Goal: Task Accomplishment & Management: Manage account settings

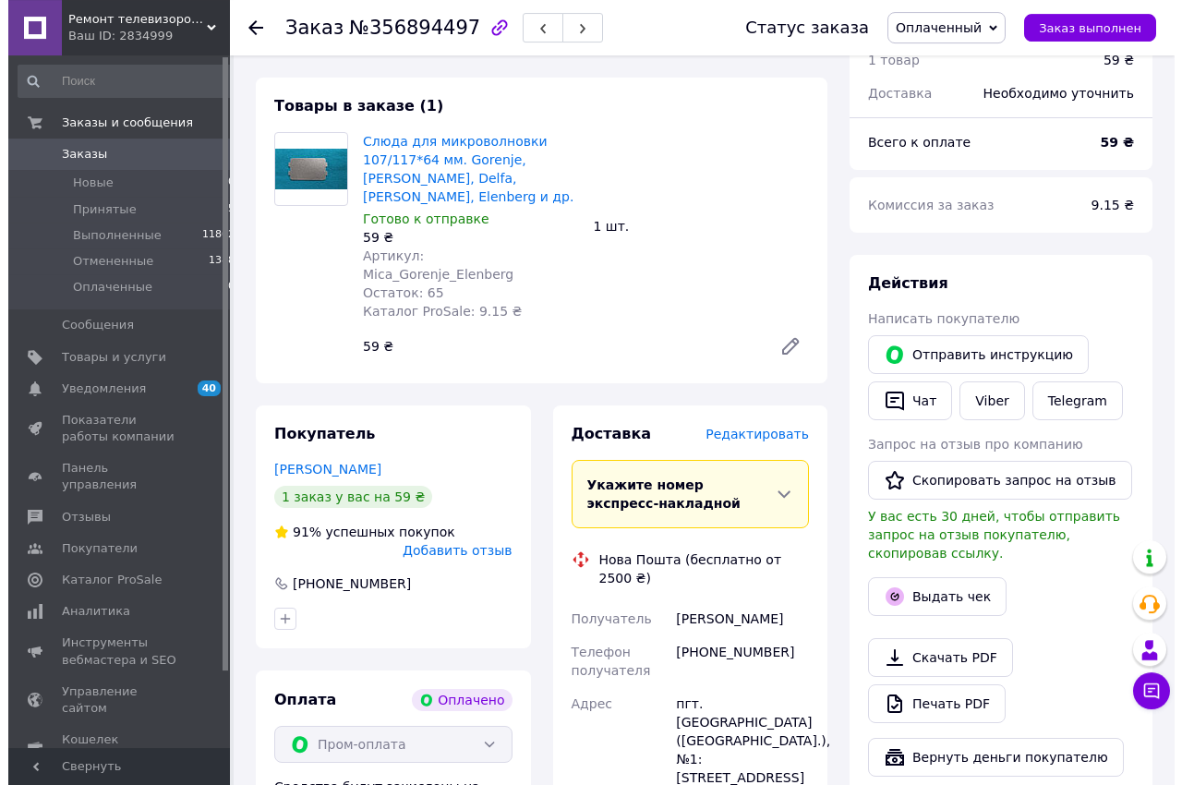
scroll to position [754, 0]
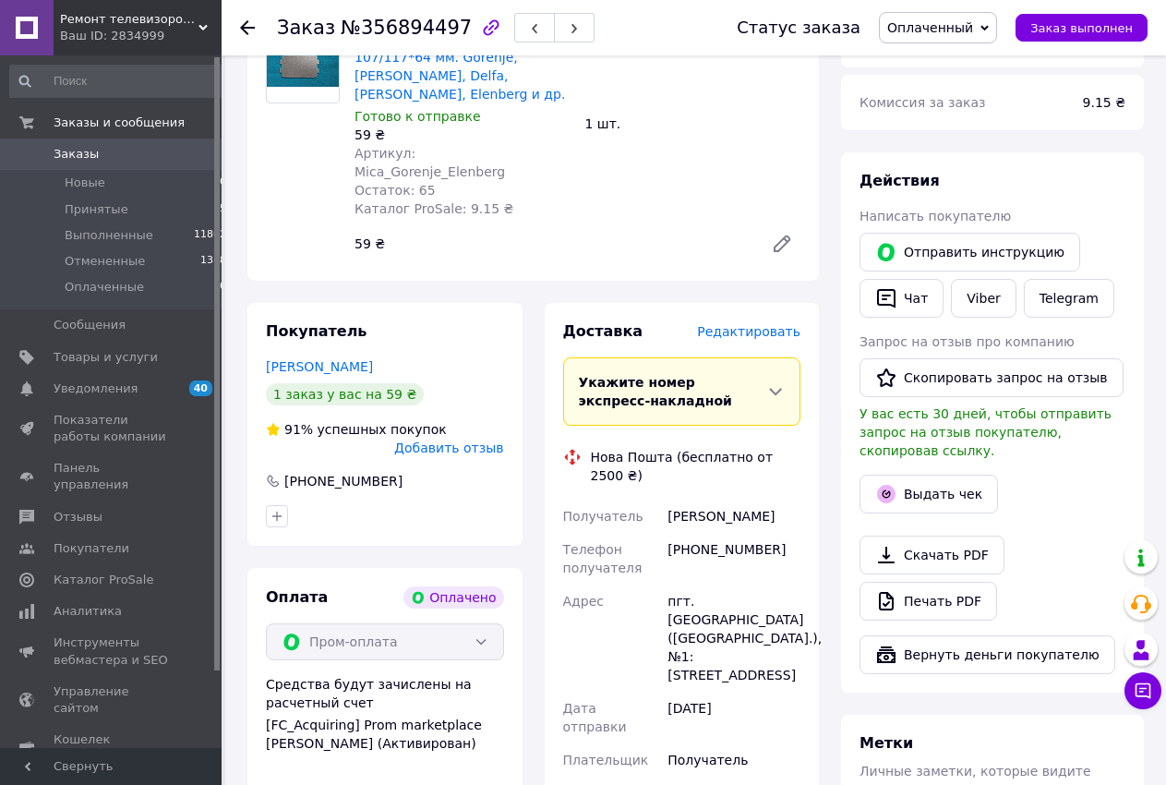
click at [758, 324] on span "Редактировать" at bounding box center [748, 331] width 103 height 15
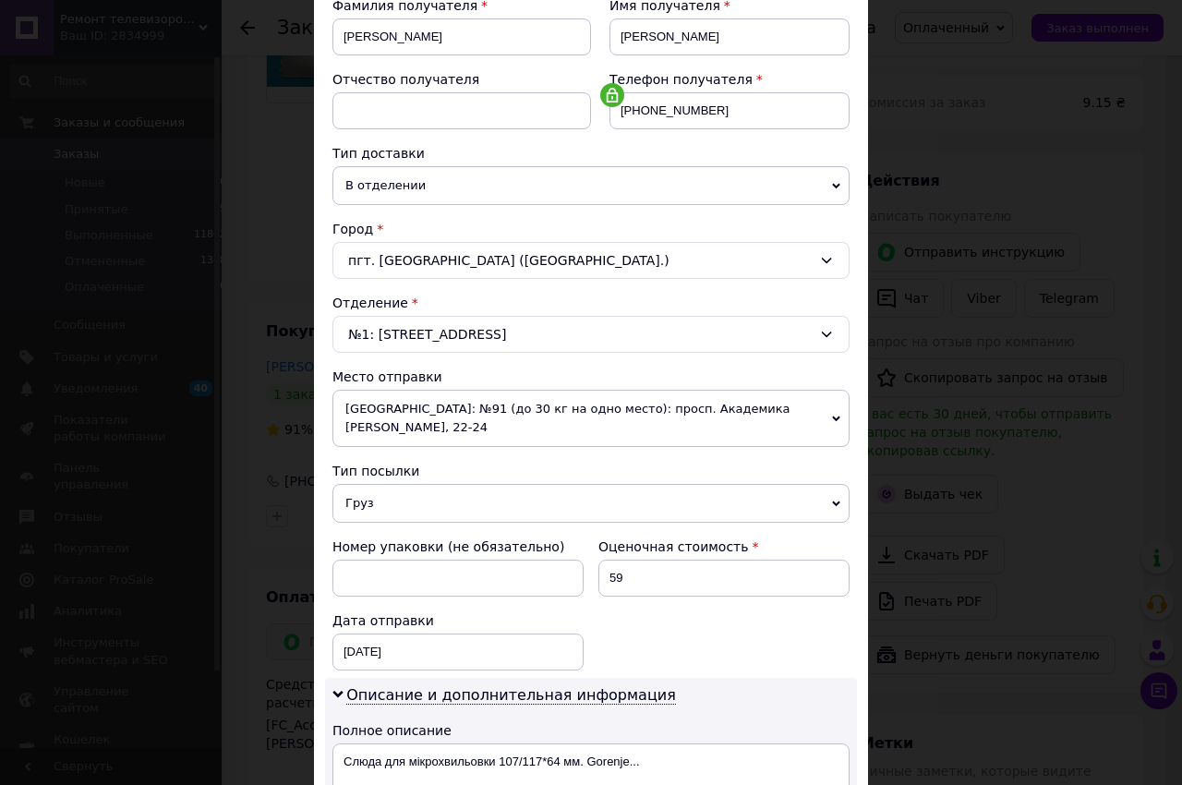
scroll to position [421, 0]
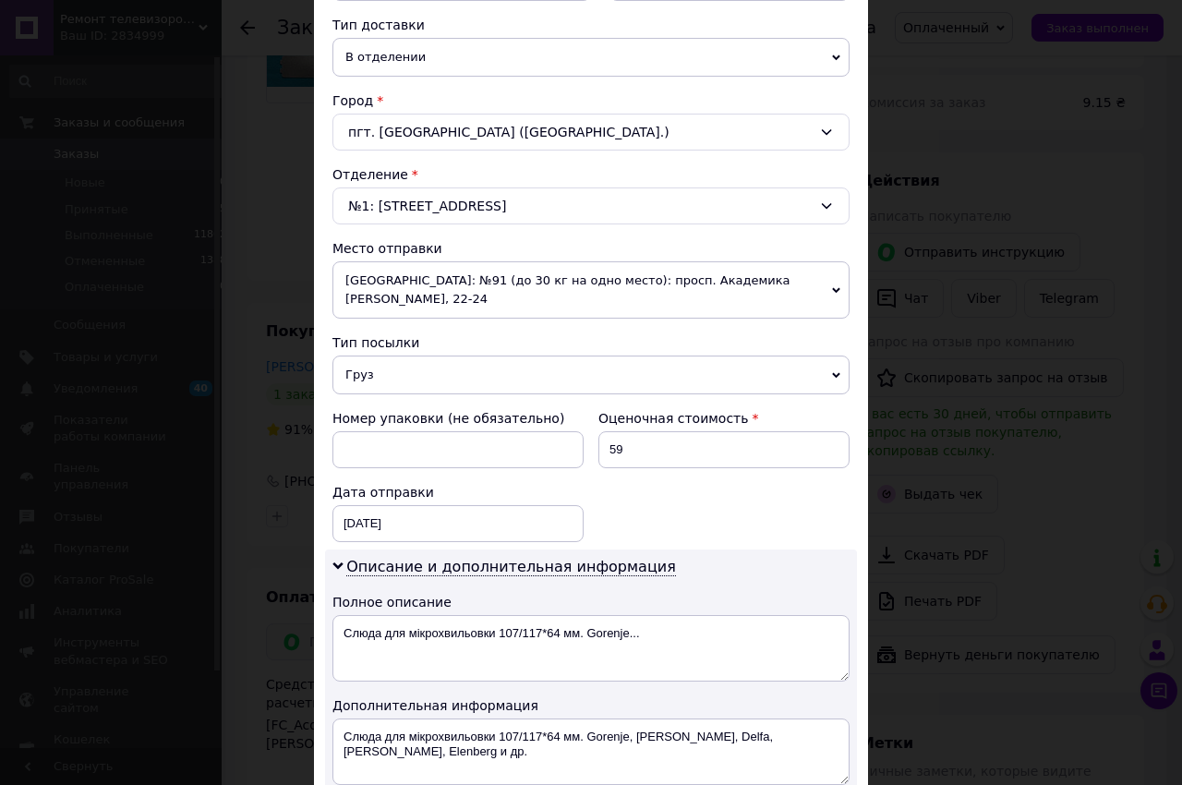
click at [574, 356] on span "Груз" at bounding box center [590, 375] width 517 height 39
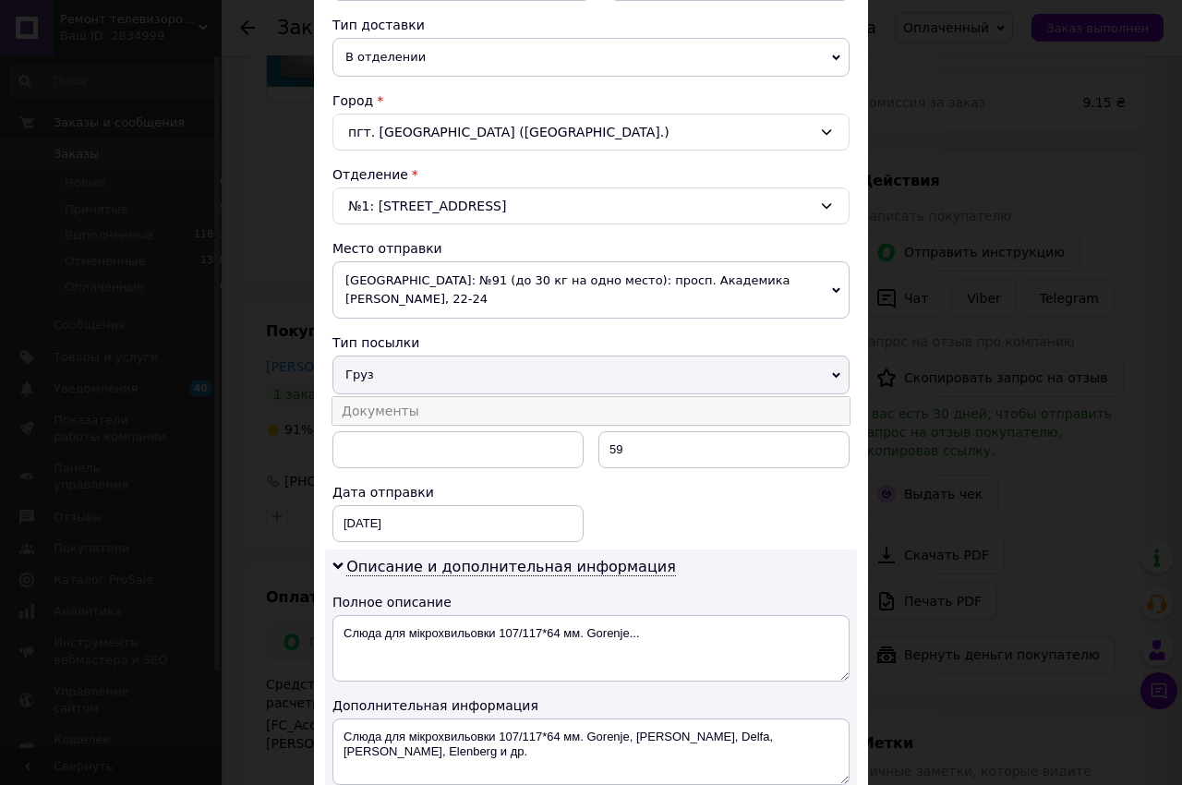
click at [552, 397] on li "Документы" at bounding box center [590, 411] width 517 height 28
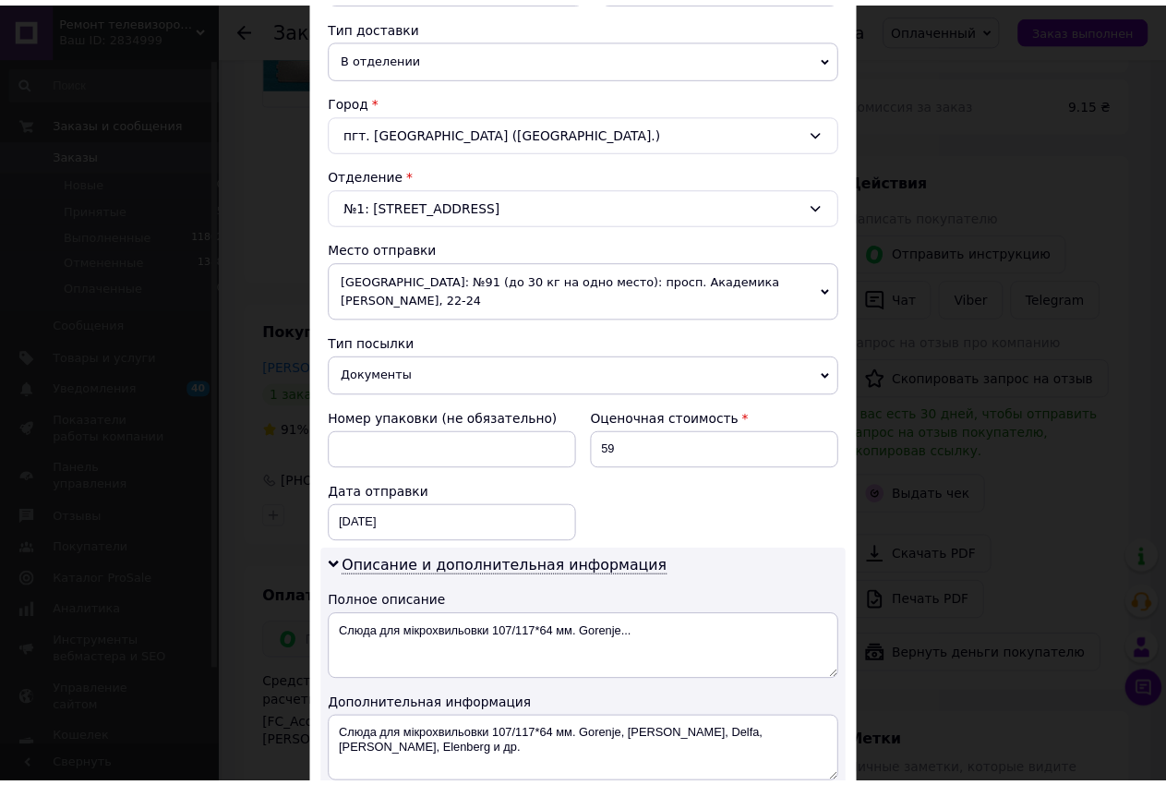
scroll to position [698, 0]
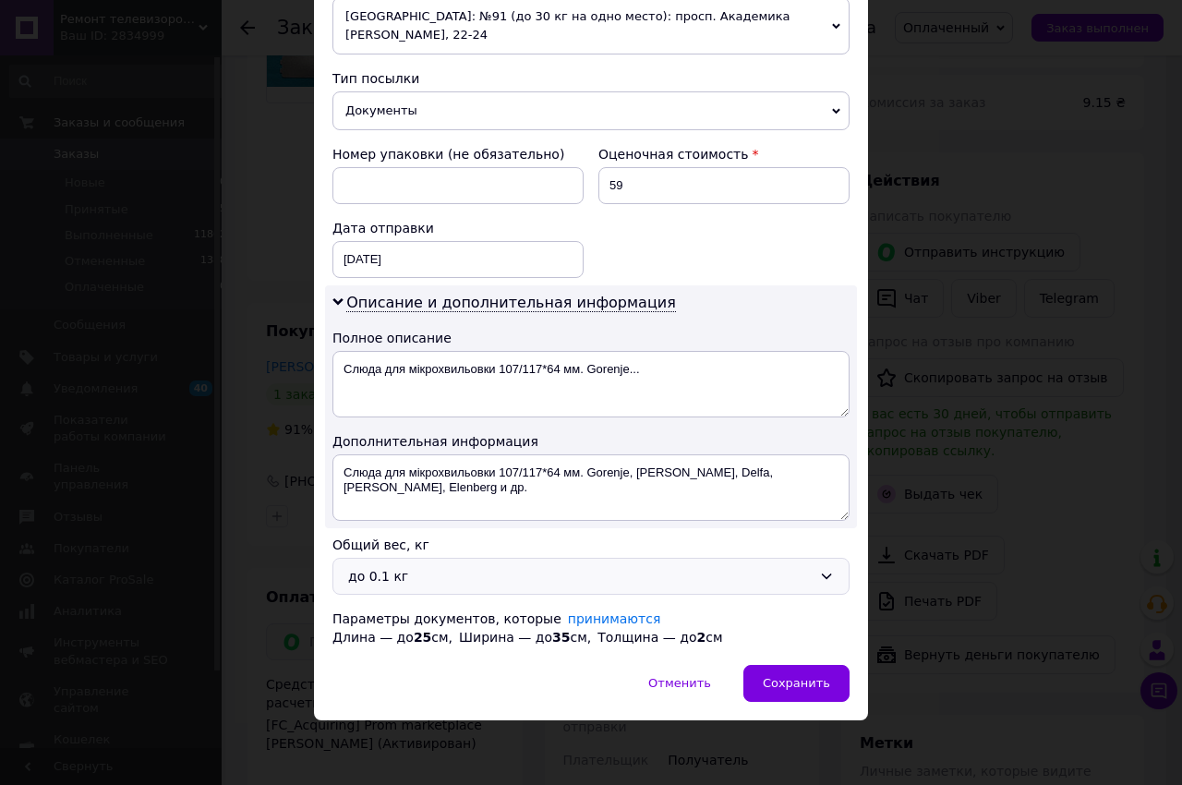
click at [515, 571] on div "до 0.1 кг" at bounding box center [580, 576] width 464 height 20
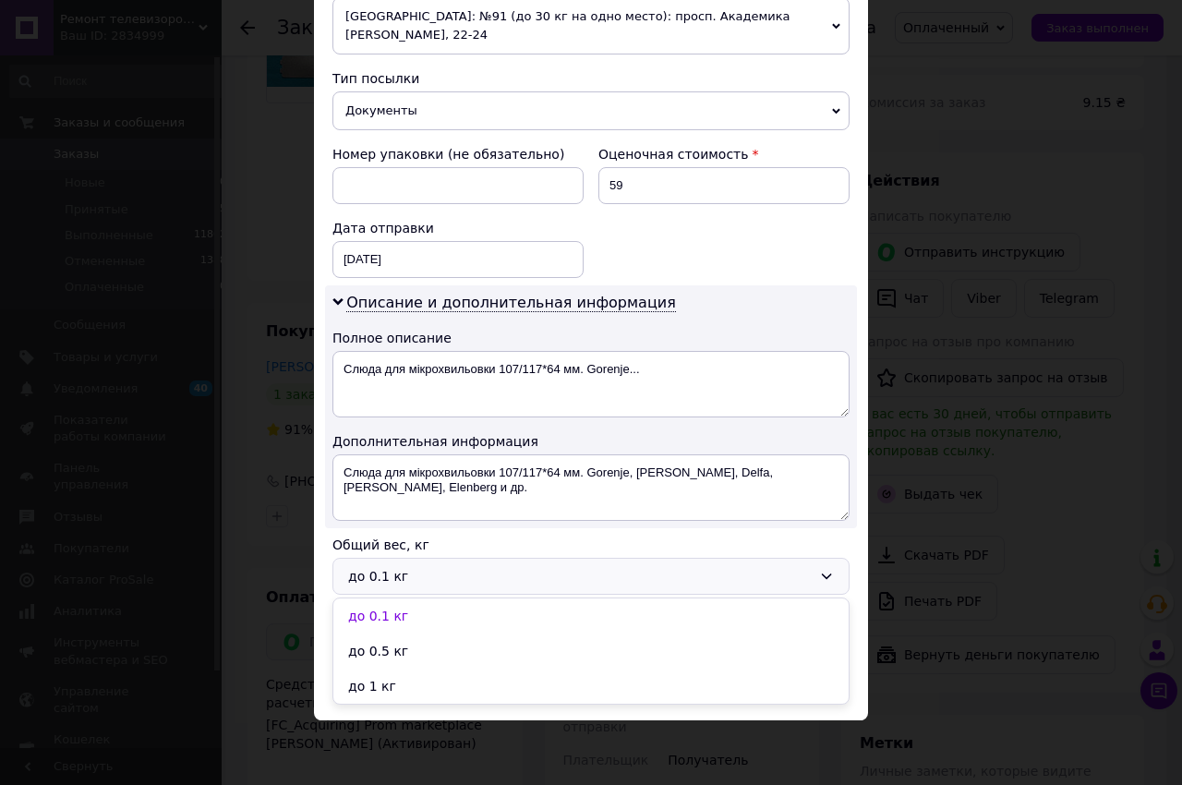
drag, startPoint x: 510, startPoint y: 646, endPoint x: 791, endPoint y: 696, distance: 286.2
click at [540, 646] on li "до 0.5 кг" at bounding box center [590, 651] width 515 height 35
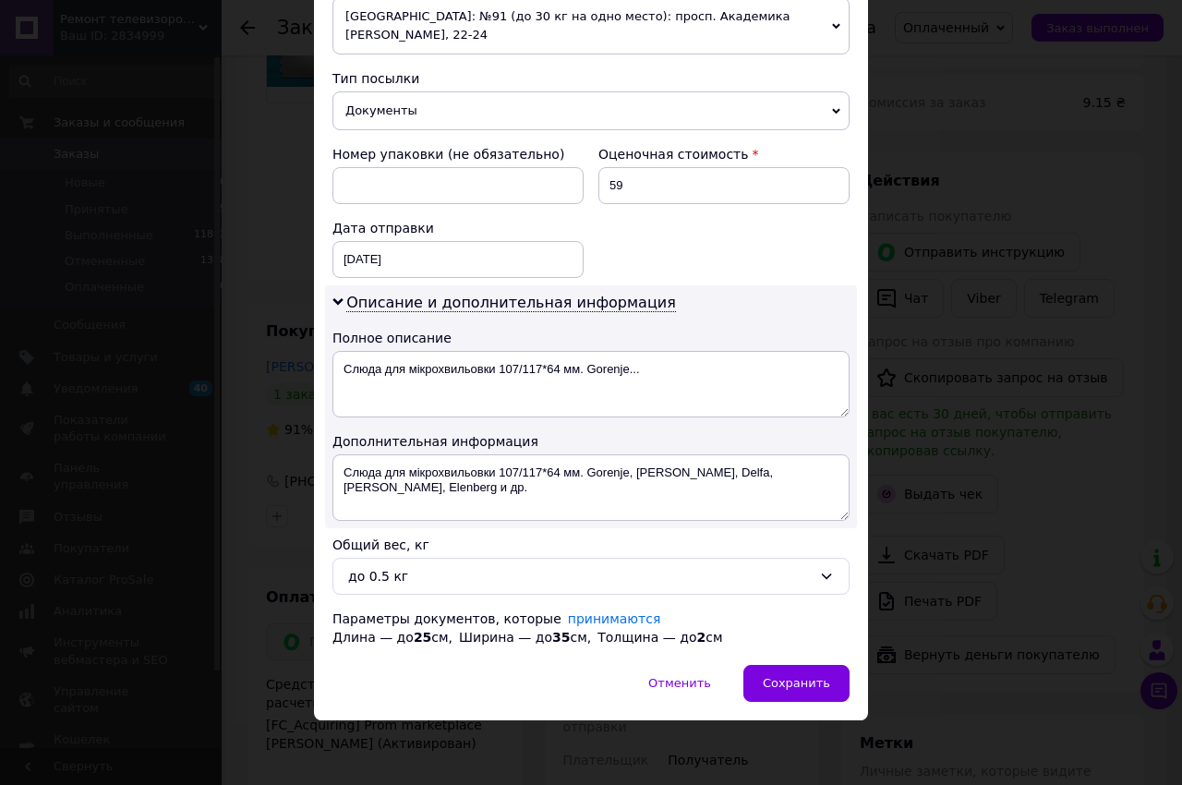
click at [811, 660] on div "Способ доставки Нова Пошта (бесплатно от 2500 ₴) Плательщик Получатель Отправит…" at bounding box center [591, 50] width 554 height 1229
click at [809, 675] on div "Сохранить" at bounding box center [796, 683] width 106 height 37
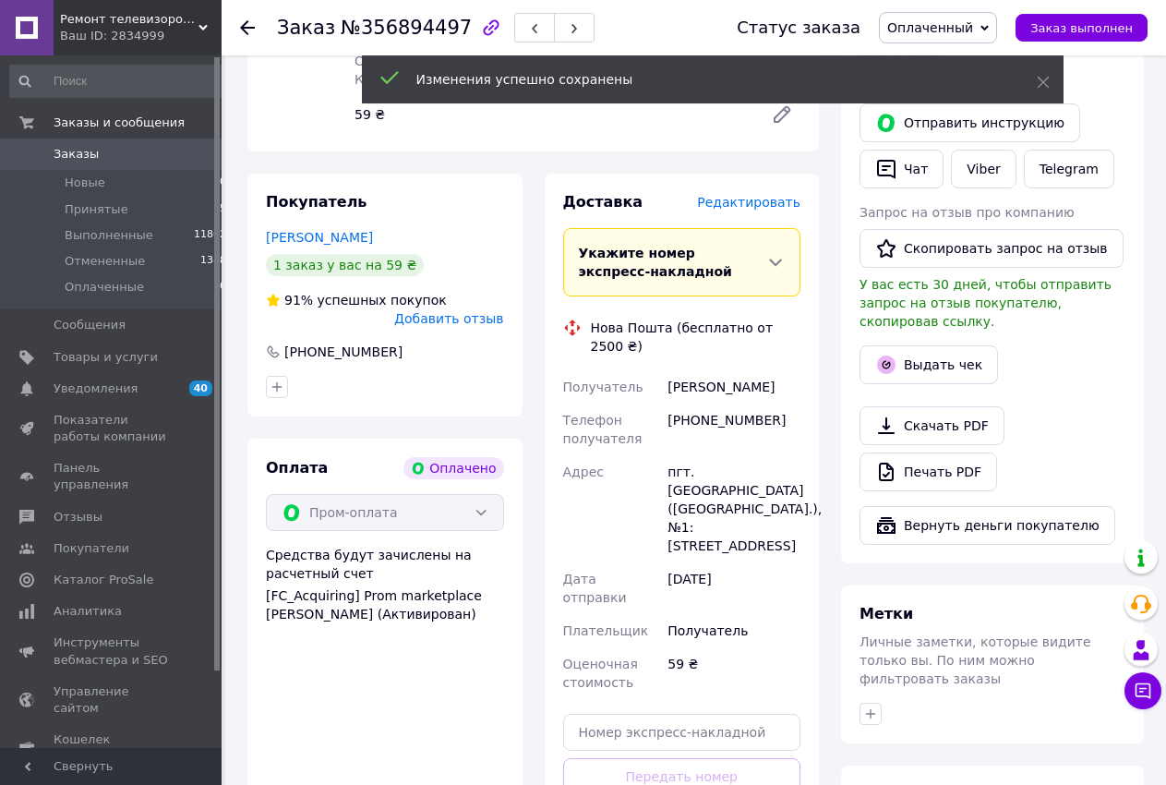
scroll to position [1036, 0]
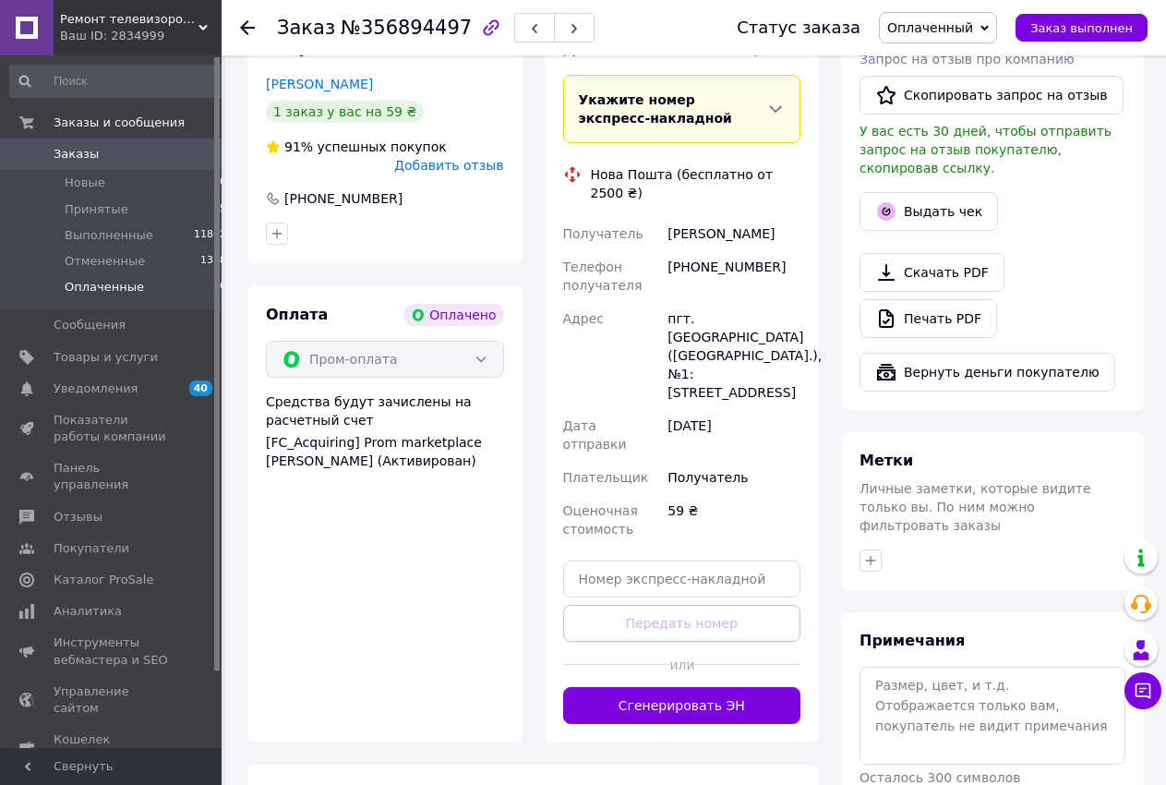
click at [117, 286] on span "Оплаченные" at bounding box center [104, 287] width 79 height 17
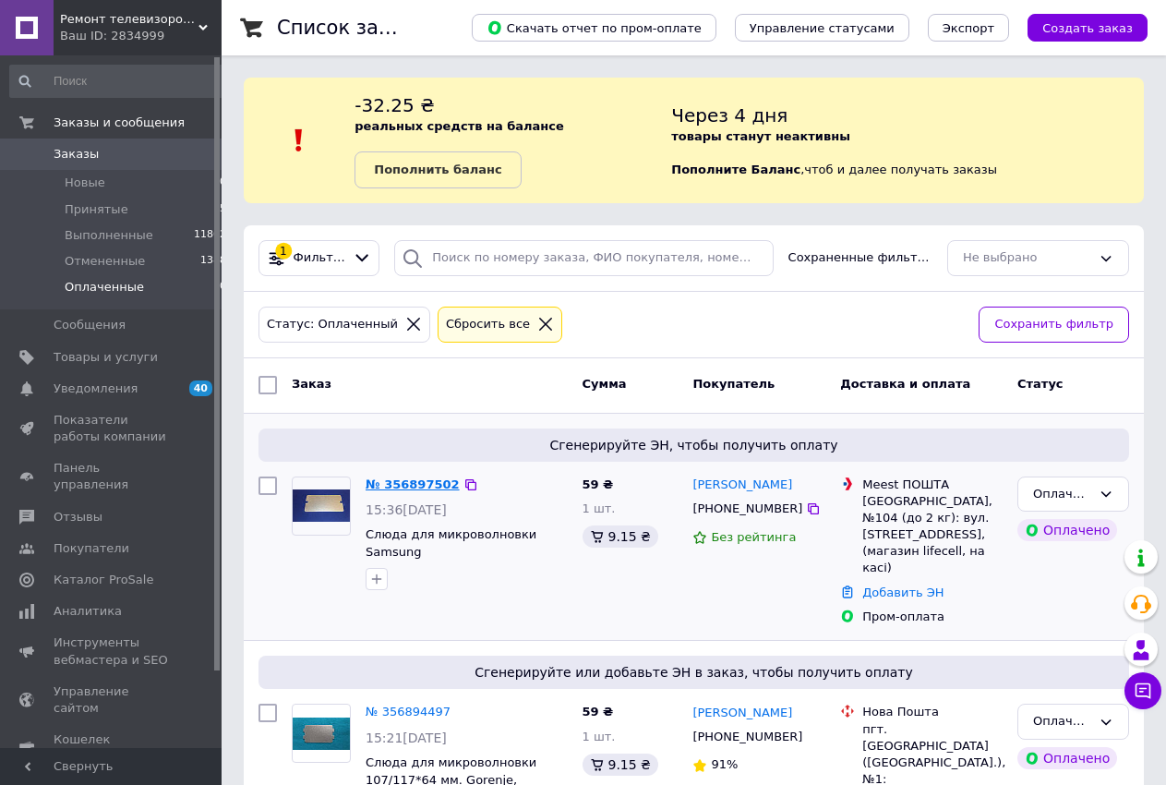
click at [427, 482] on link "№ 356897502" at bounding box center [413, 484] width 94 height 14
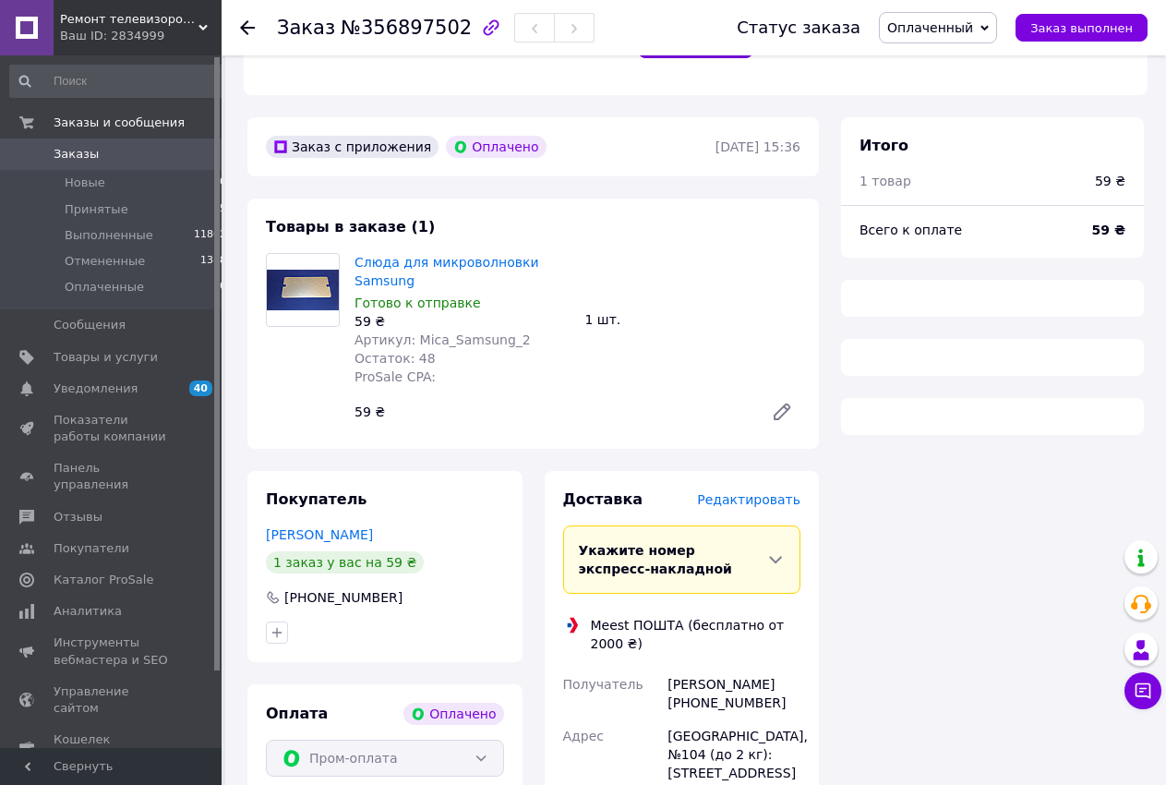
scroll to position [862, 0]
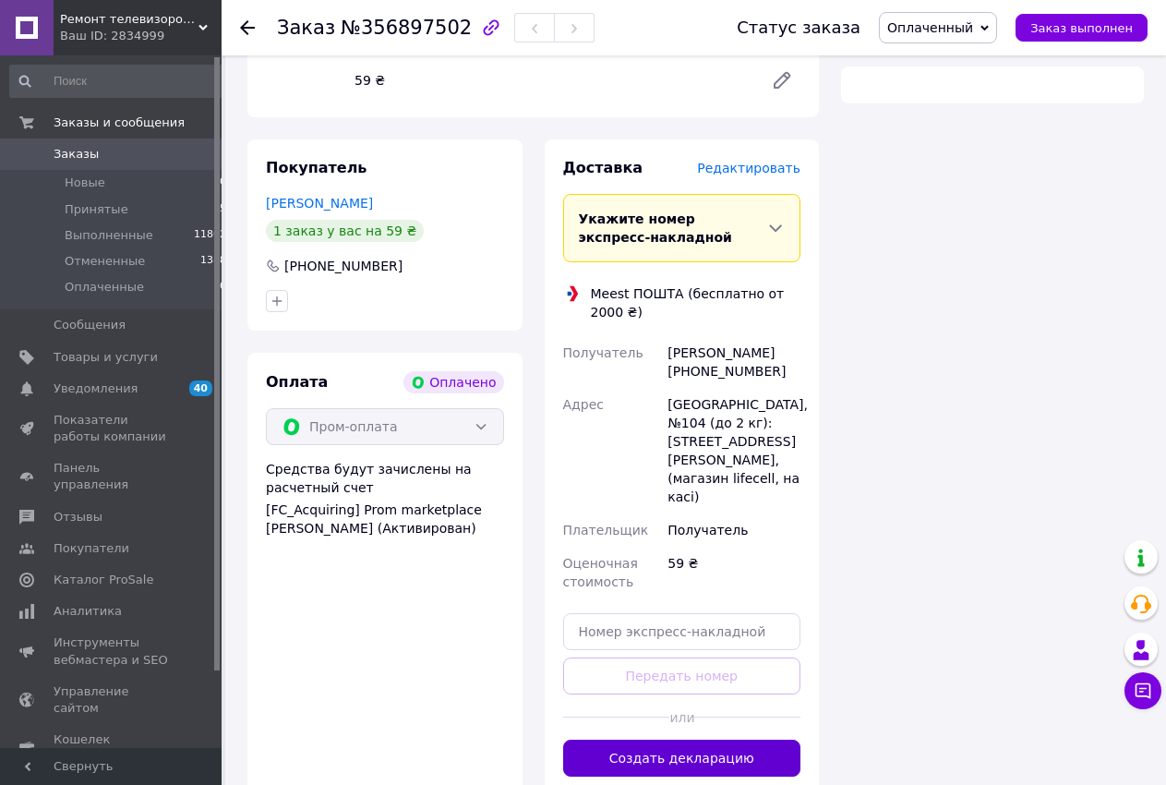
click at [683, 740] on button "Создать декларацию" at bounding box center [682, 758] width 238 height 37
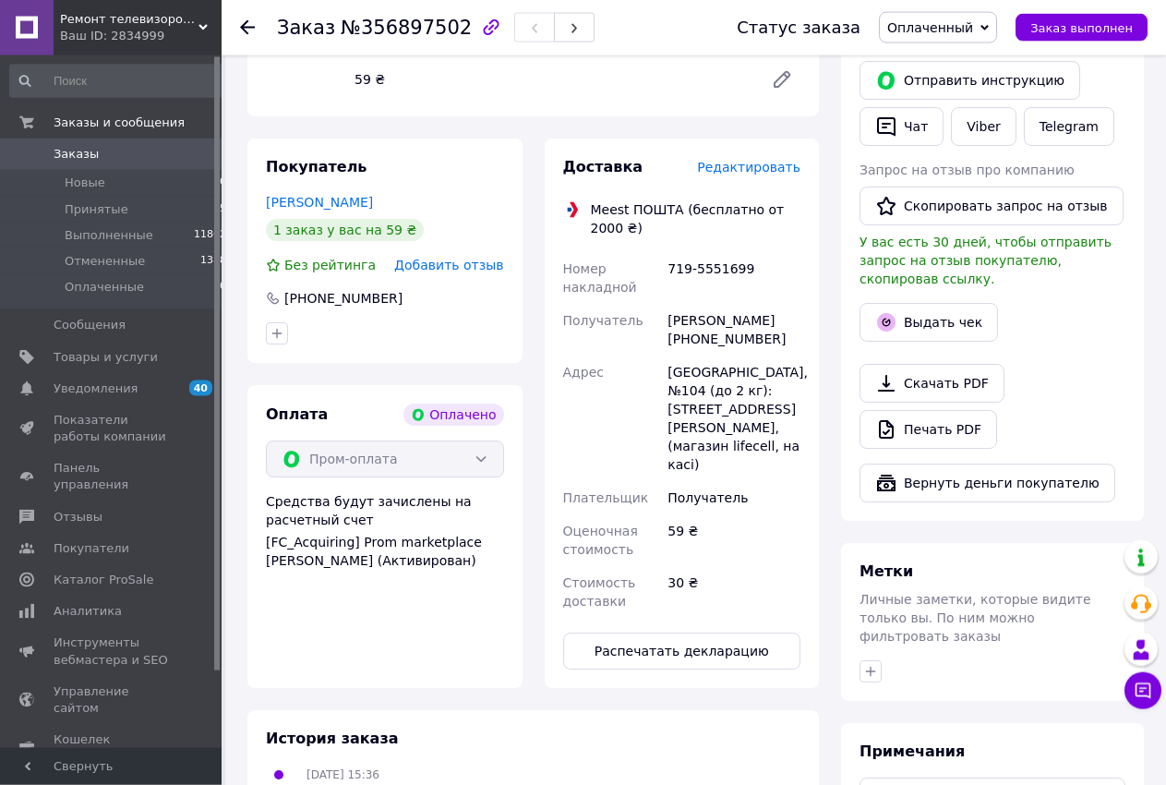
scroll to position [944, 0]
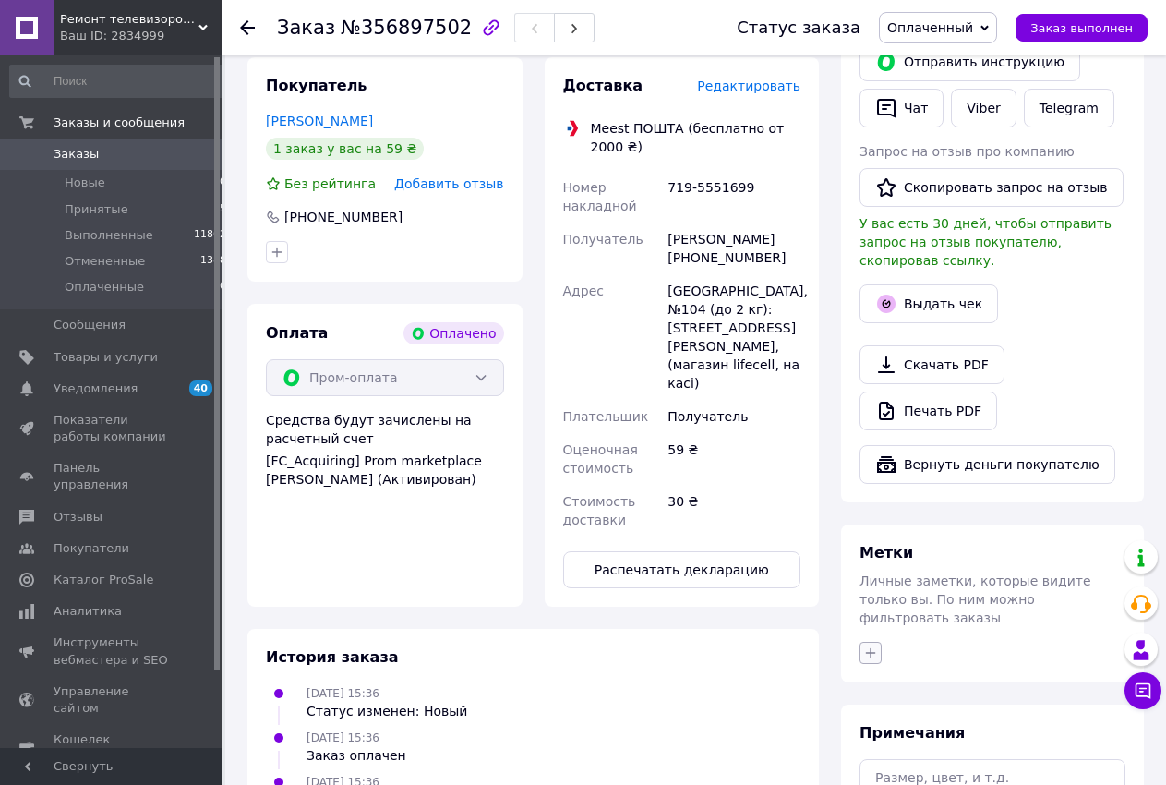
click at [866, 544] on span "Метки" at bounding box center [887, 553] width 54 height 18
click at [868, 642] on button "button" at bounding box center [871, 653] width 22 height 22
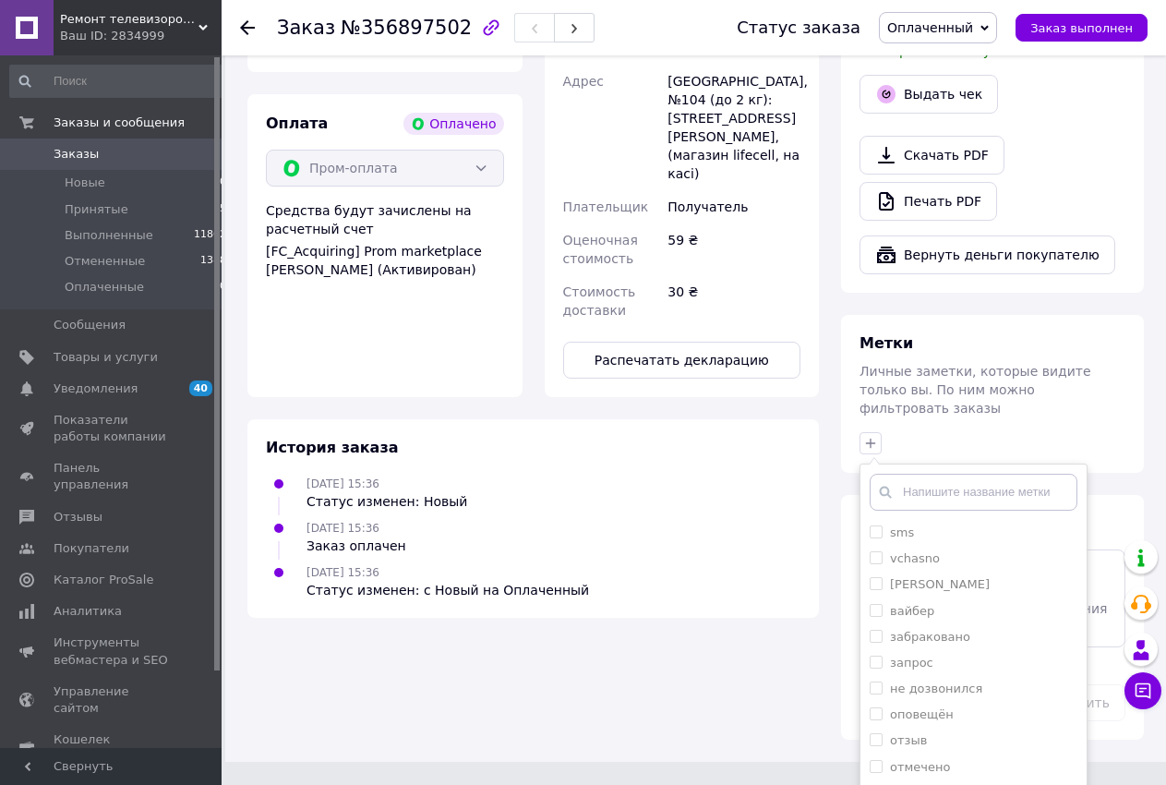
scroll to position [114, 0]
click at [877, 724] on input "пообщался" at bounding box center [876, 730] width 12 height 12
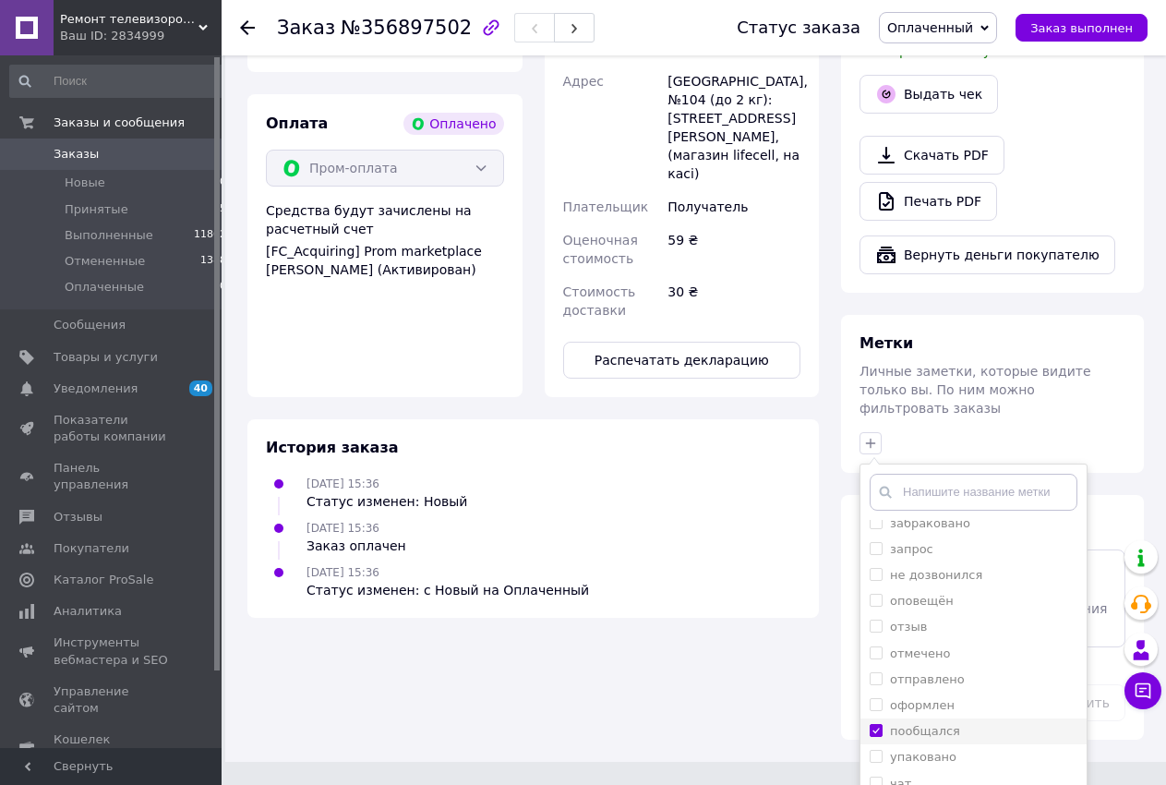
checkbox input "true"
click at [876, 698] on input "оформлен" at bounding box center [876, 704] width 12 height 12
checkbox input "true"
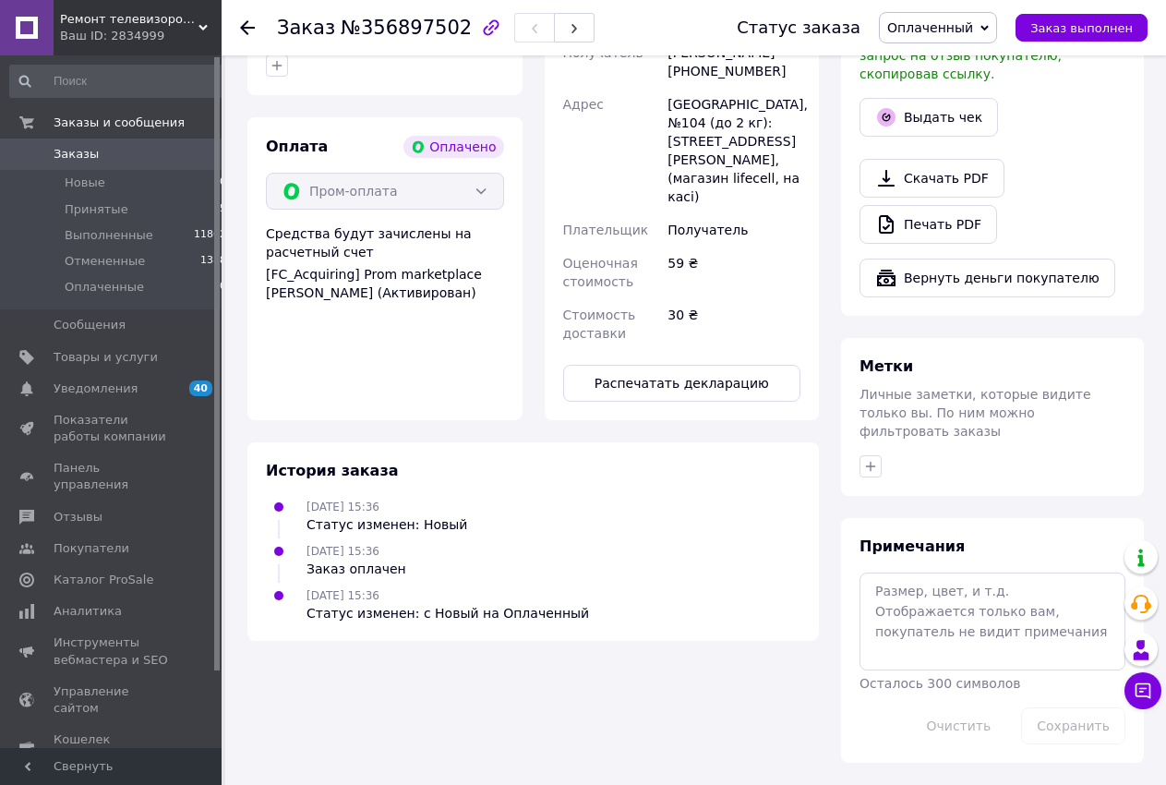
scroll to position [1057, 0]
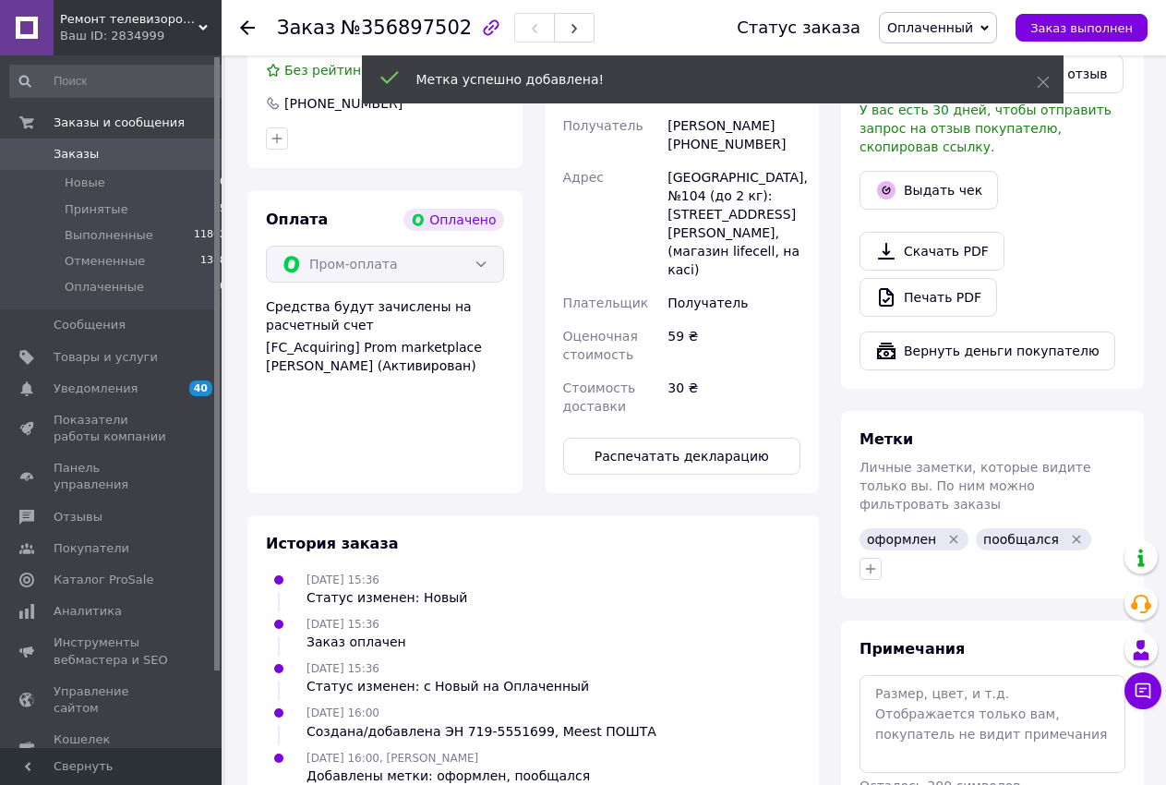
drag, startPoint x: 124, startPoint y: 286, endPoint x: 339, endPoint y: 299, distance: 215.6
click at [125, 287] on span "Оплаченные" at bounding box center [104, 287] width 79 height 17
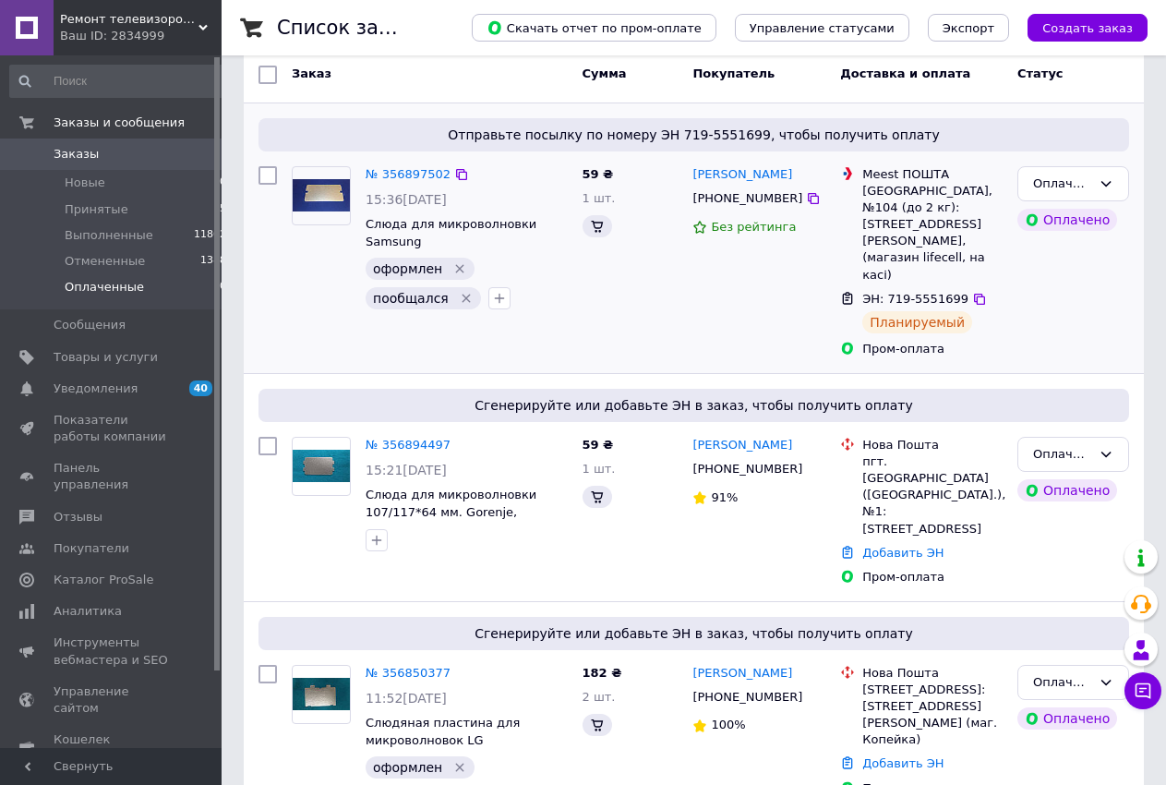
scroll to position [377, 0]
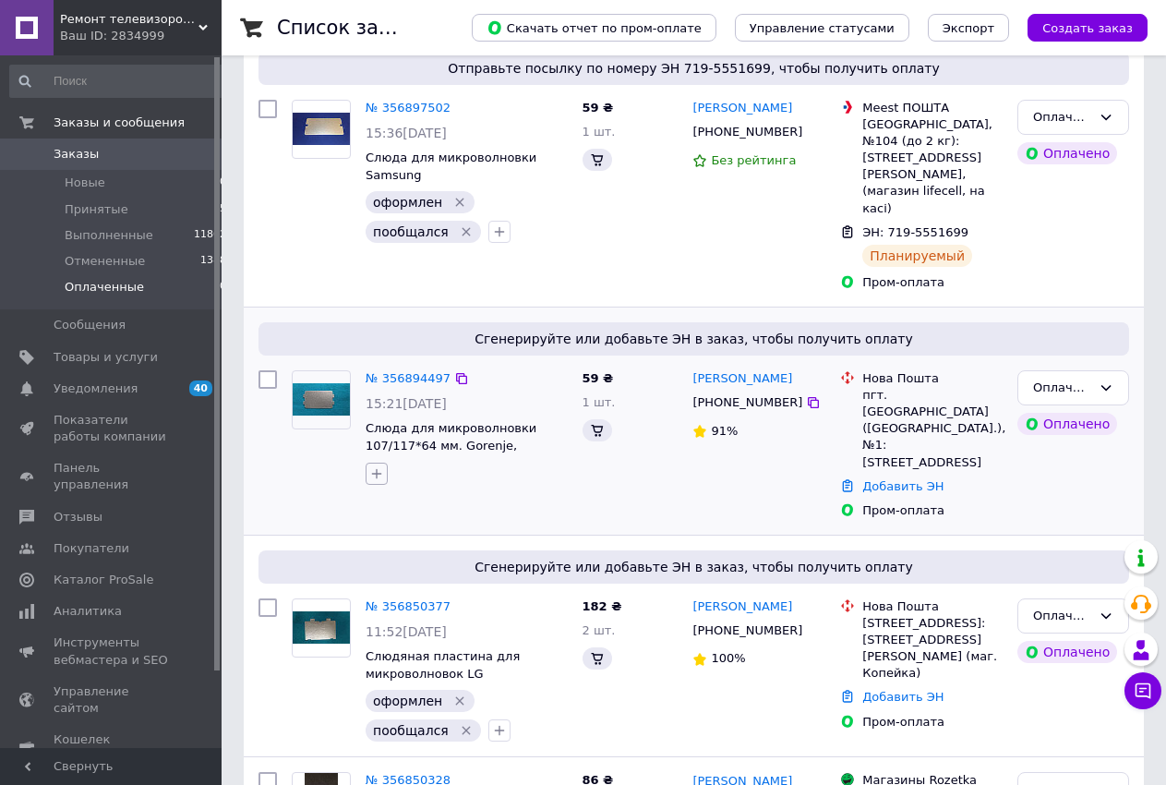
click at [372, 466] on icon "button" at bounding box center [376, 473] width 15 height 15
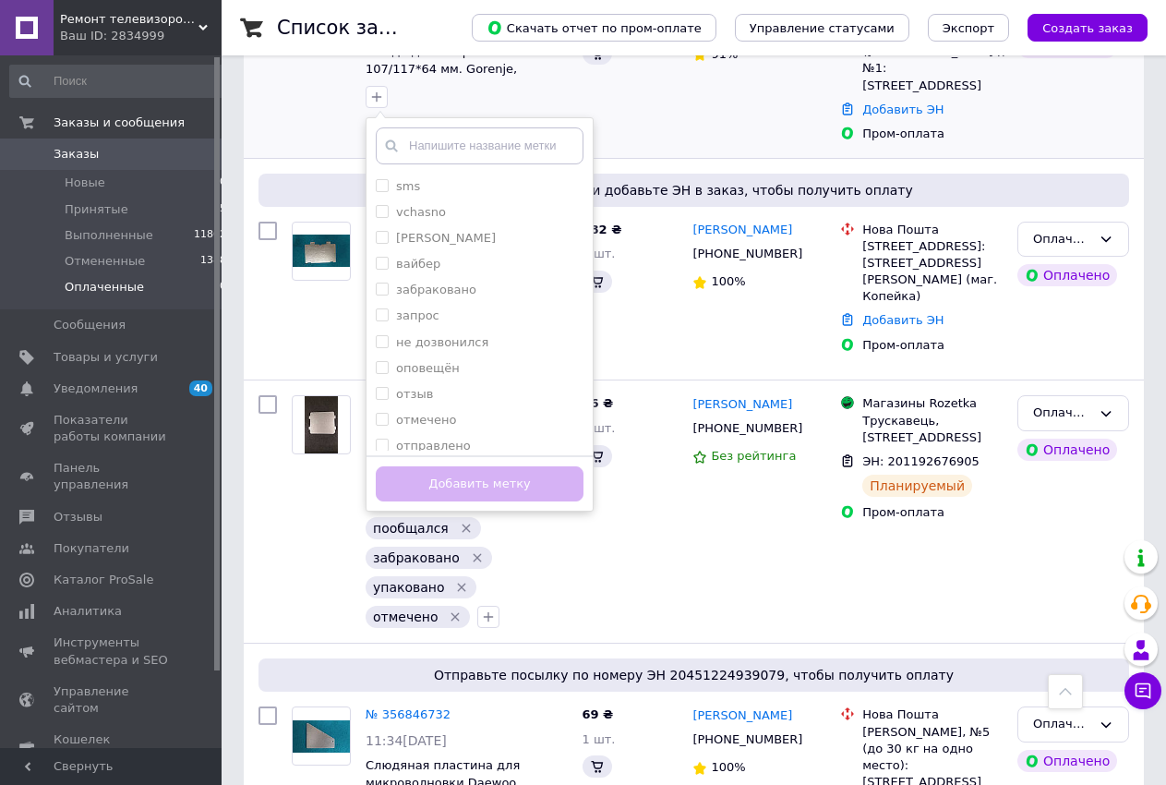
scroll to position [114, 0]
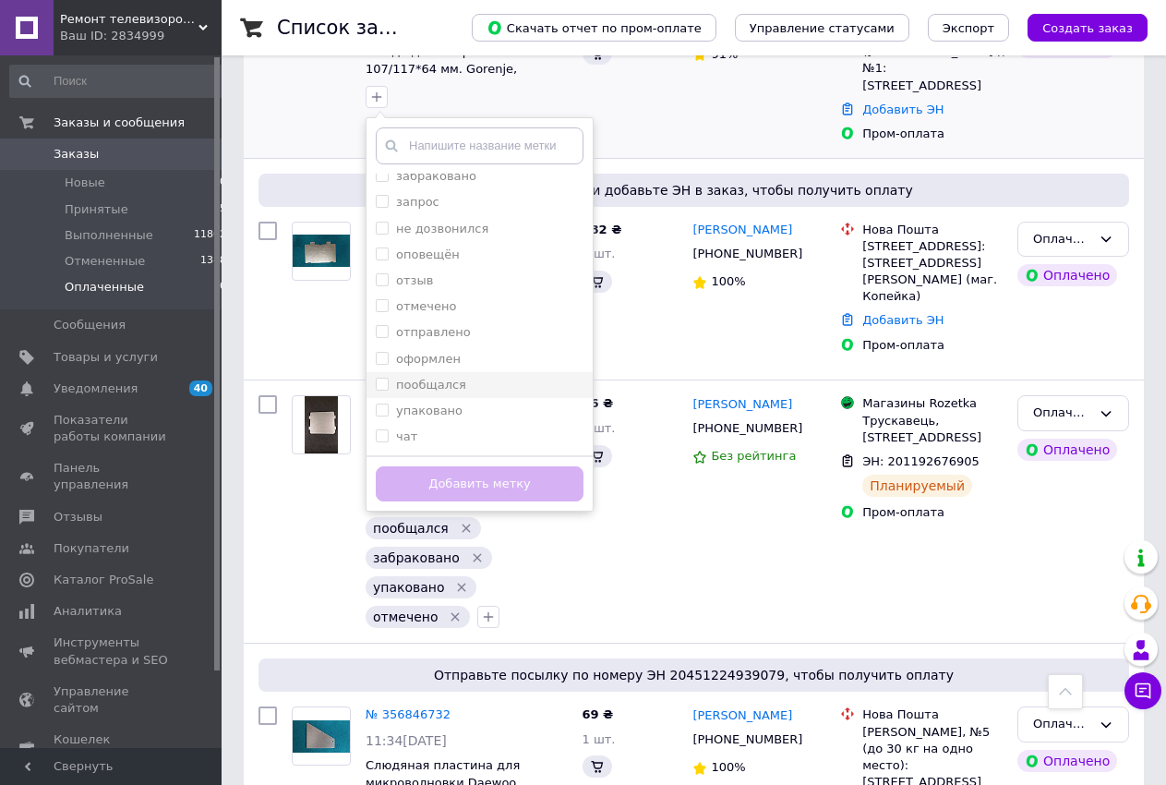
click at [383, 378] on input "пообщался" at bounding box center [382, 384] width 12 height 12
checkbox input "true"
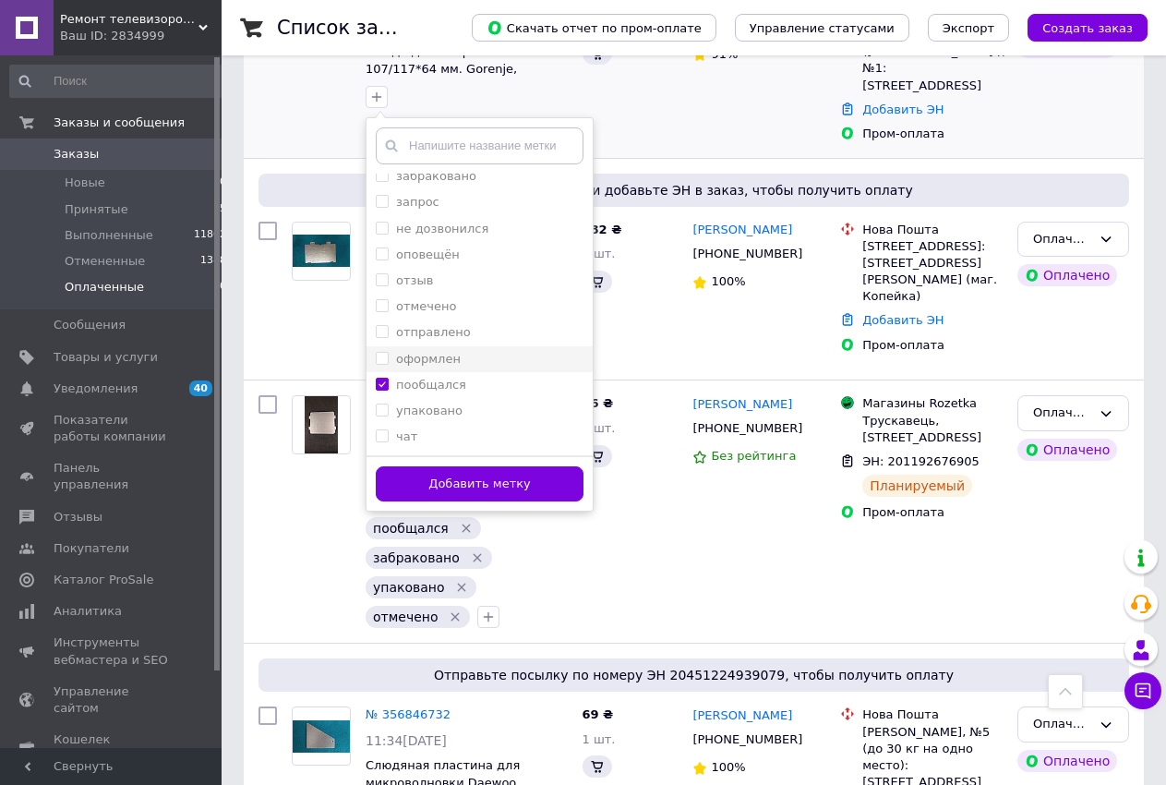
click at [385, 352] on input "оформлен" at bounding box center [382, 358] width 12 height 12
checkbox input "true"
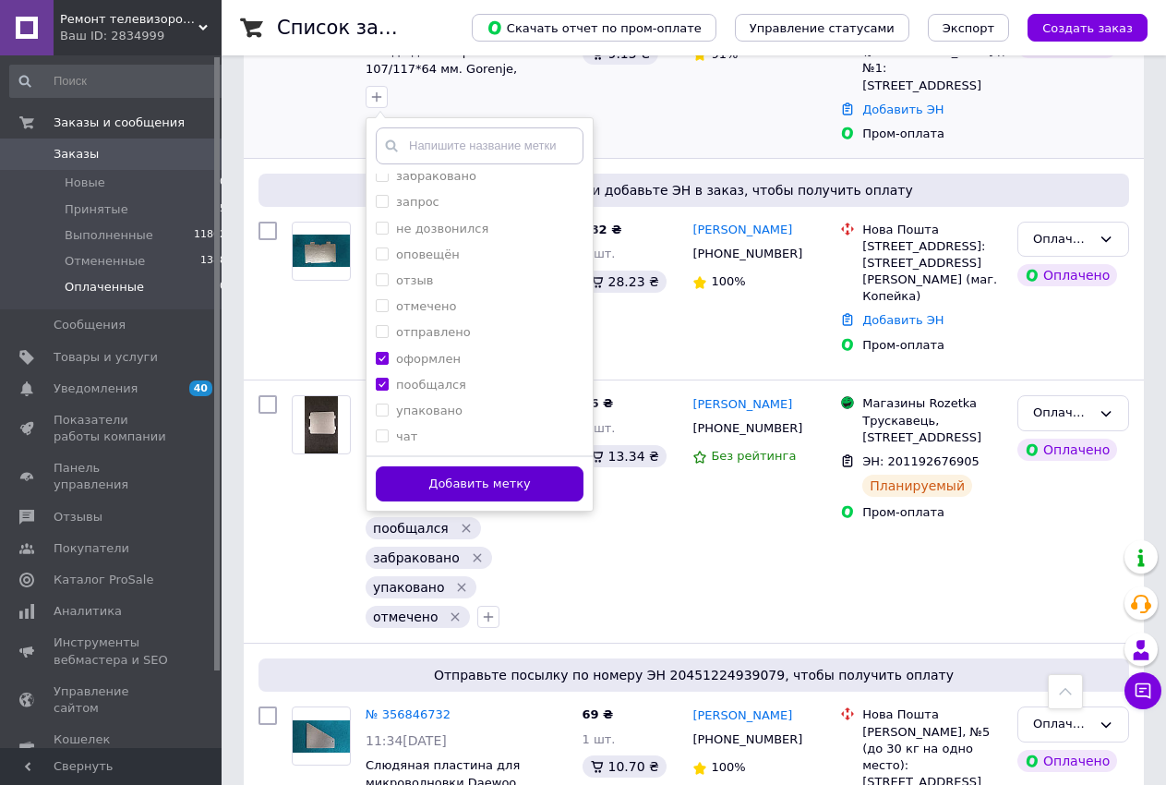
click at [484, 466] on button "Добавить метку" at bounding box center [480, 484] width 208 height 36
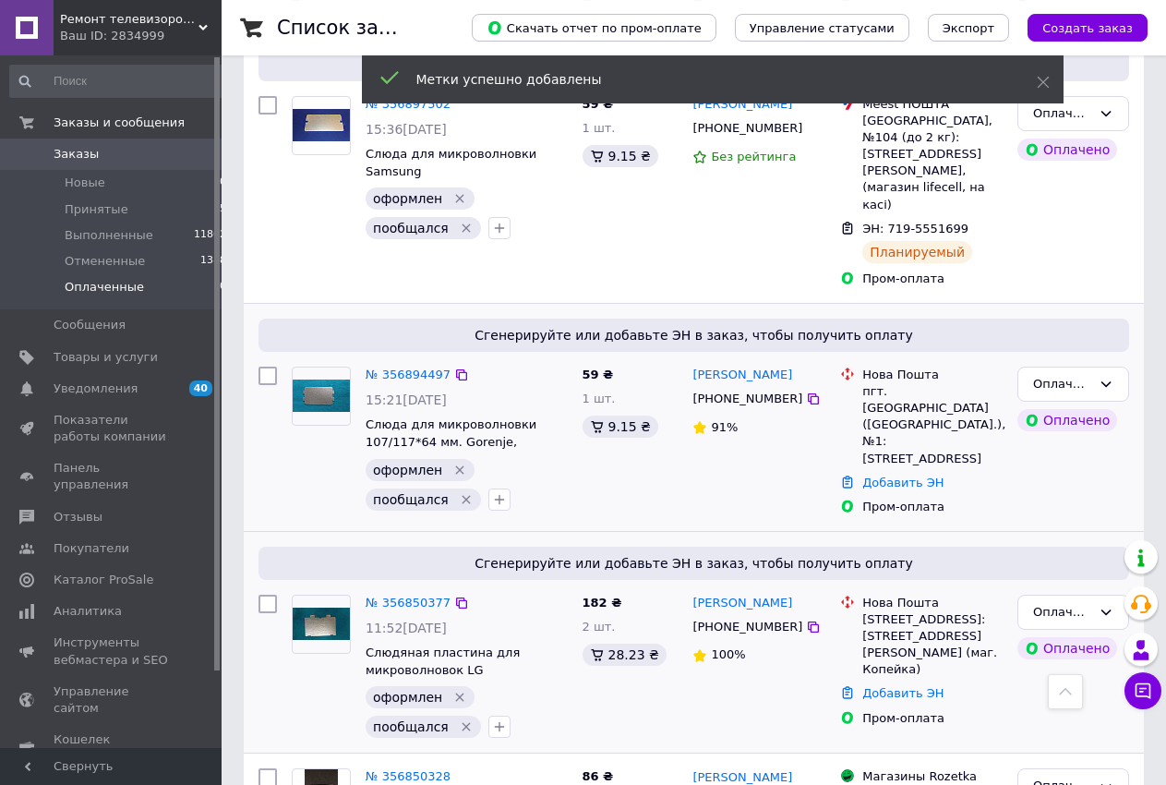
scroll to position [283, 0]
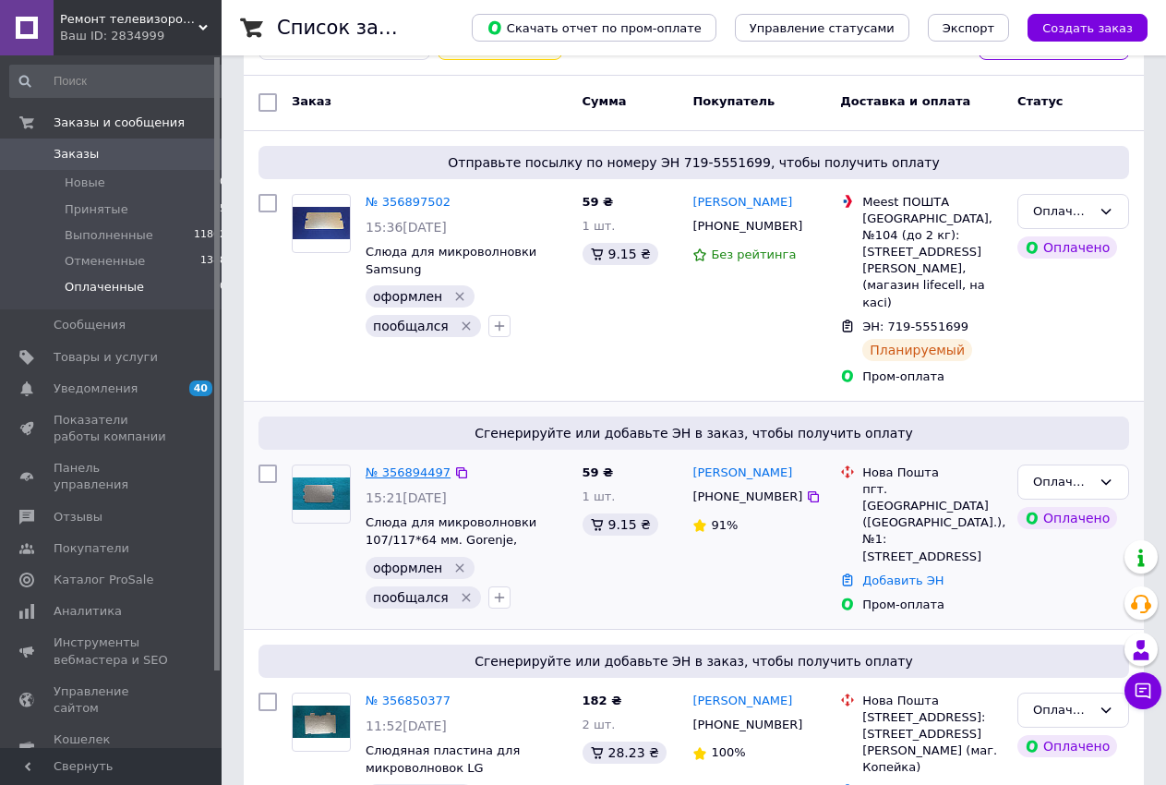
click at [424, 465] on link "№ 356894497" at bounding box center [408, 472] width 85 height 14
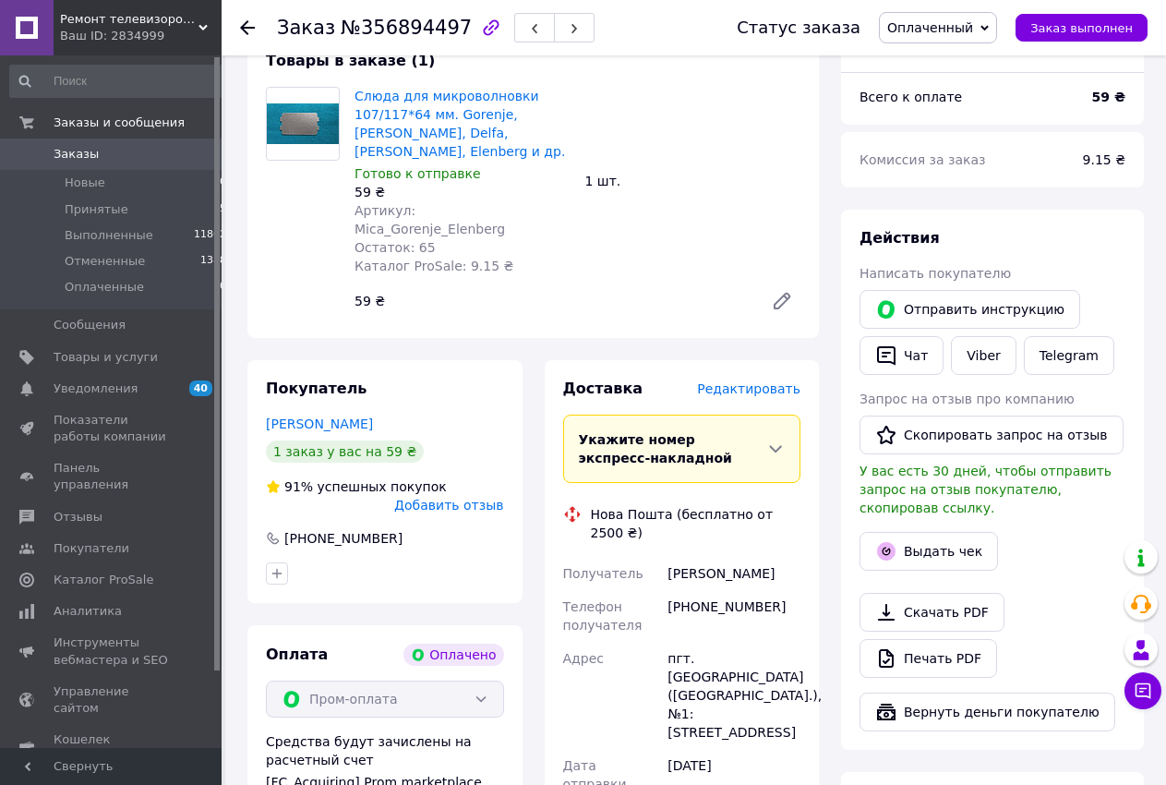
scroll to position [928, 0]
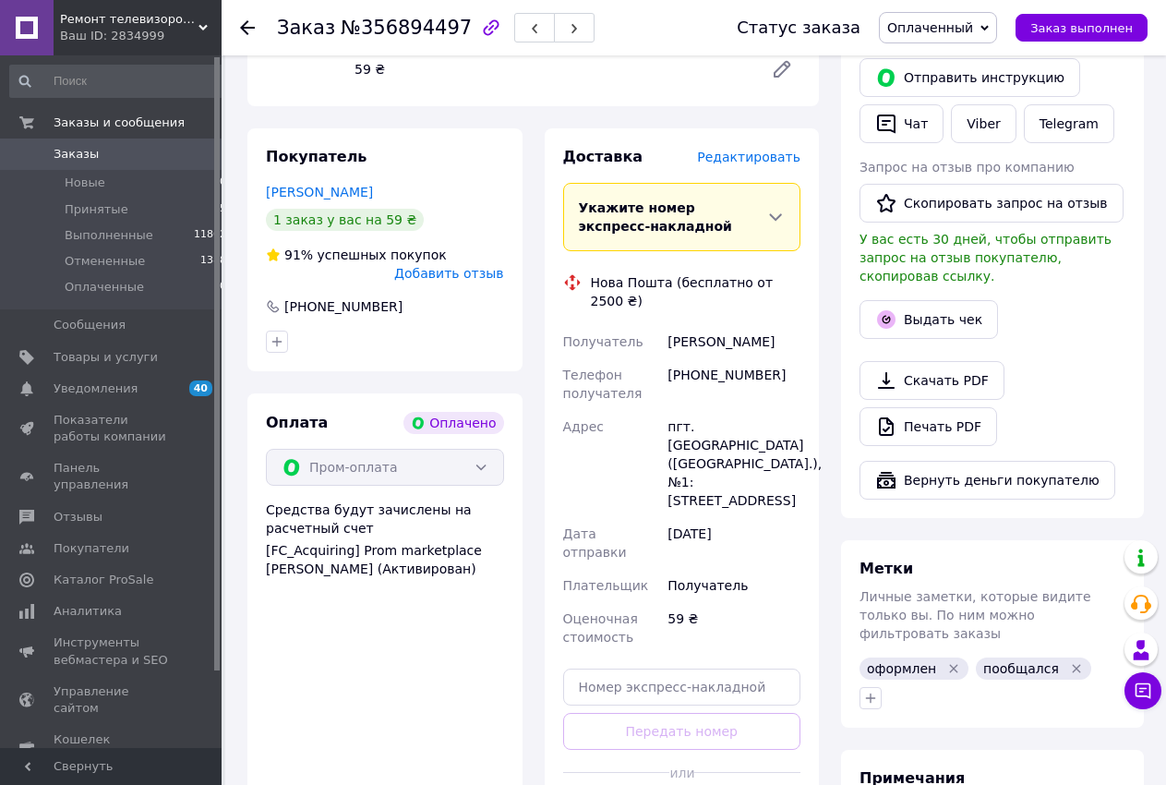
drag, startPoint x: 637, startPoint y: 670, endPoint x: 486, endPoint y: 435, distance: 279.2
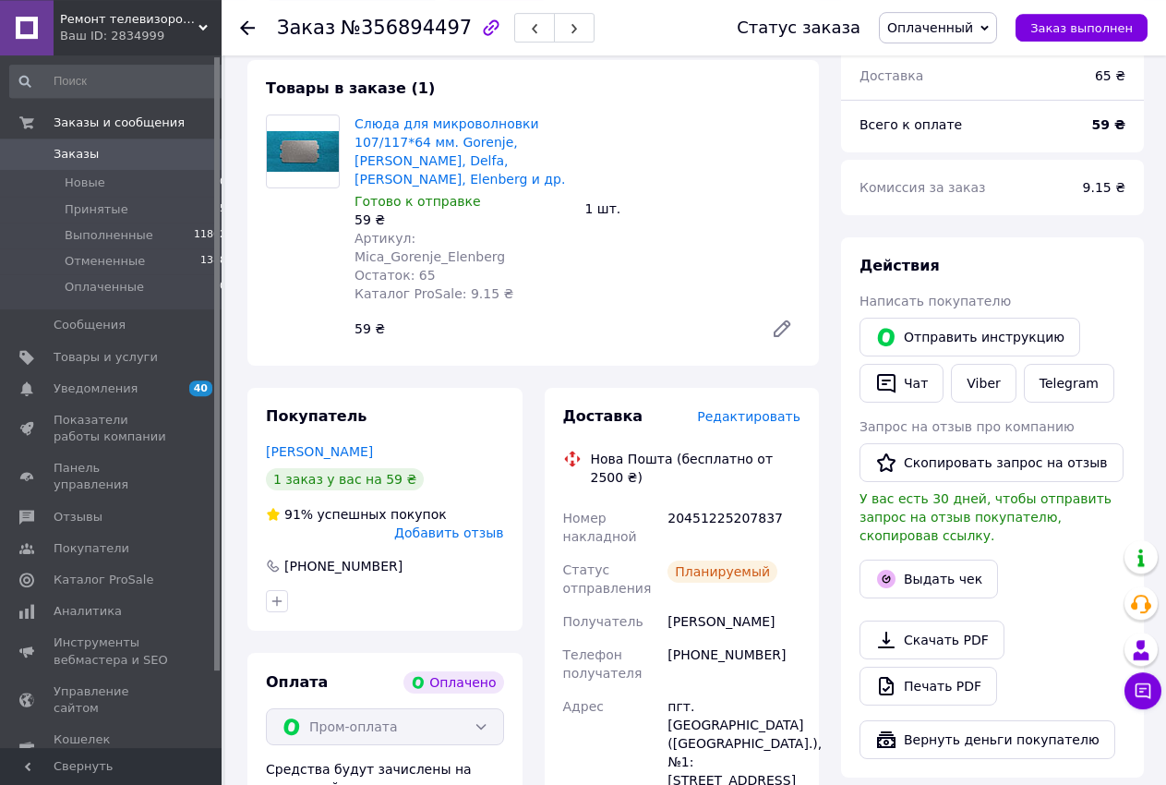
scroll to position [1036, 0]
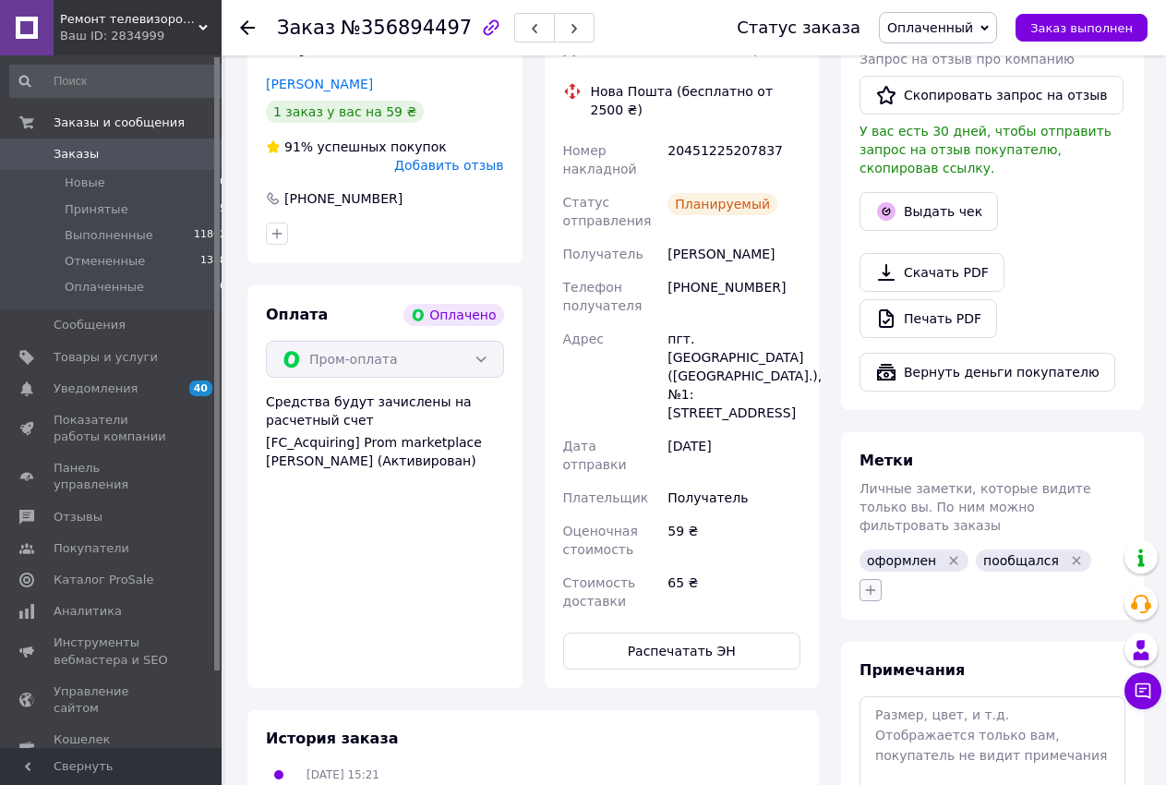
click at [864, 583] on icon "button" at bounding box center [871, 590] width 15 height 15
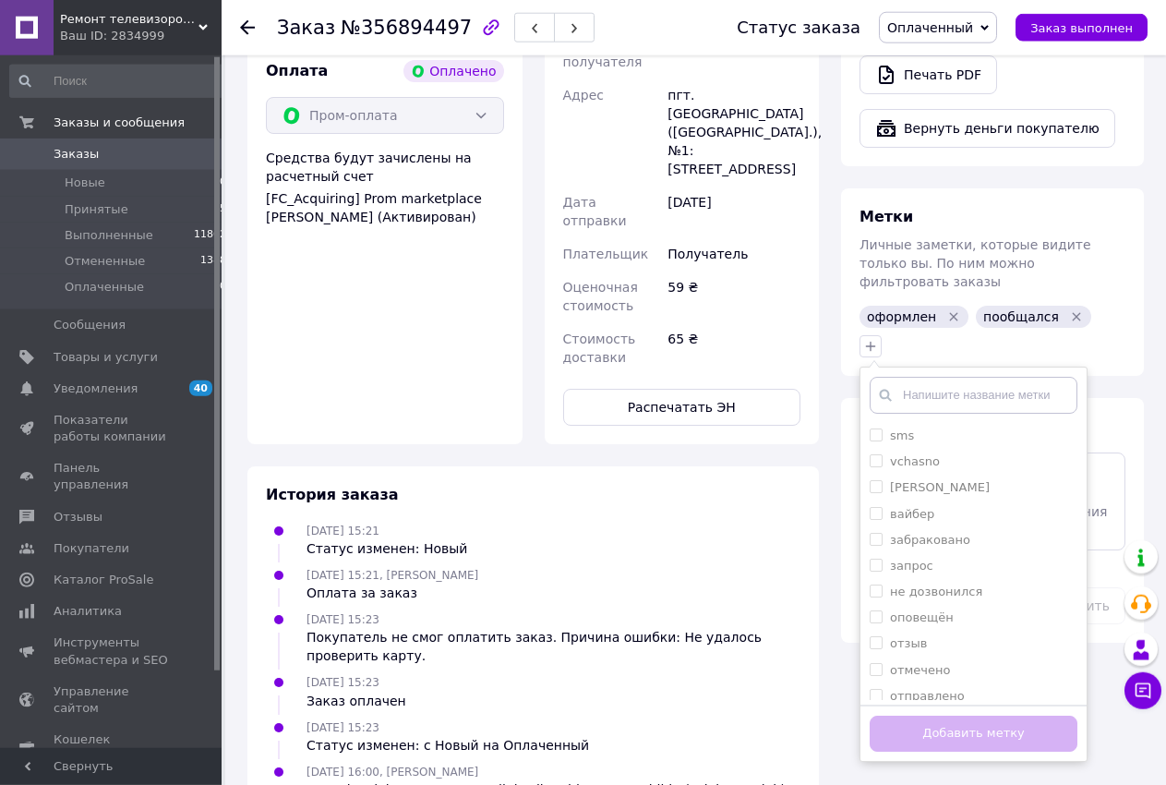
scroll to position [1319, 0]
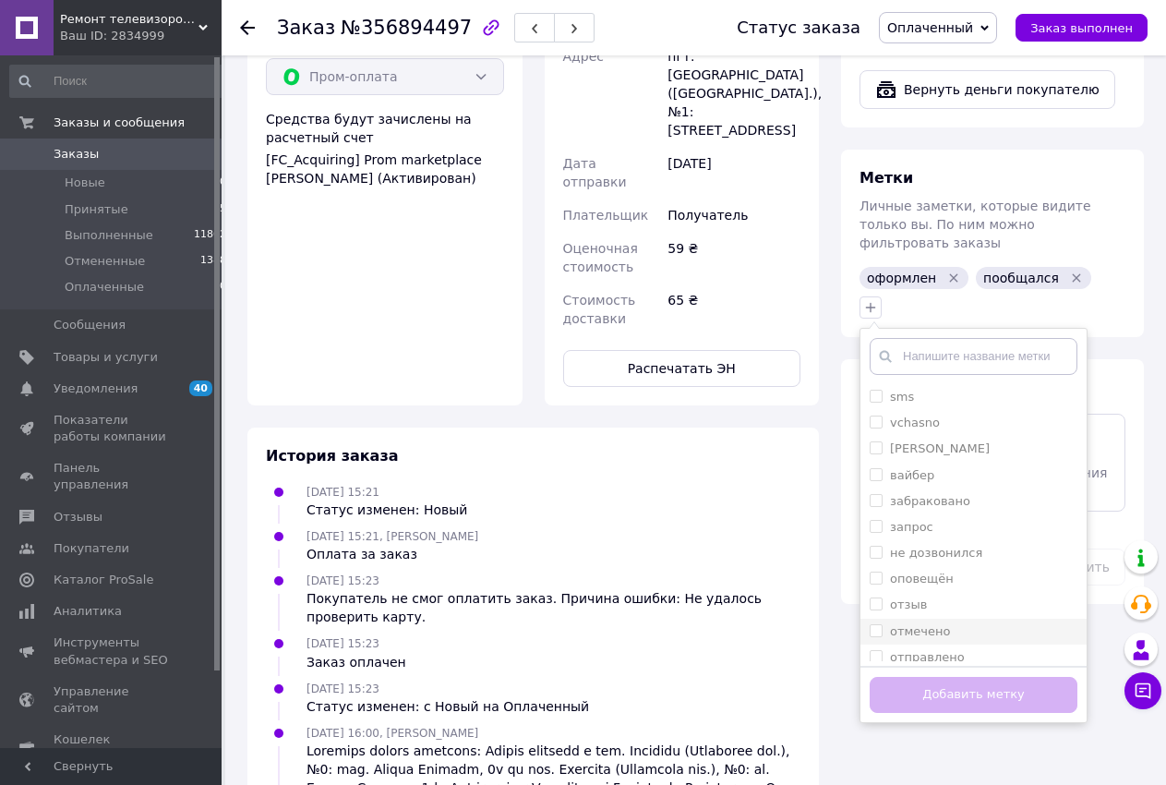
click at [878, 624] on input "отмечено" at bounding box center [876, 630] width 12 height 12
checkbox input "true"
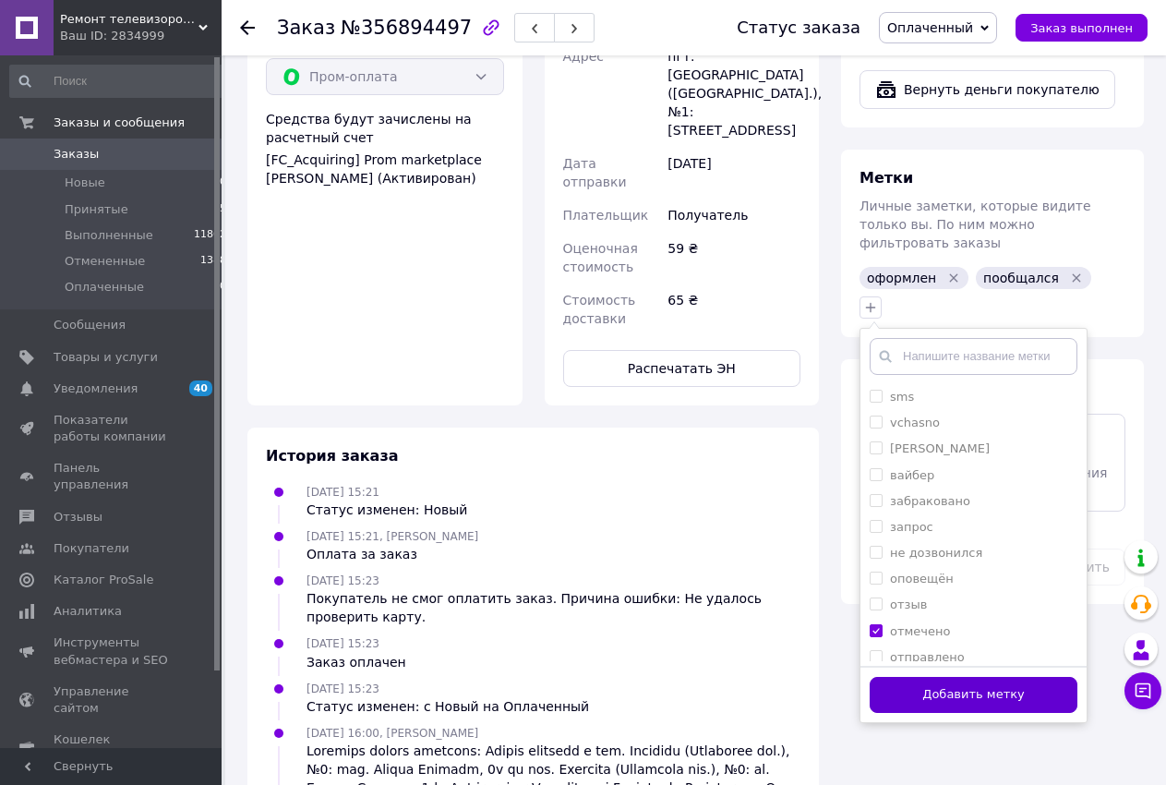
click at [894, 677] on button "Добавить метку" at bounding box center [974, 695] width 208 height 36
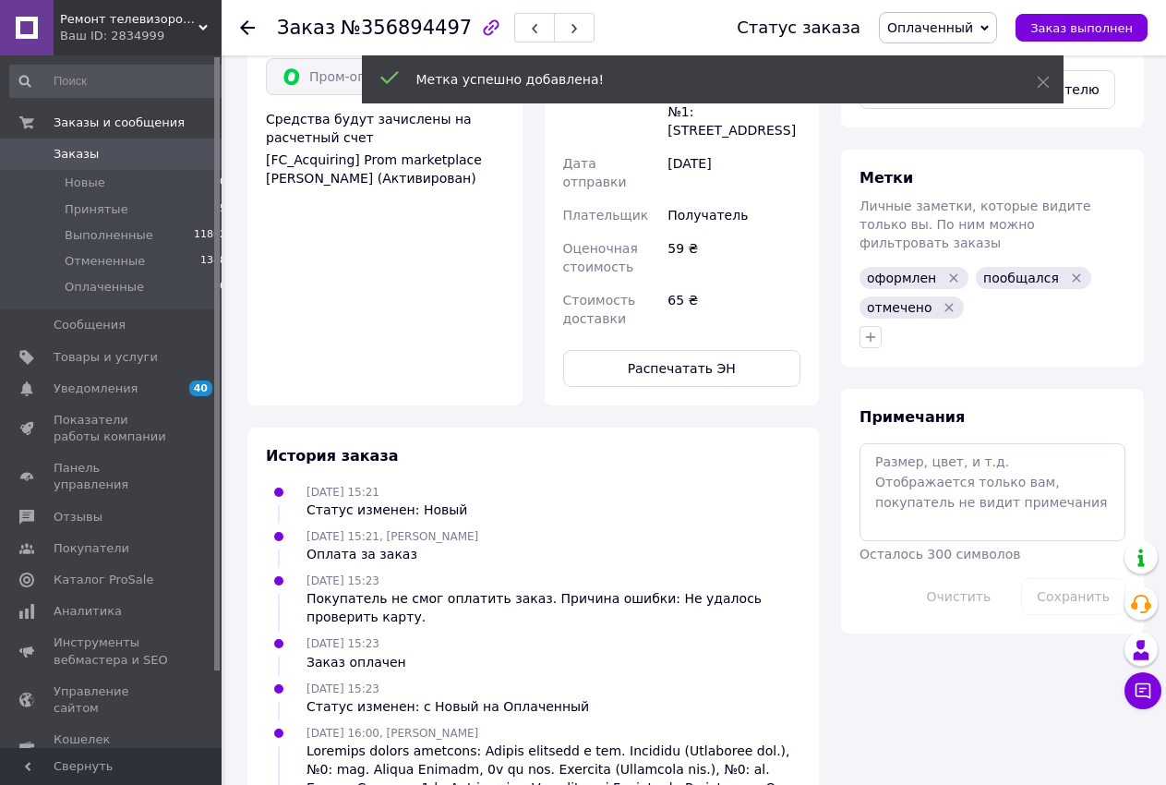
scroll to position [41, 0]
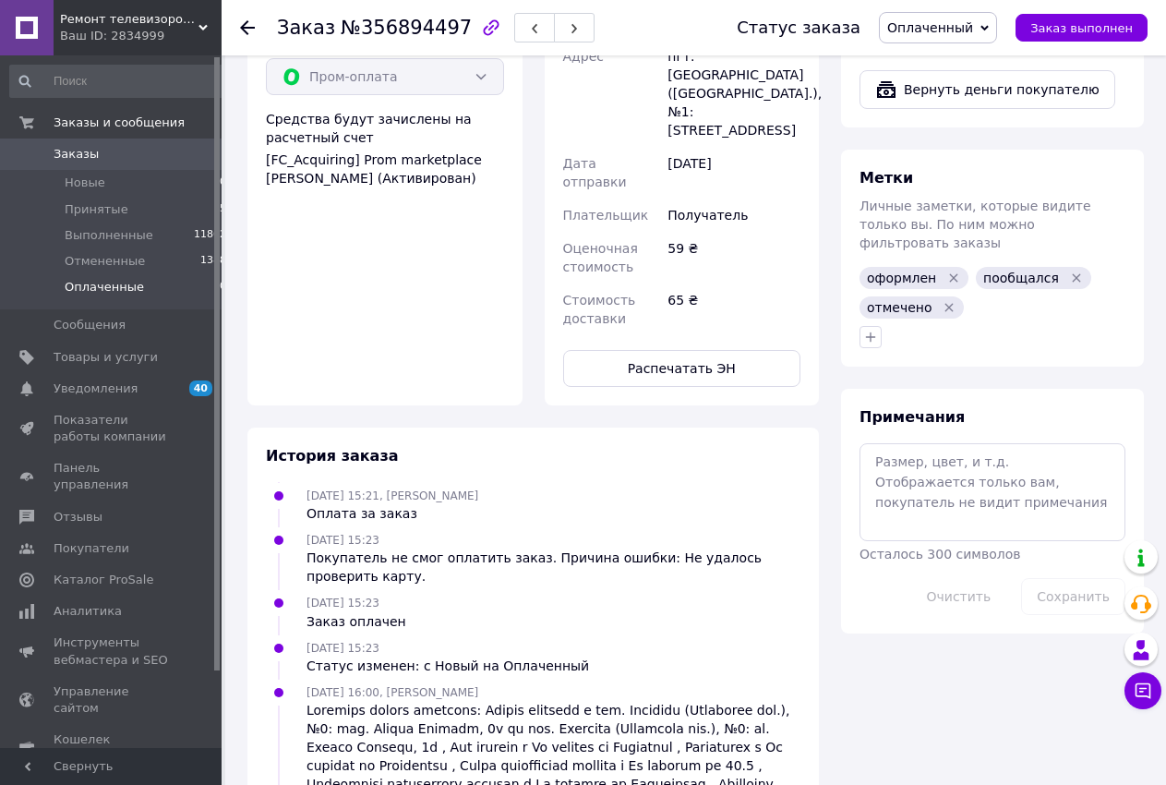
click at [163, 282] on li "Оплаченные 10" at bounding box center [118, 291] width 237 height 35
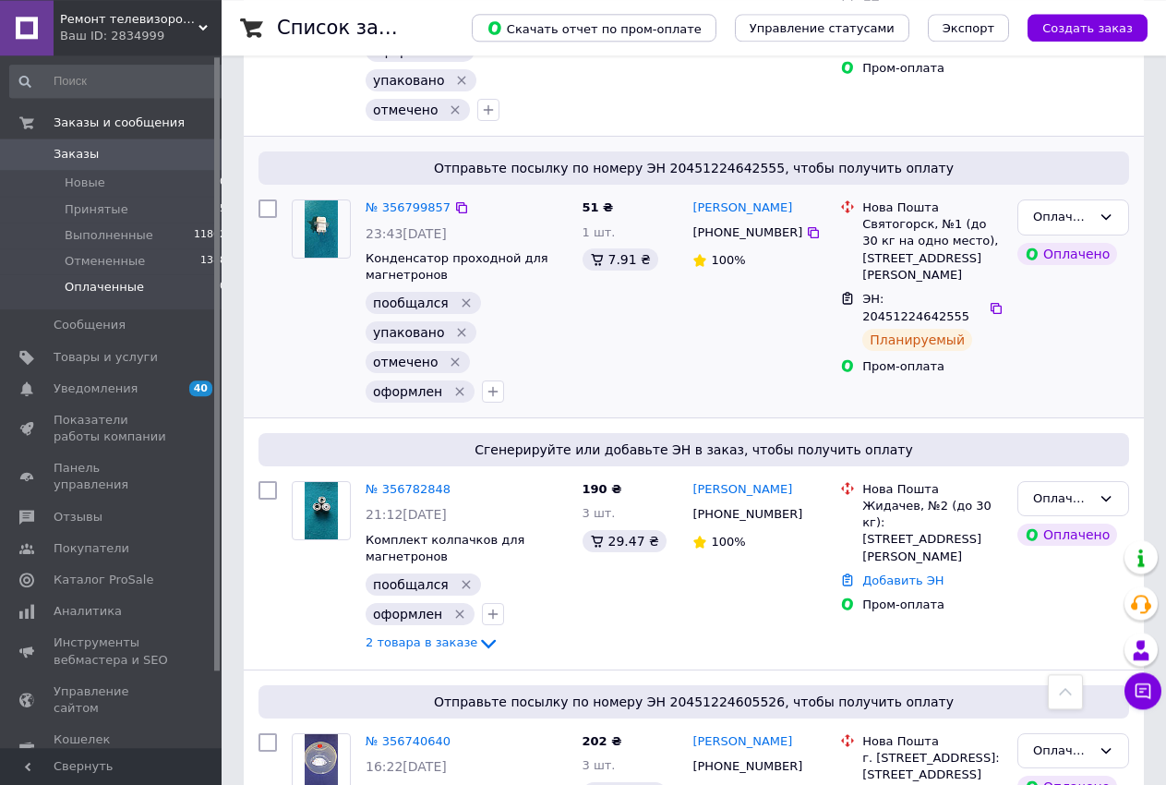
scroll to position [2096, 0]
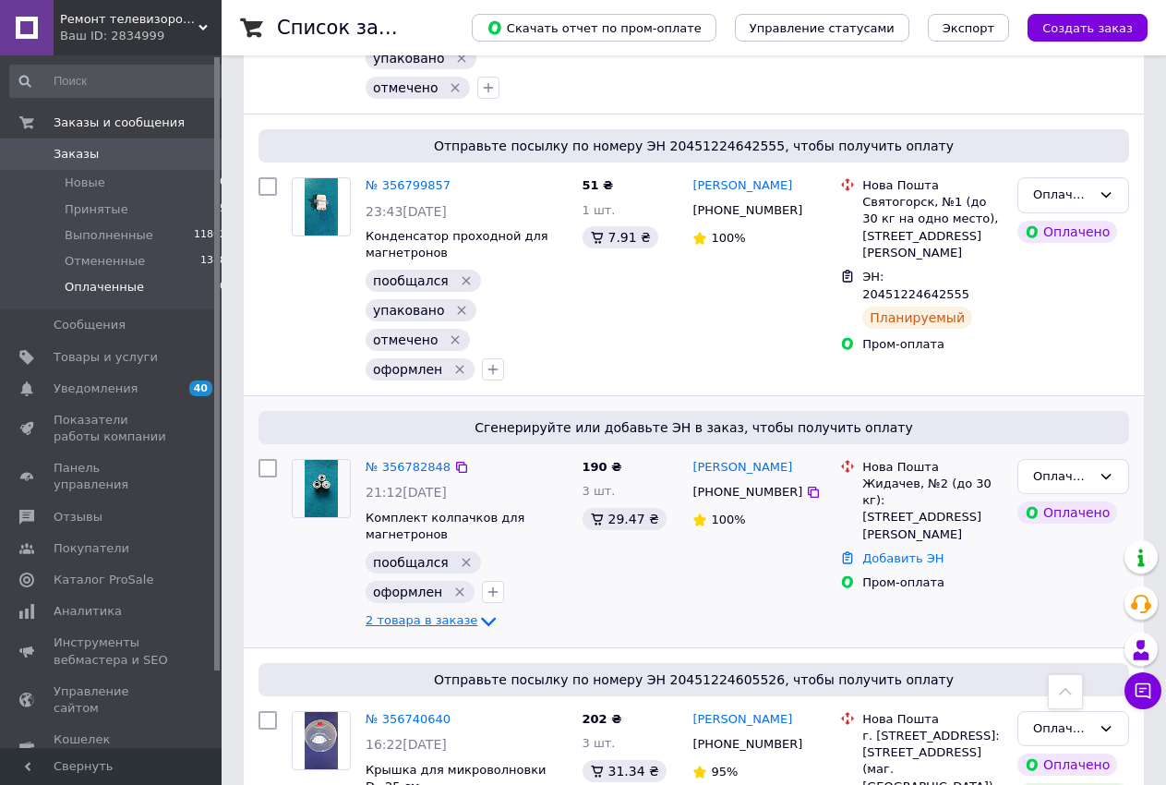
click at [457, 614] on span "2 товара в заказе" at bounding box center [422, 621] width 112 height 14
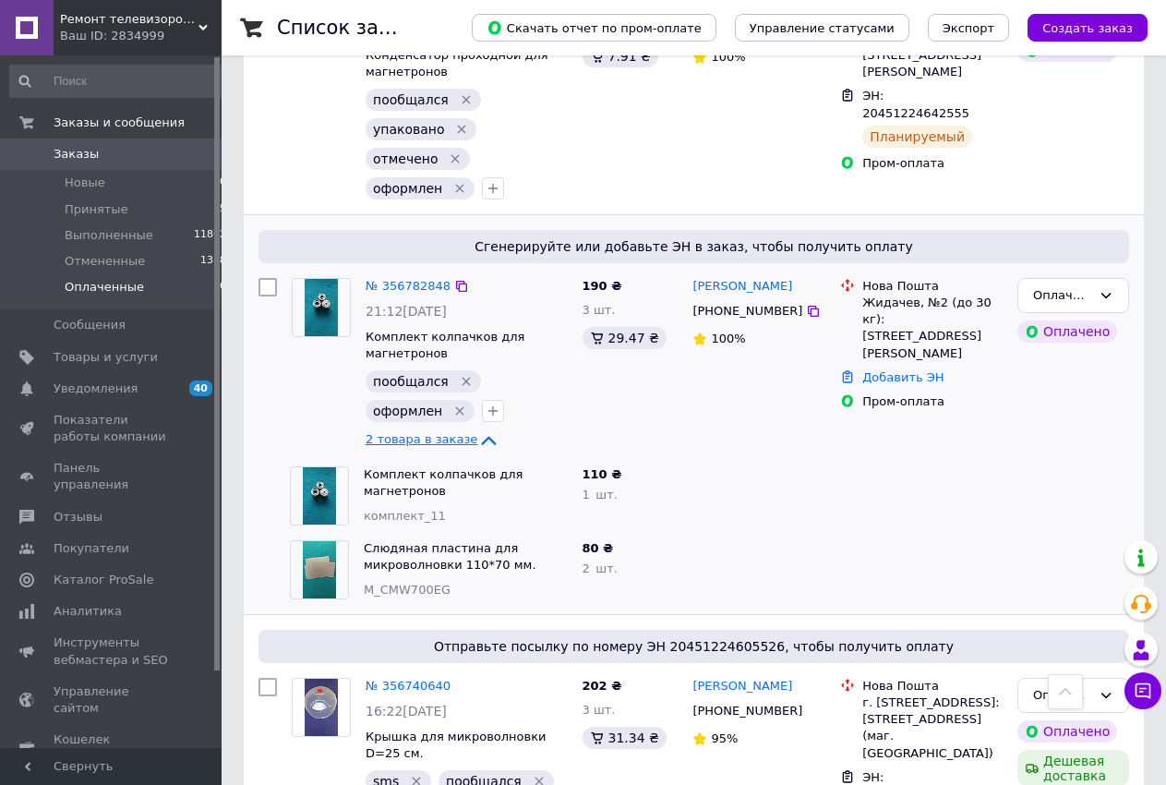
scroll to position [2279, 0]
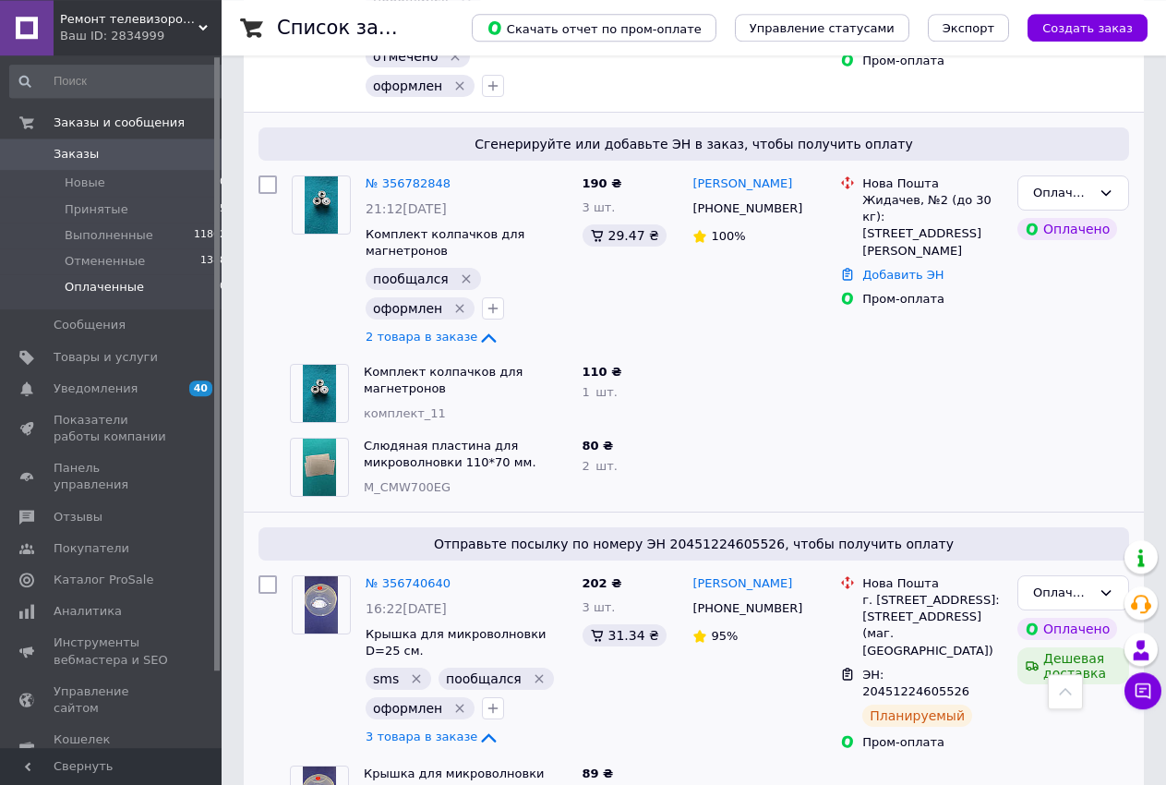
scroll to position [2468, 0]
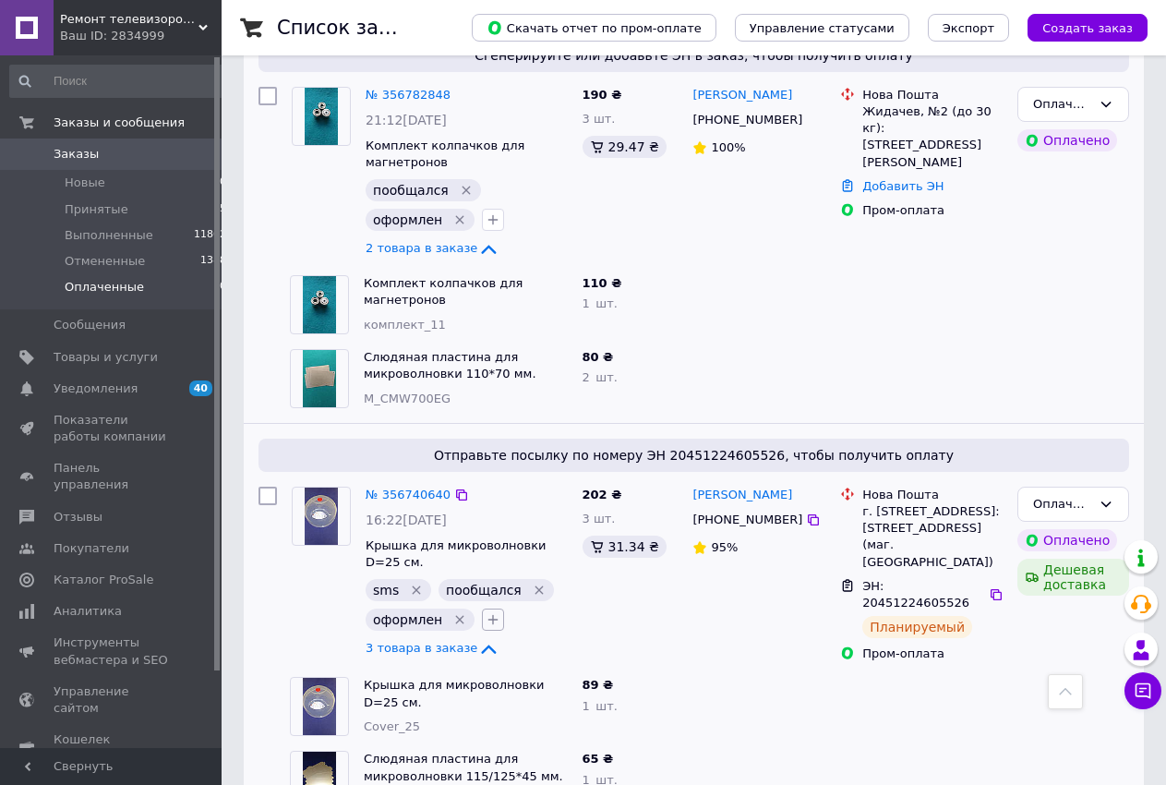
click at [487, 612] on icon "button" at bounding box center [493, 619] width 15 height 15
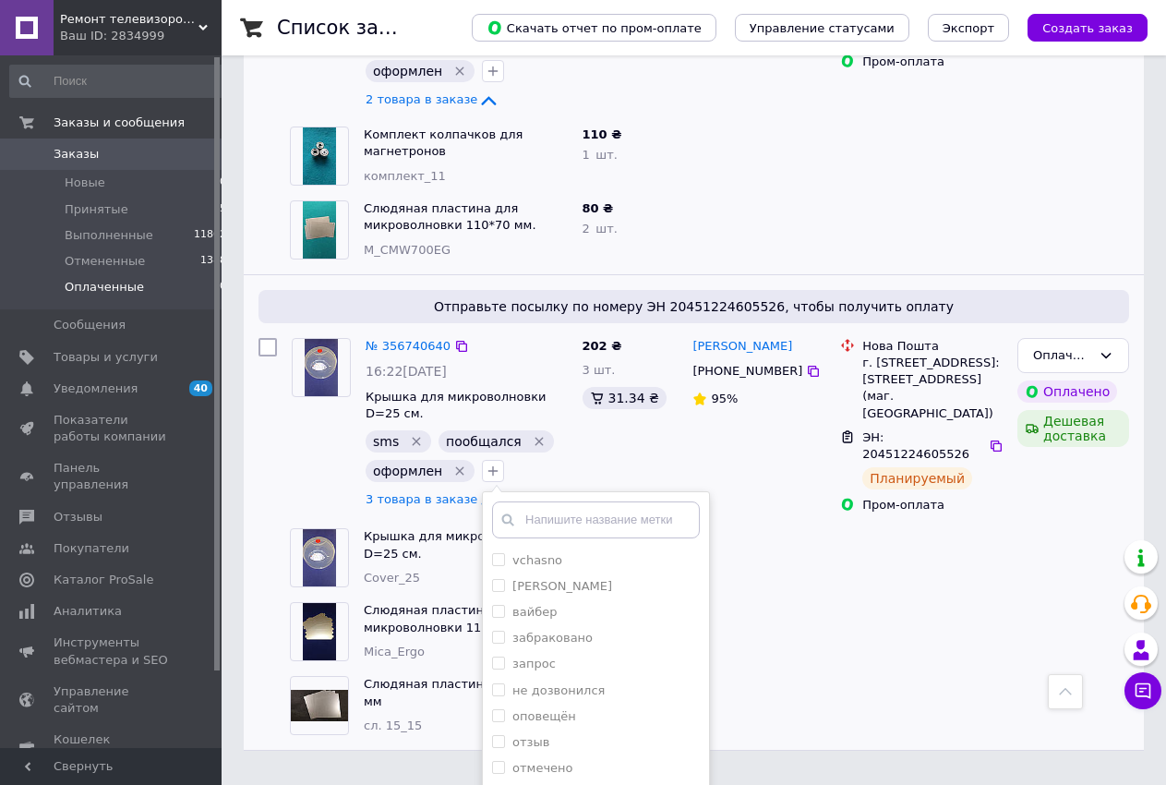
checkbox input "true"
click at [492, 761] on input "отмечено" at bounding box center [498, 767] width 12 height 12
checkbox input "true"
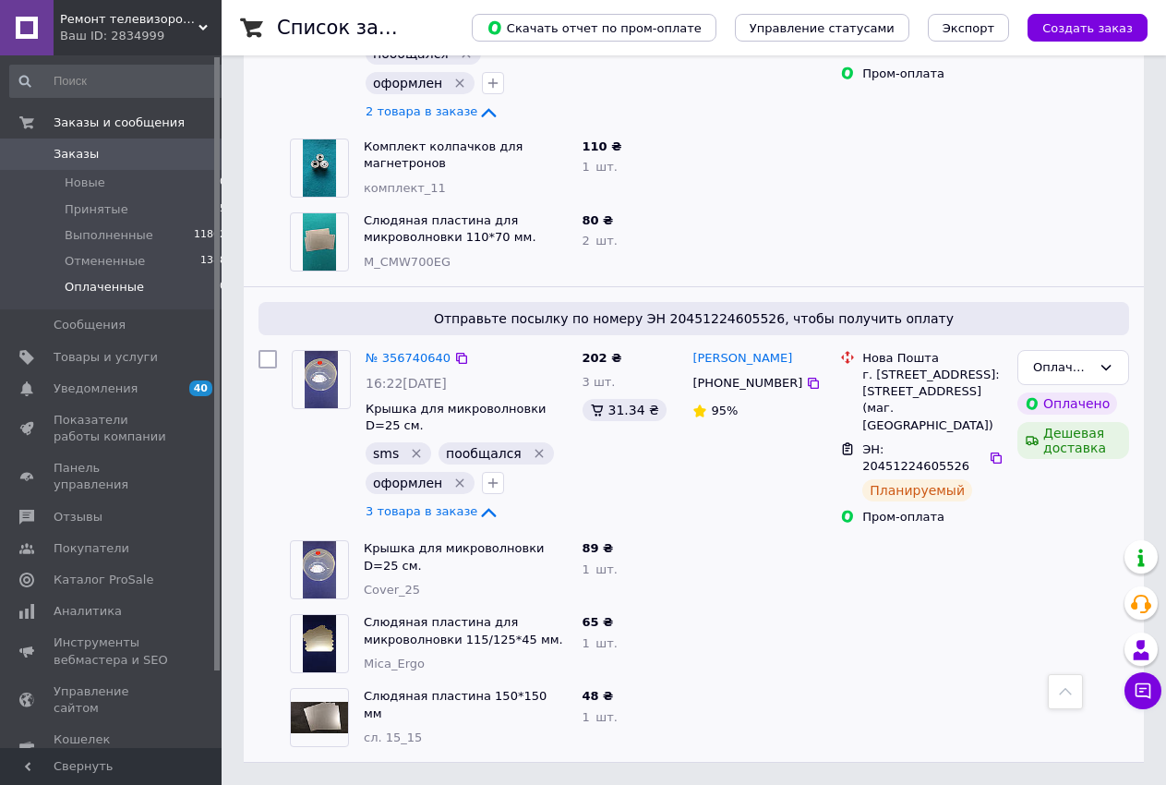
scroll to position [2502, 0]
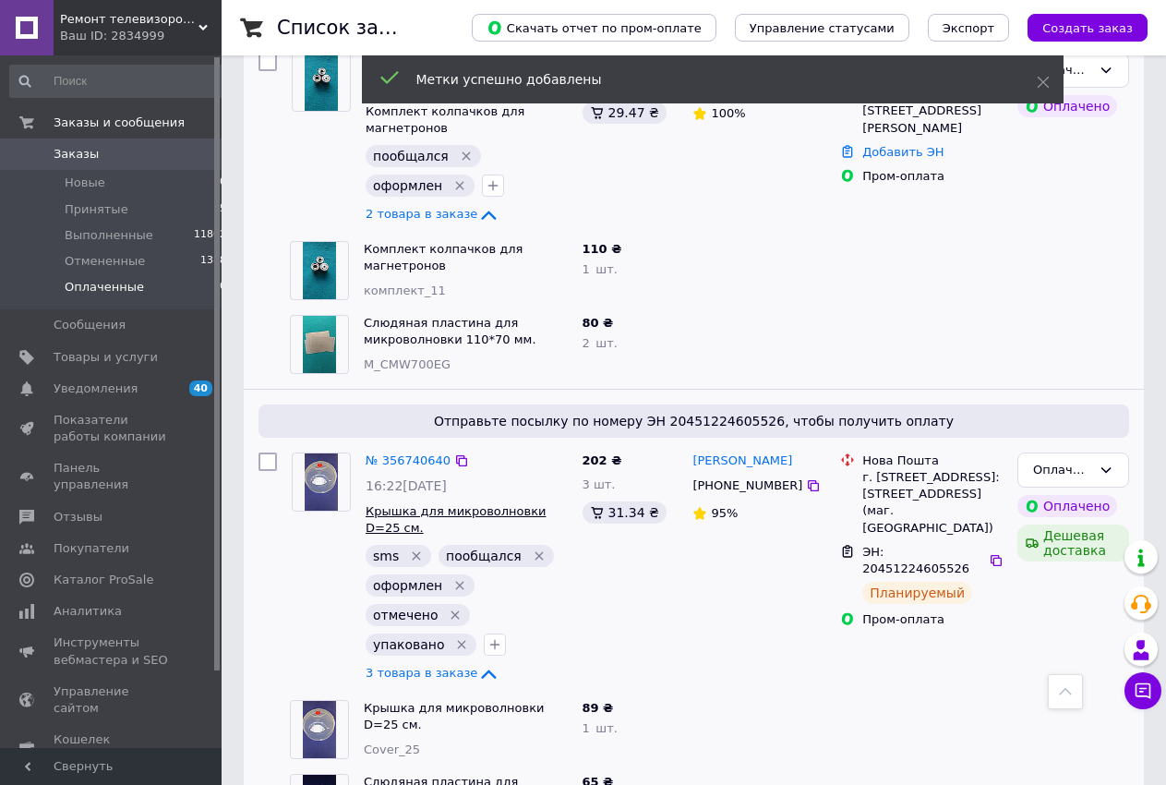
click at [418, 666] on span "3 товара в заказе" at bounding box center [422, 673] width 112 height 14
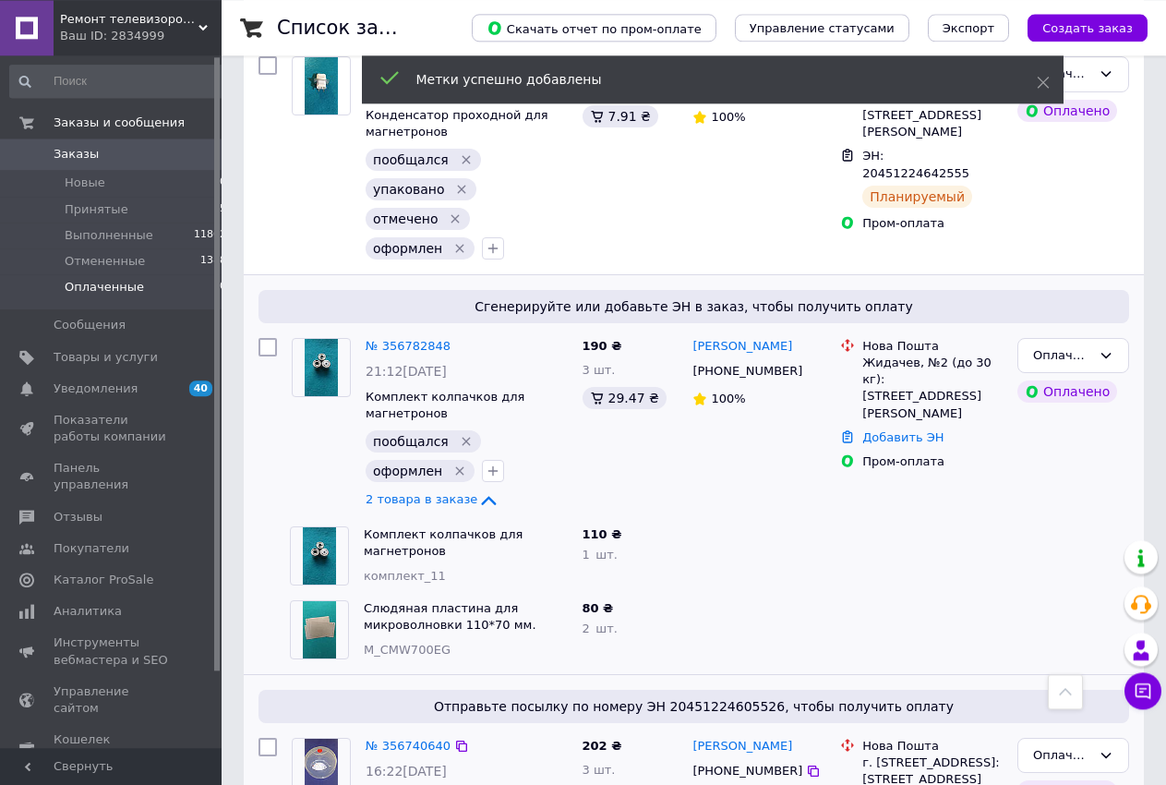
scroll to position [2150, 0]
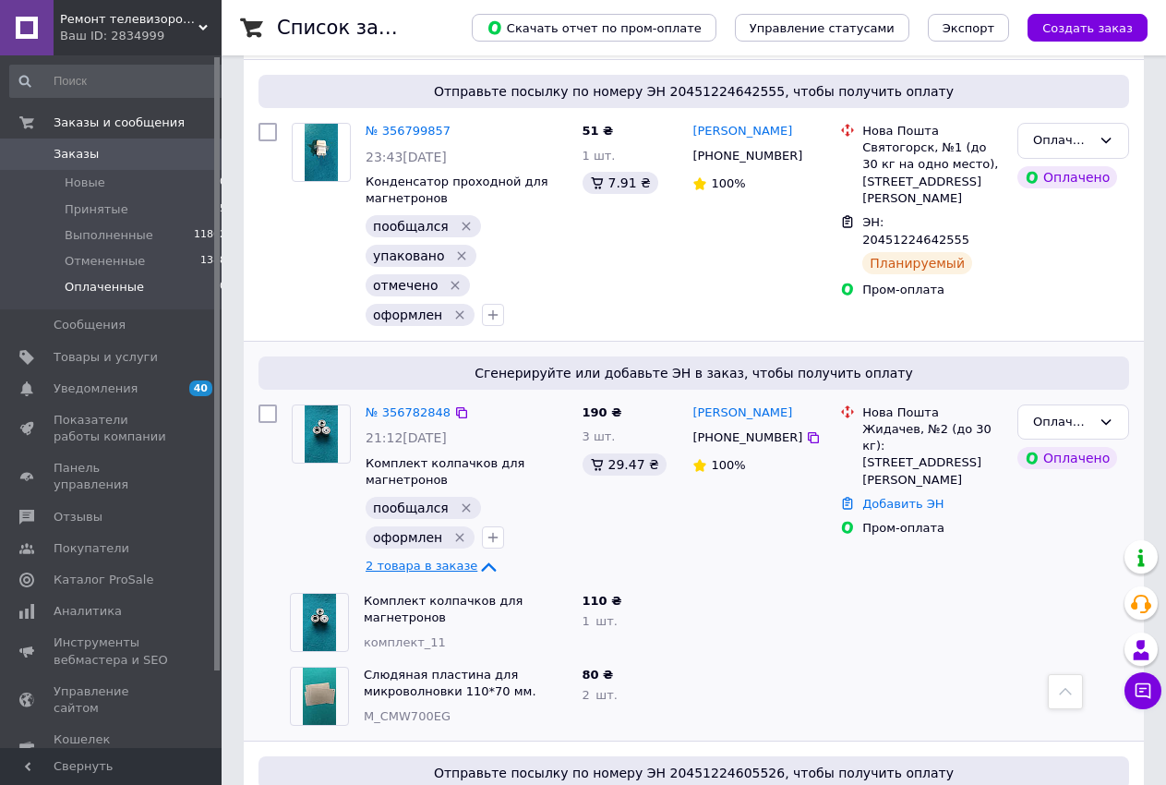
click at [436, 560] on span "2 товара в заказе" at bounding box center [422, 567] width 112 height 14
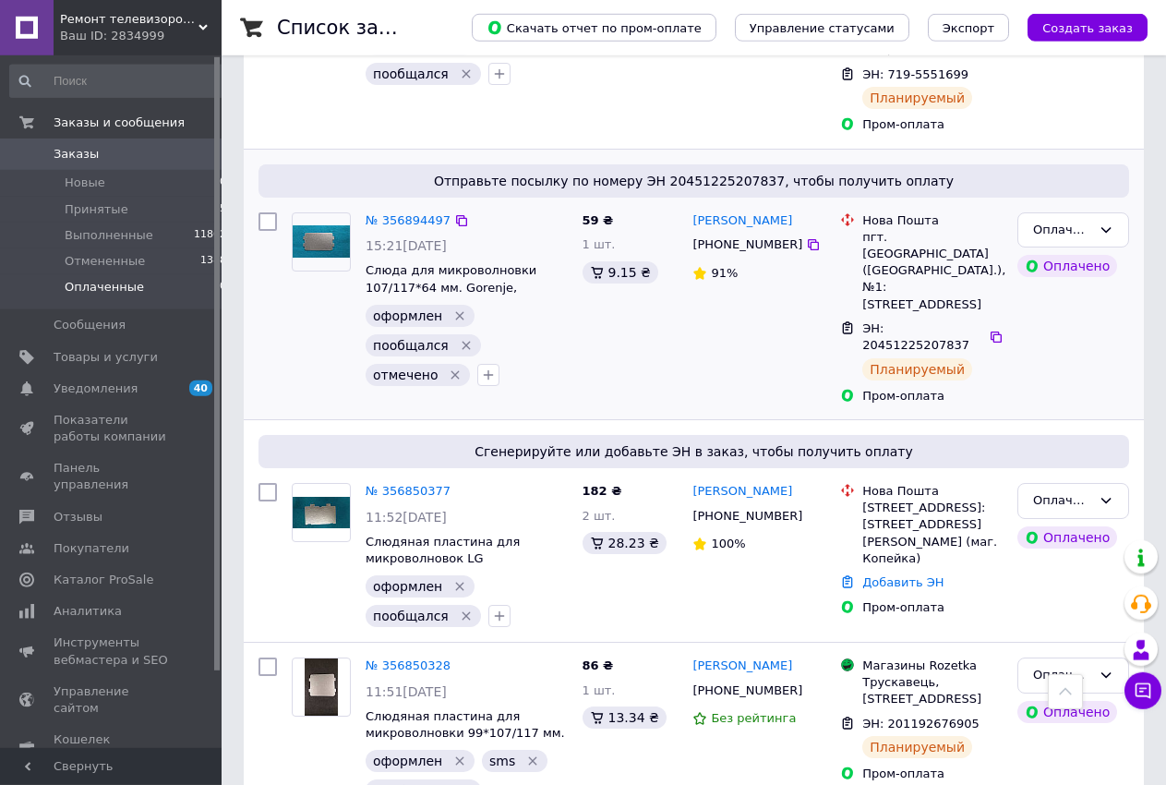
scroll to position [360, 0]
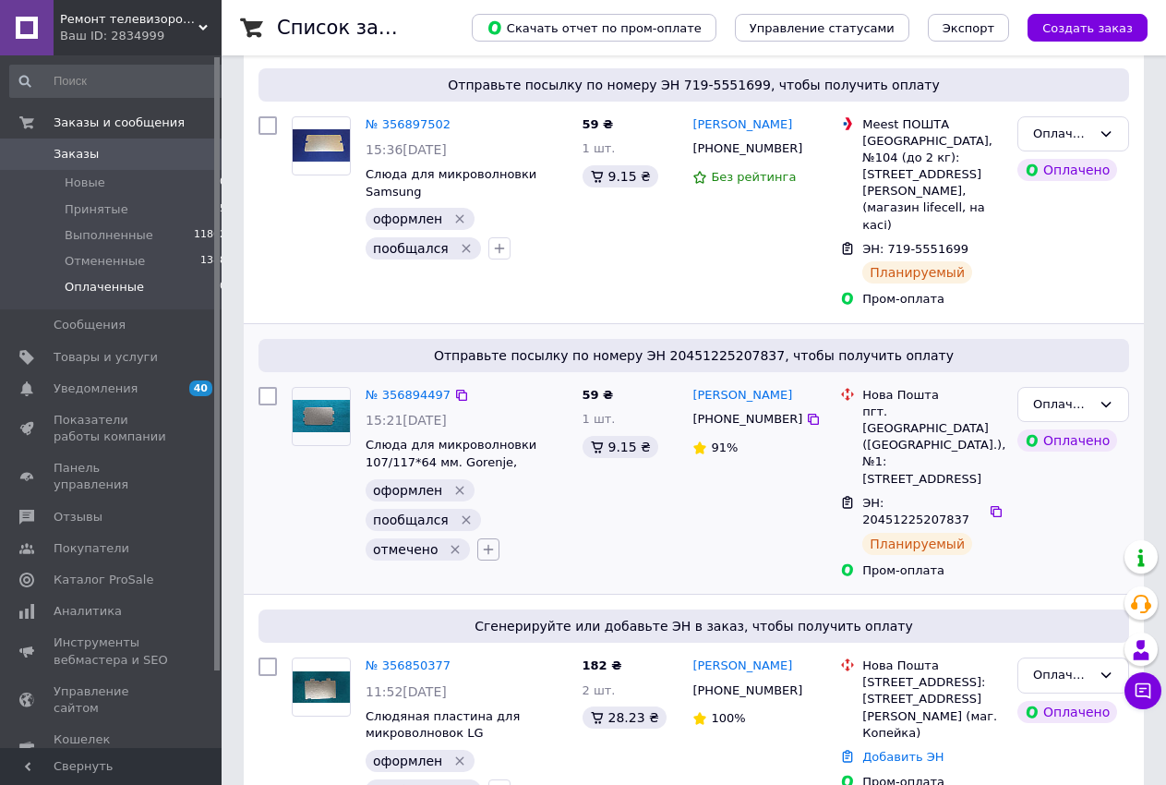
click at [484, 544] on icon "button" at bounding box center [489, 549] width 10 height 10
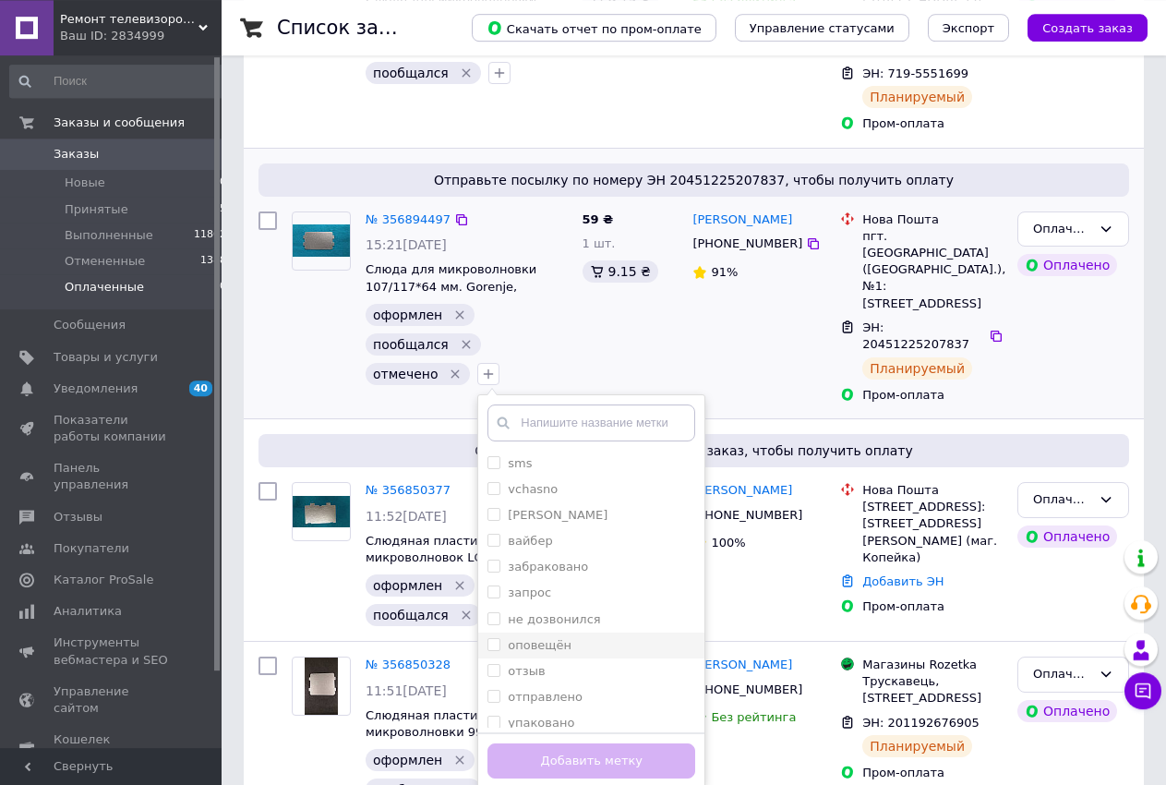
scroll to position [549, 0]
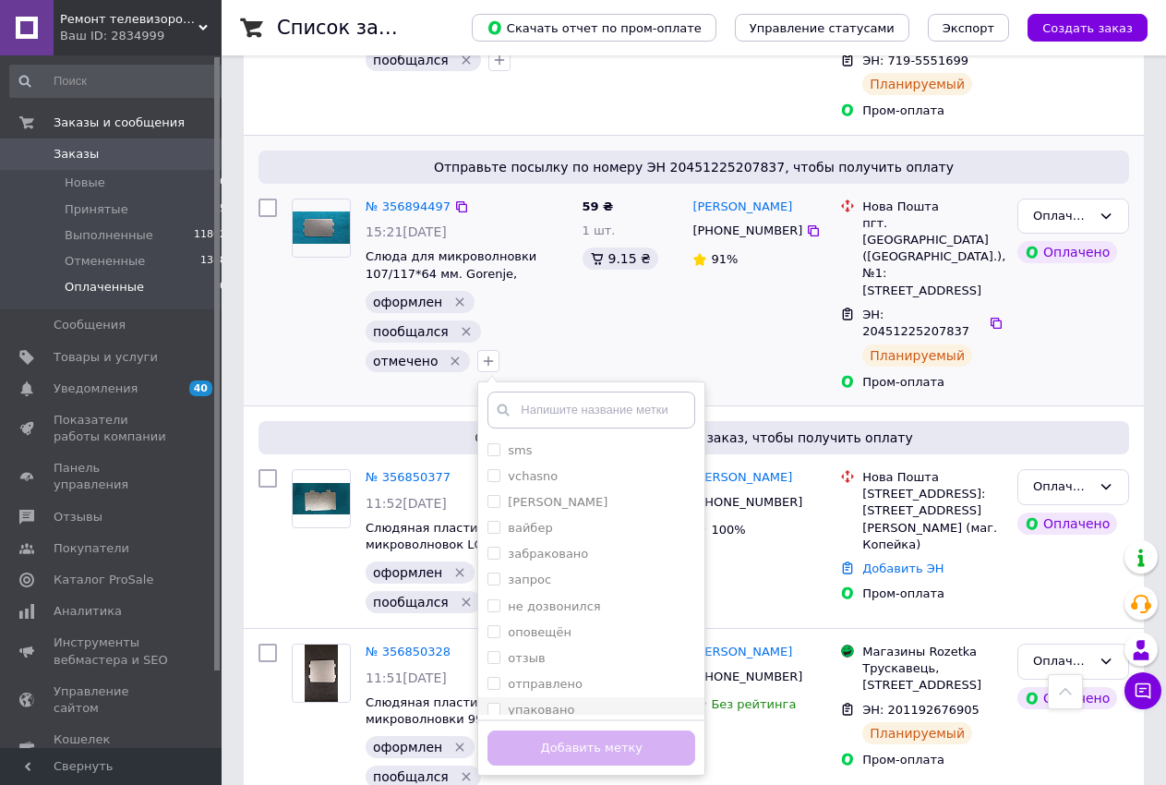
click at [488, 703] on input "упаковано" at bounding box center [494, 709] width 12 height 12
checkbox input "true"
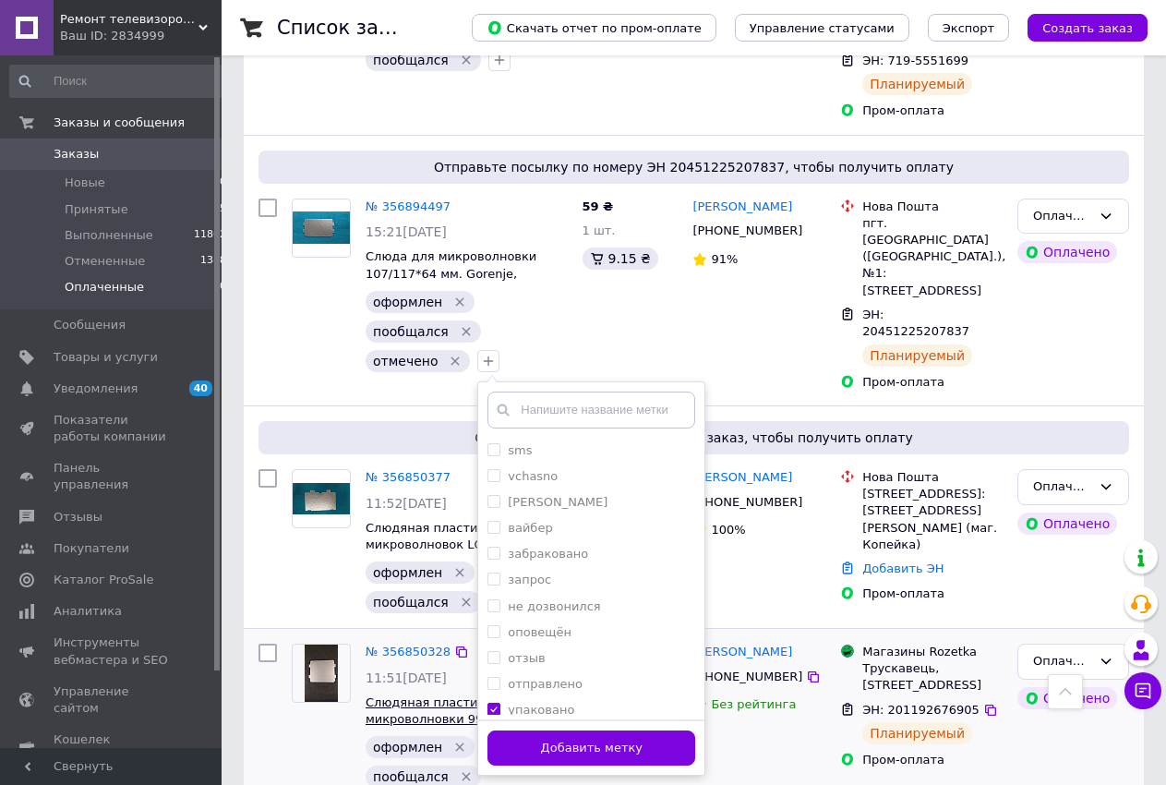
drag, startPoint x: 509, startPoint y: 698, endPoint x: 516, endPoint y: 656, distance: 43.1
click at [510, 731] on button "Добавить метку" at bounding box center [592, 749] width 208 height 36
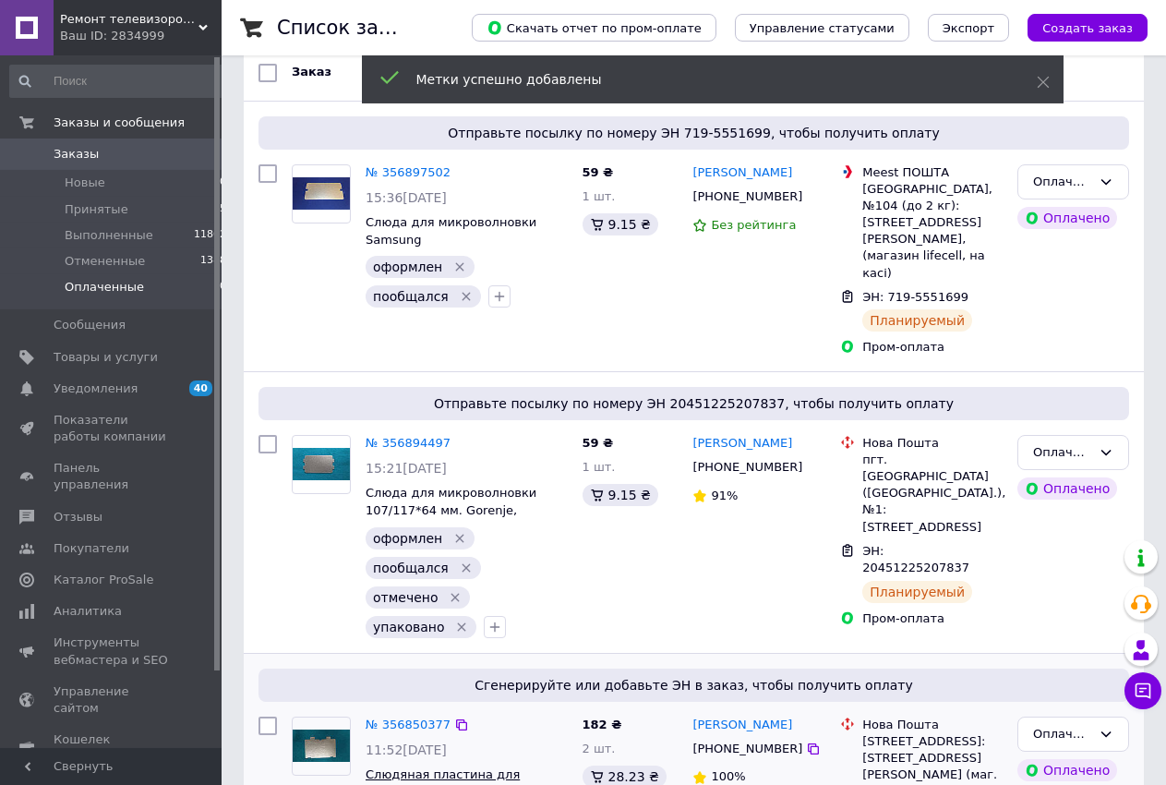
scroll to position [266, 0]
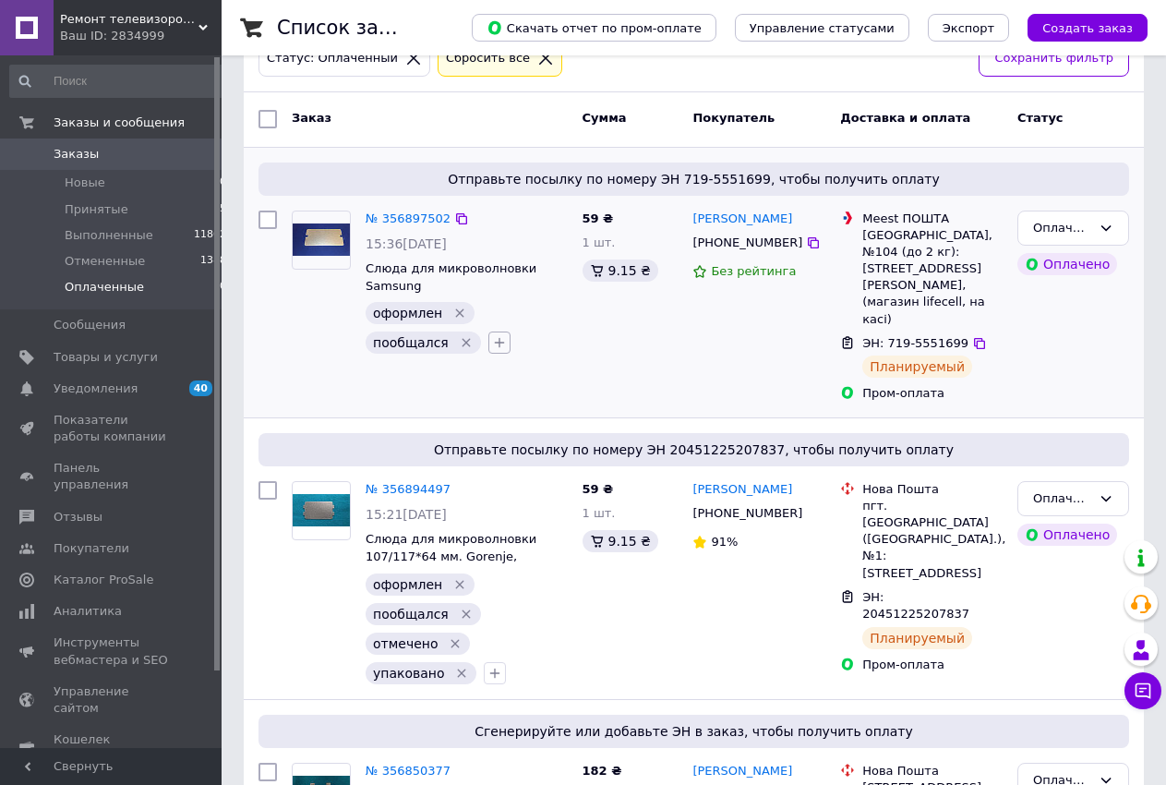
click at [492, 345] on icon "button" at bounding box center [499, 342] width 15 height 15
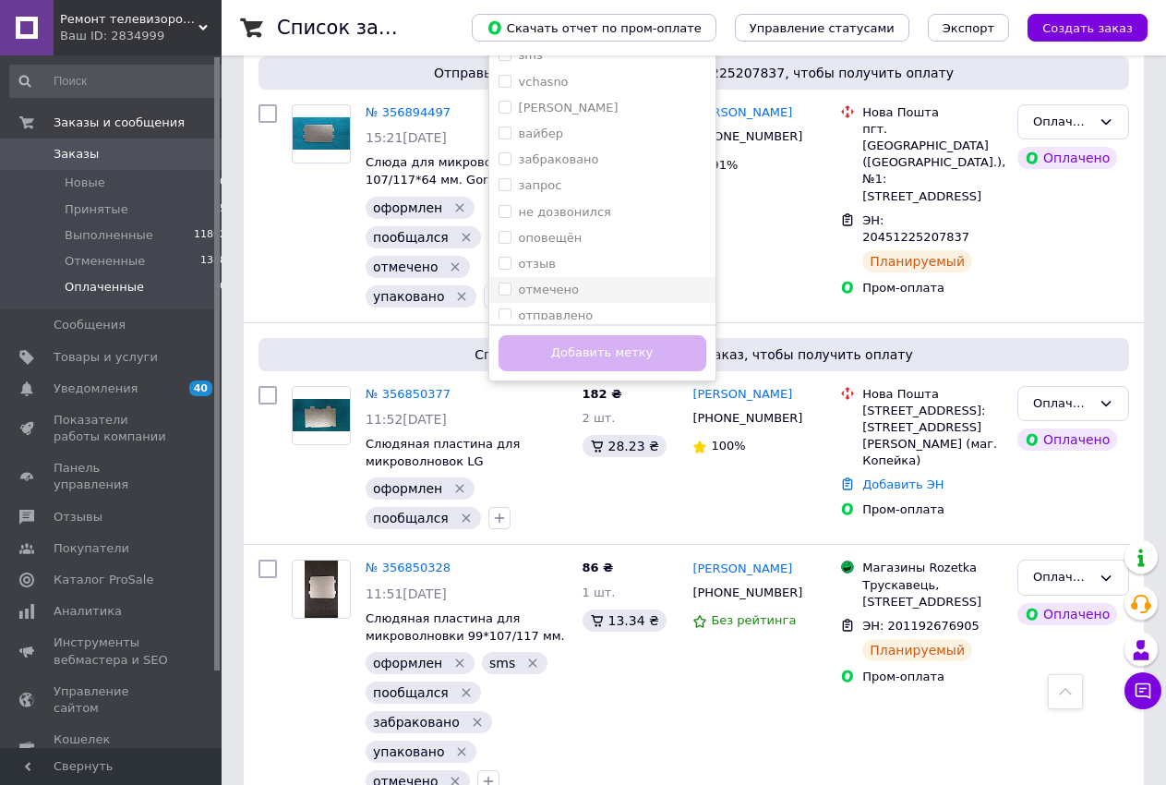
scroll to position [62, 0]
click at [499, 278] on input "упаковано" at bounding box center [505, 280] width 12 height 12
checkbox input "true"
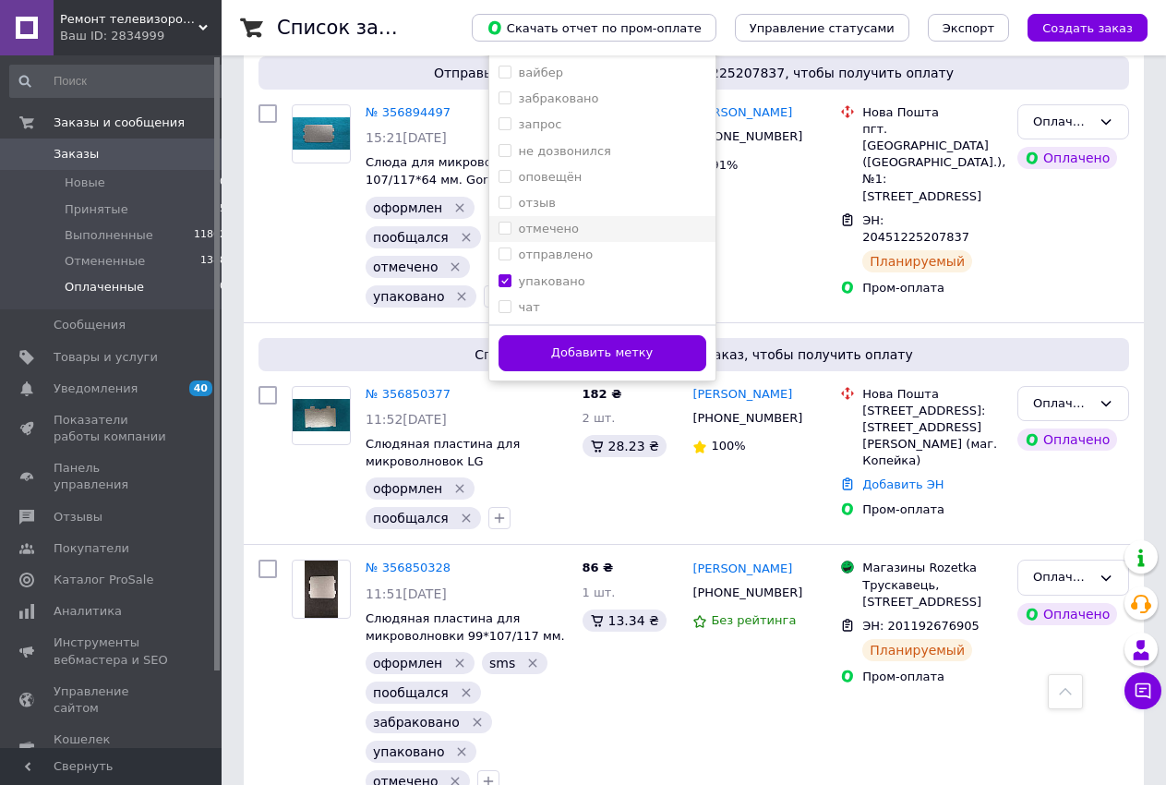
click at [499, 225] on input "отмечено" at bounding box center [505, 228] width 12 height 12
checkbox input "true"
click at [557, 360] on button "Добавить метку" at bounding box center [603, 353] width 208 height 36
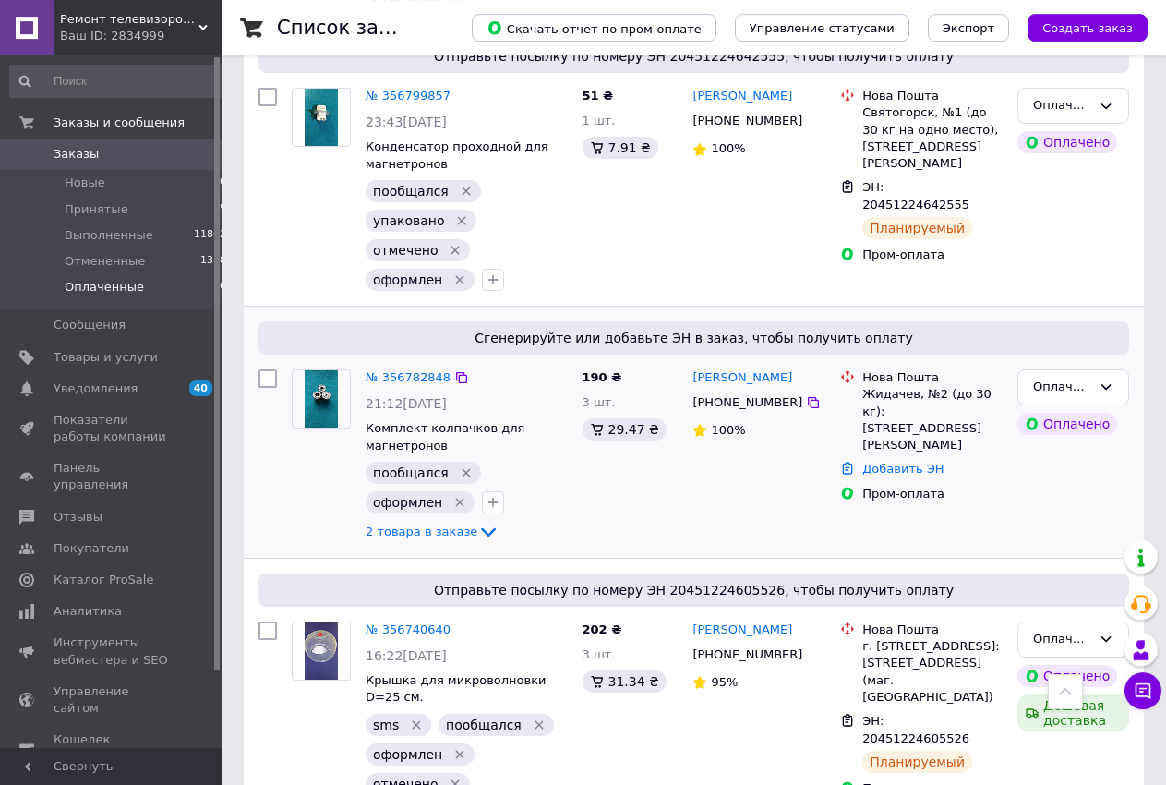
scroll to position [2209, 0]
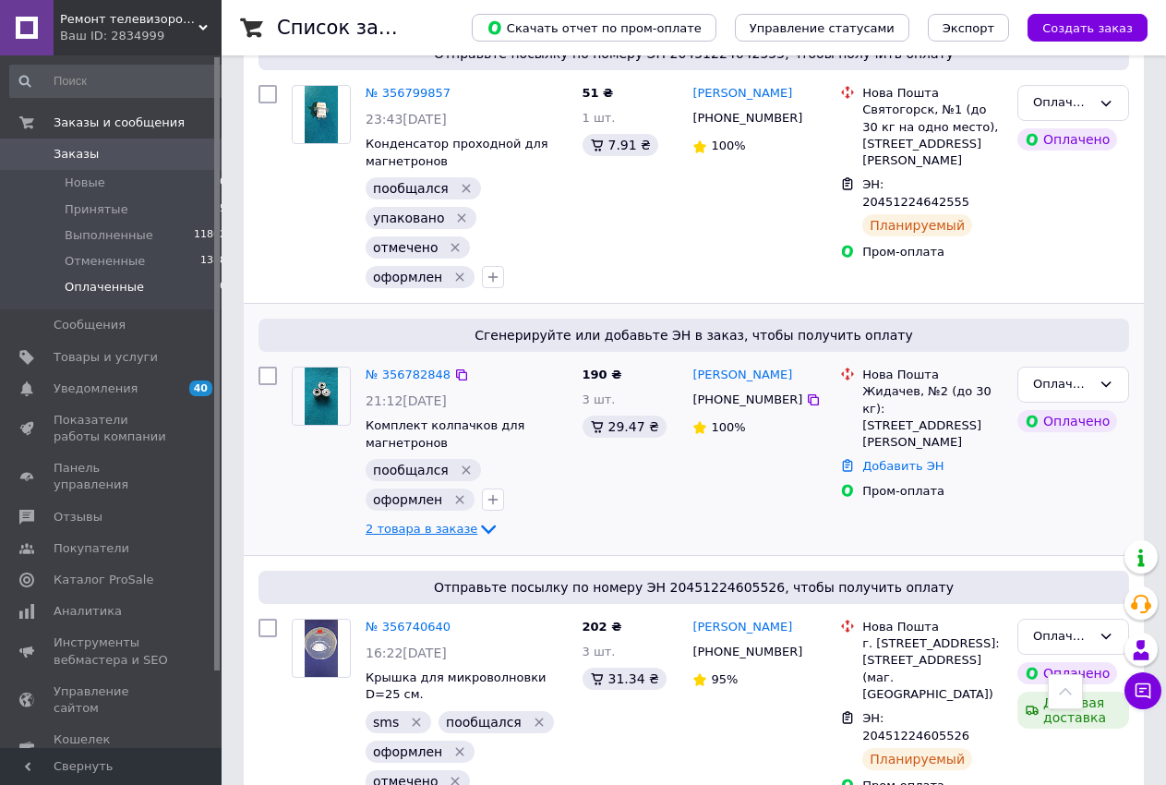
click at [444, 522] on span "2 товара в заказе" at bounding box center [422, 529] width 112 height 14
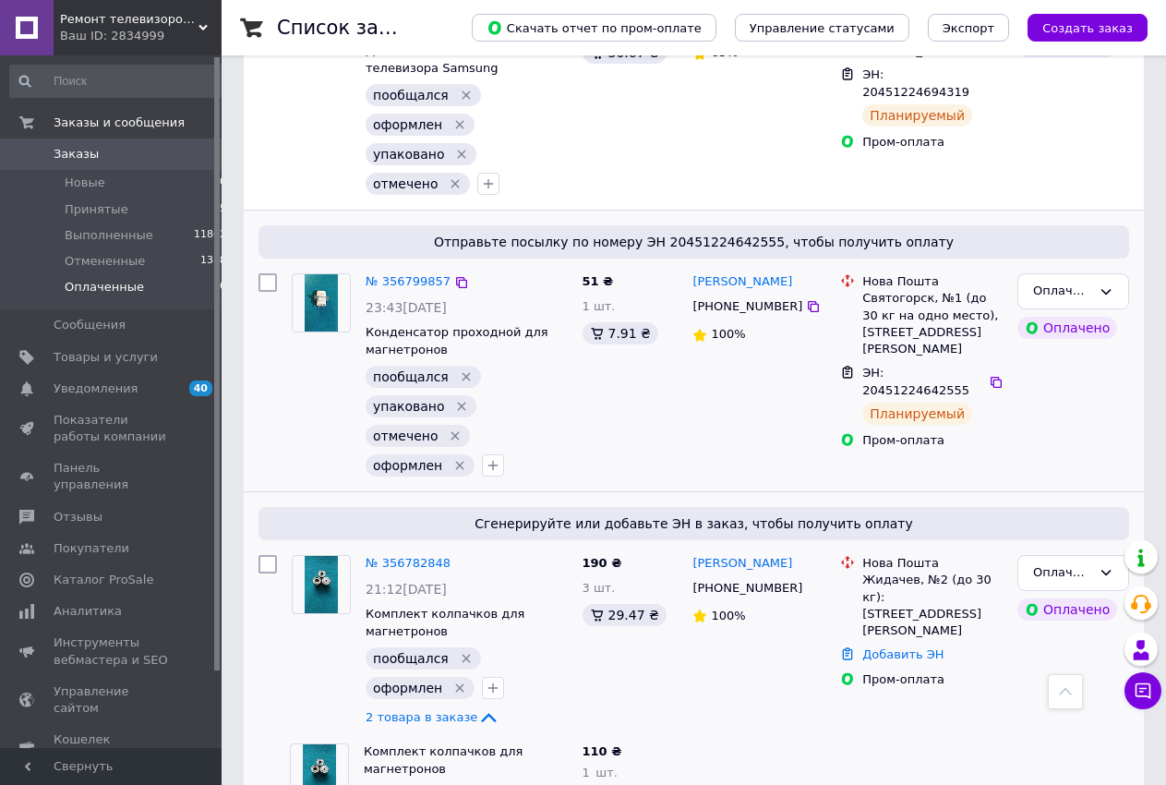
scroll to position [2115, 0]
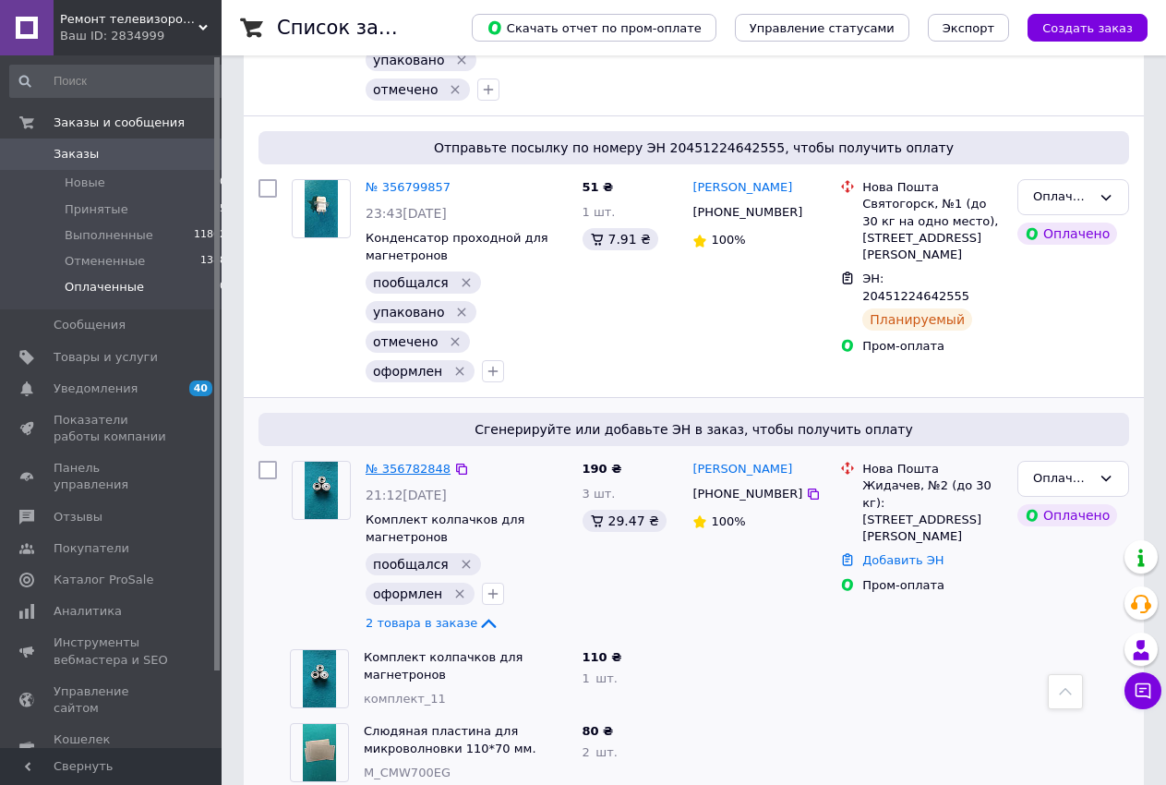
click at [417, 462] on link "№ 356782848" at bounding box center [408, 469] width 85 height 14
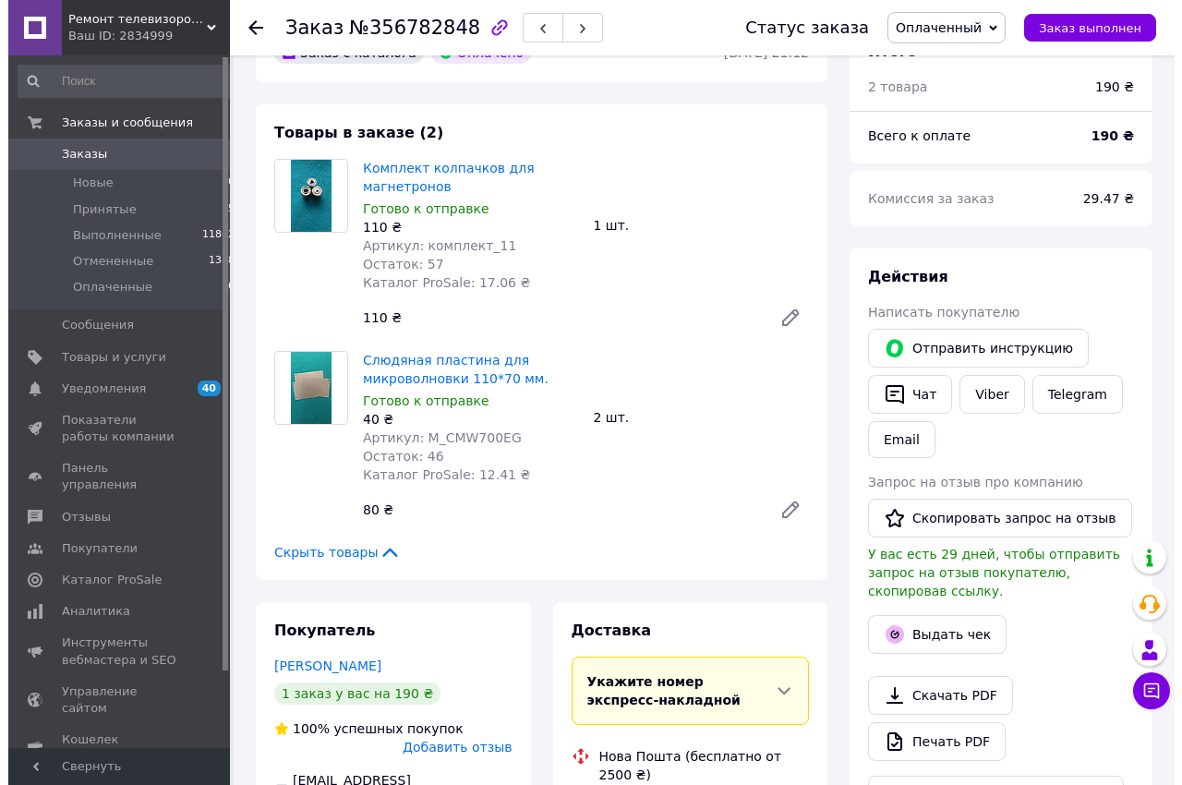
scroll to position [1001, 0]
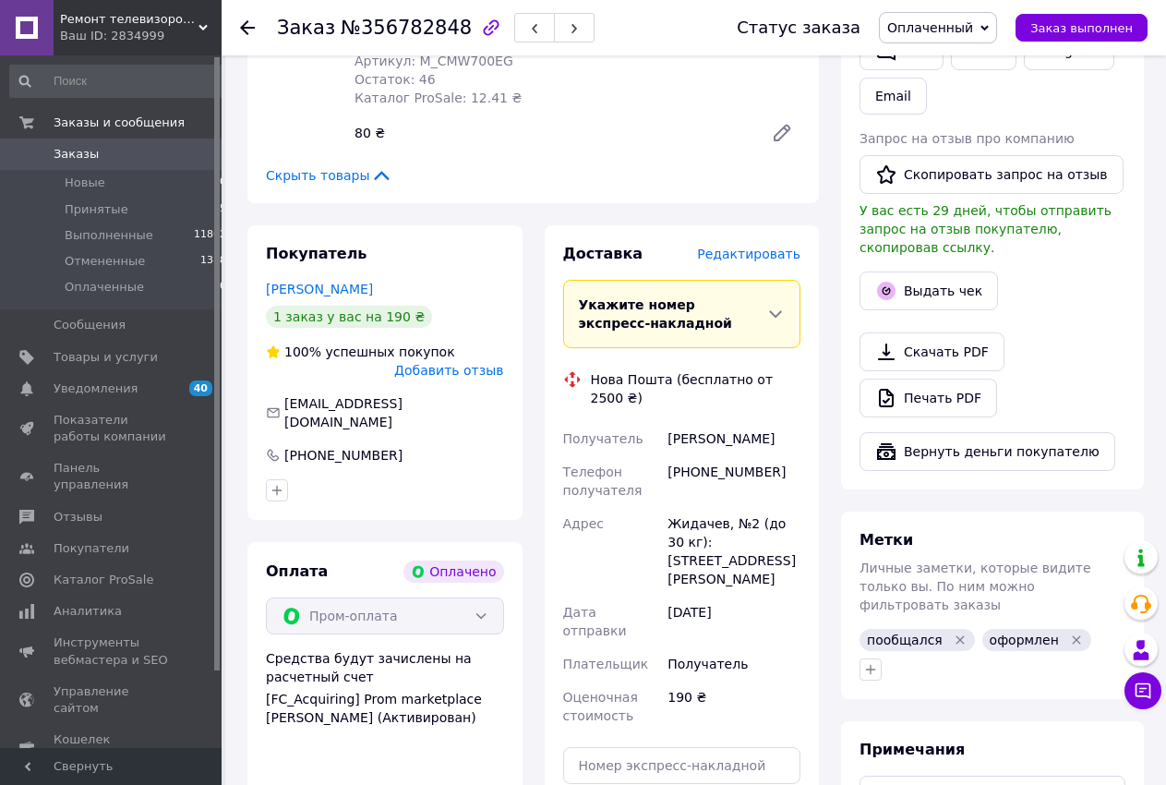
click at [753, 247] on span "Редактировать" at bounding box center [748, 254] width 103 height 15
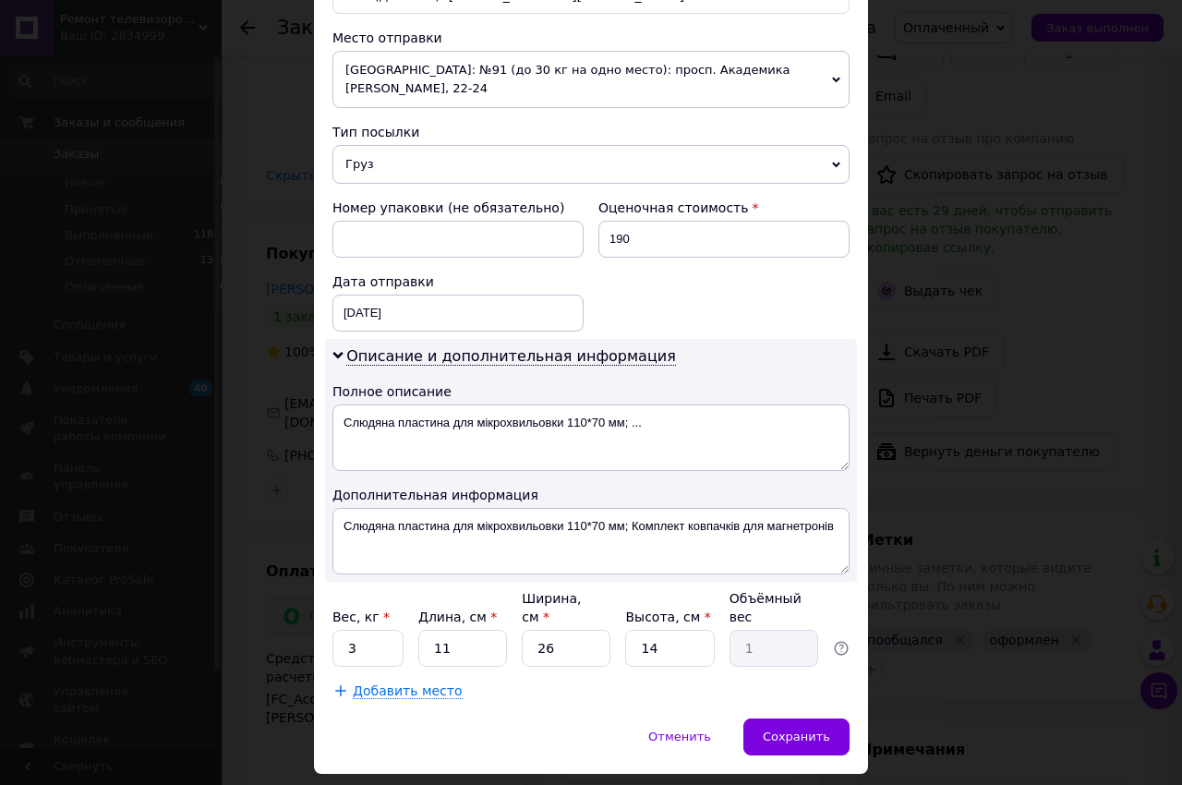
scroll to position [316, 0]
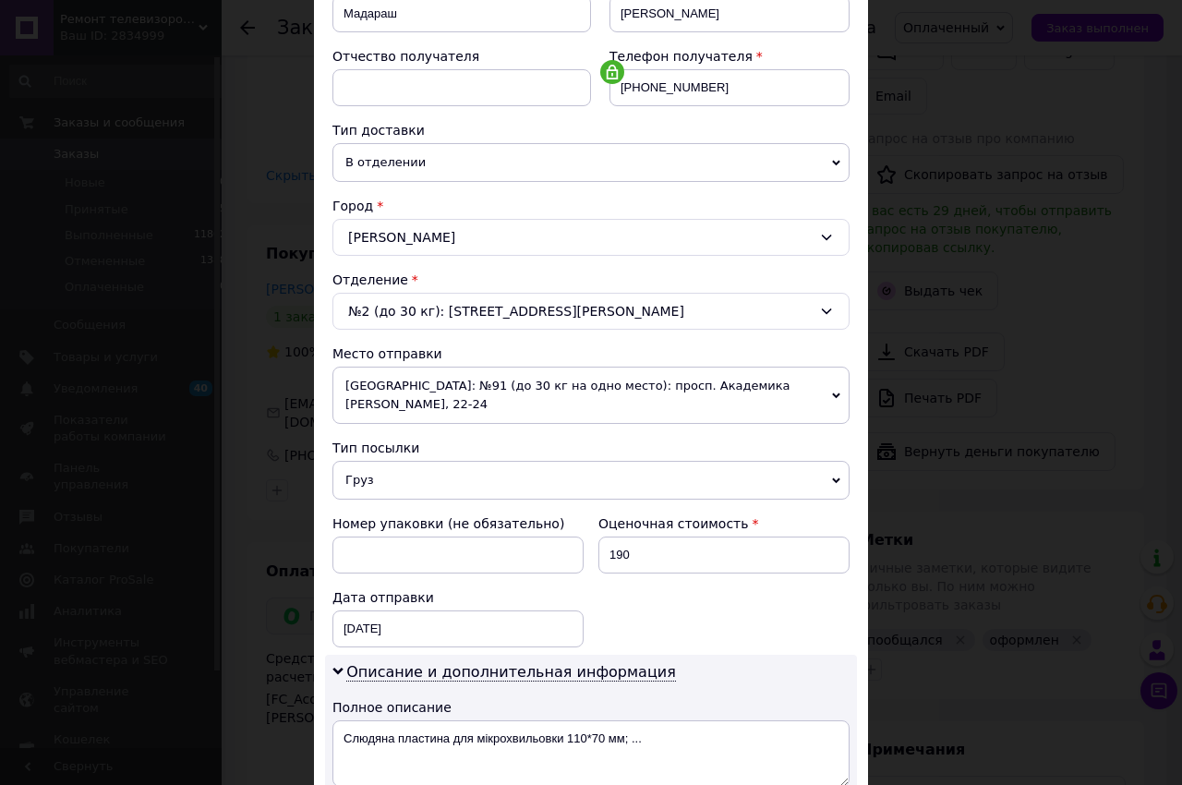
drag, startPoint x: 418, startPoint y: 462, endPoint x: 422, endPoint y: 521, distance: 59.2
click at [420, 468] on span "Груз" at bounding box center [590, 480] width 517 height 39
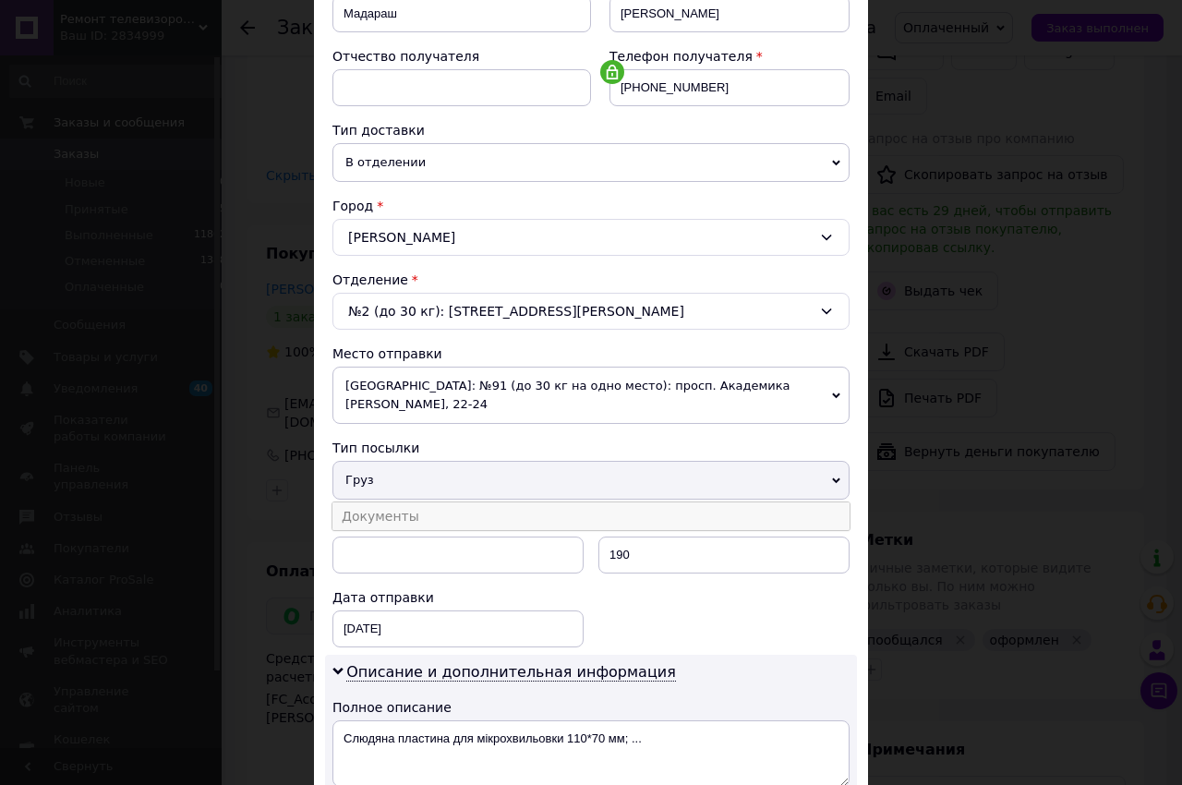
click at [428, 502] on li "Документы" at bounding box center [590, 516] width 517 height 28
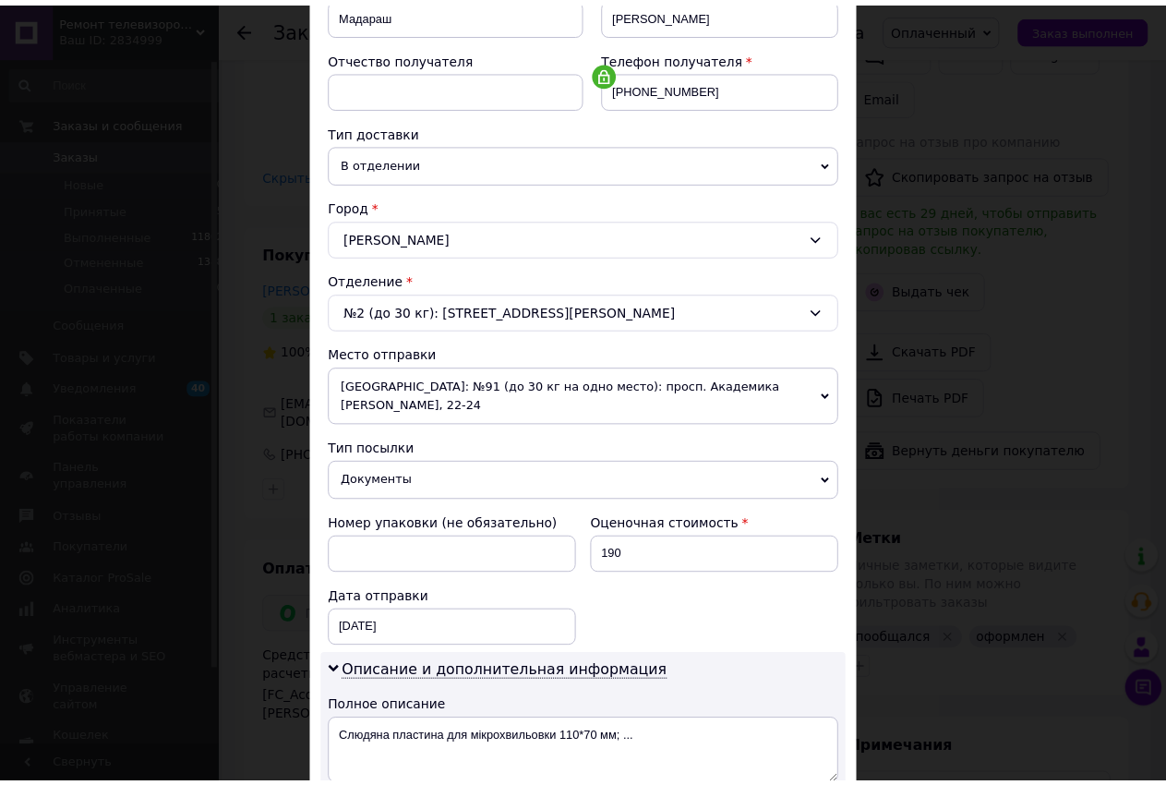
scroll to position [698, 0]
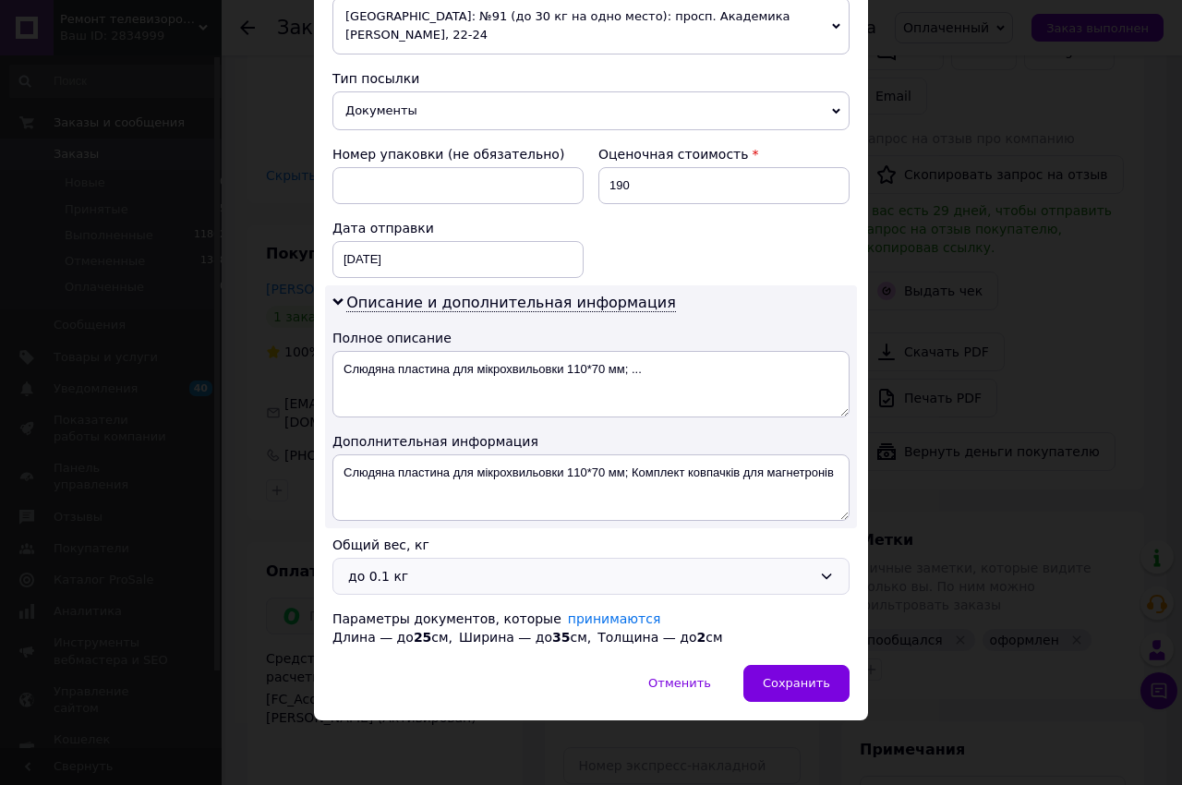
click at [435, 578] on div "до 0.1 кг" at bounding box center [580, 576] width 464 height 20
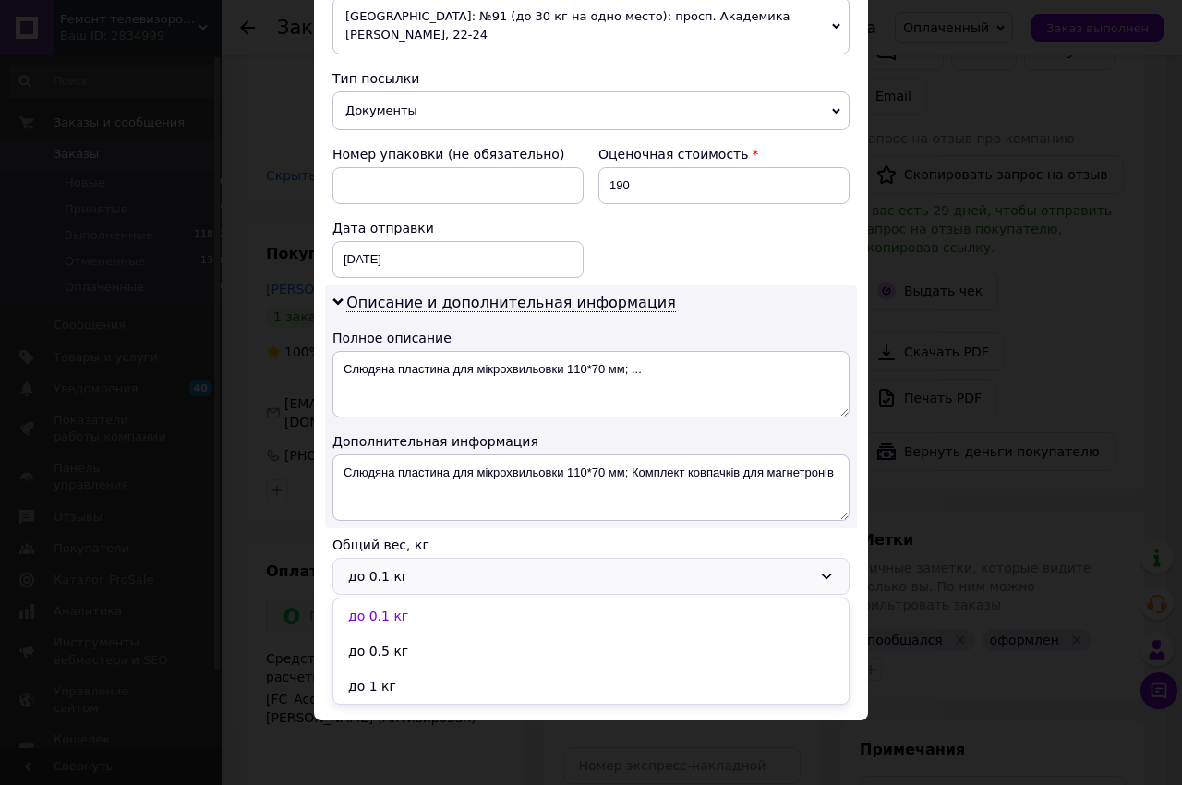
drag, startPoint x: 417, startPoint y: 648, endPoint x: 655, endPoint y: 703, distance: 243.5
click at [419, 647] on li "до 0.5 кг" at bounding box center [590, 651] width 515 height 35
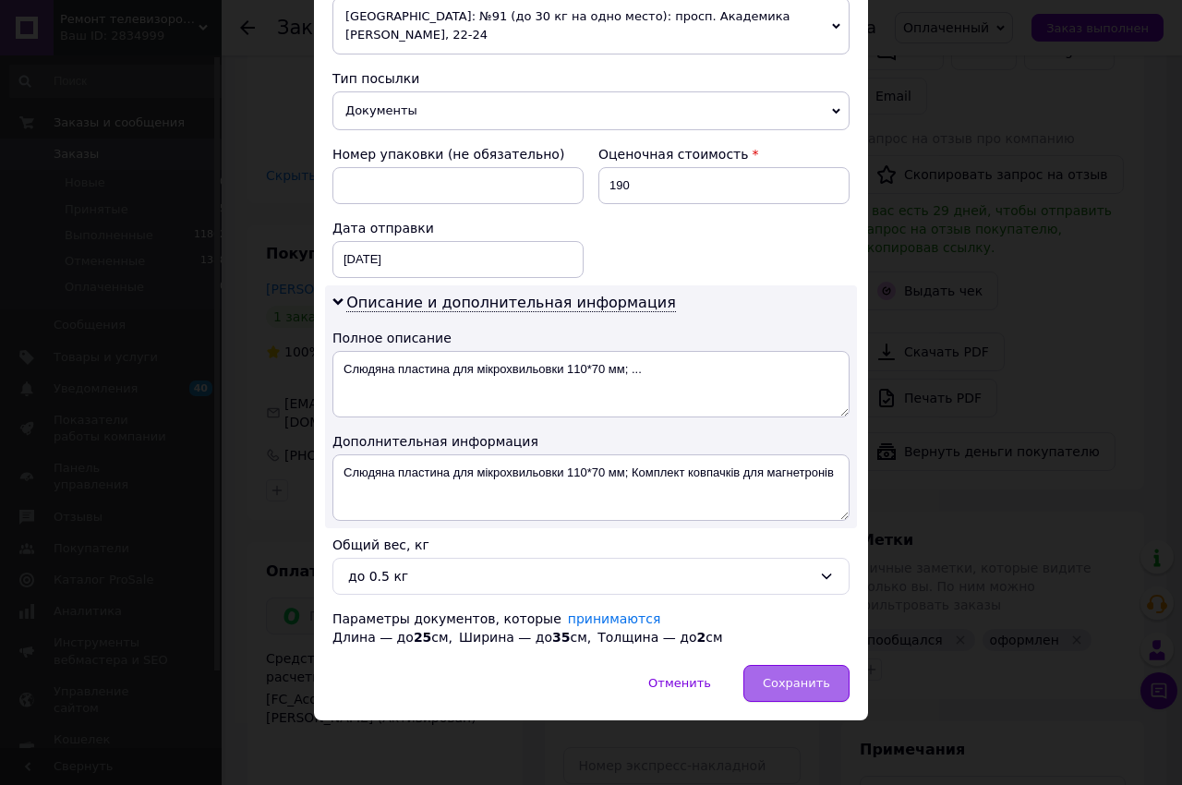
click at [769, 690] on span "Сохранить" at bounding box center [796, 683] width 67 height 14
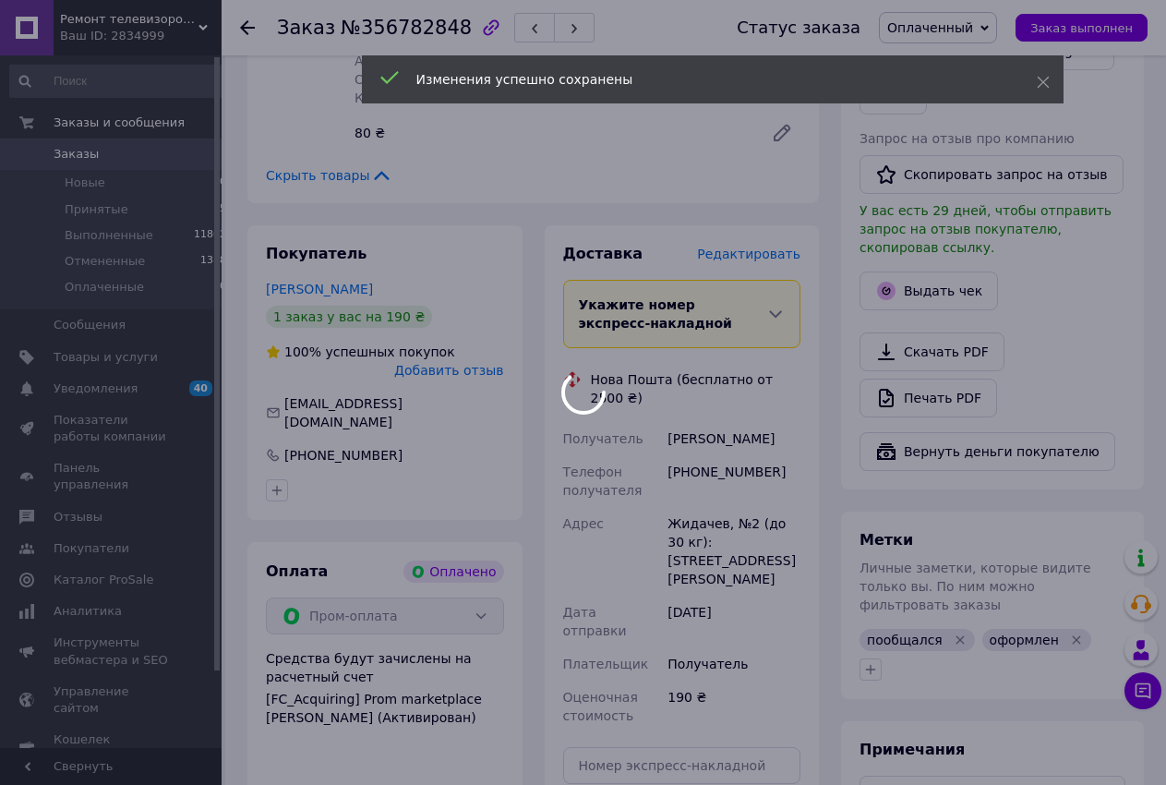
scroll to position [1095, 0]
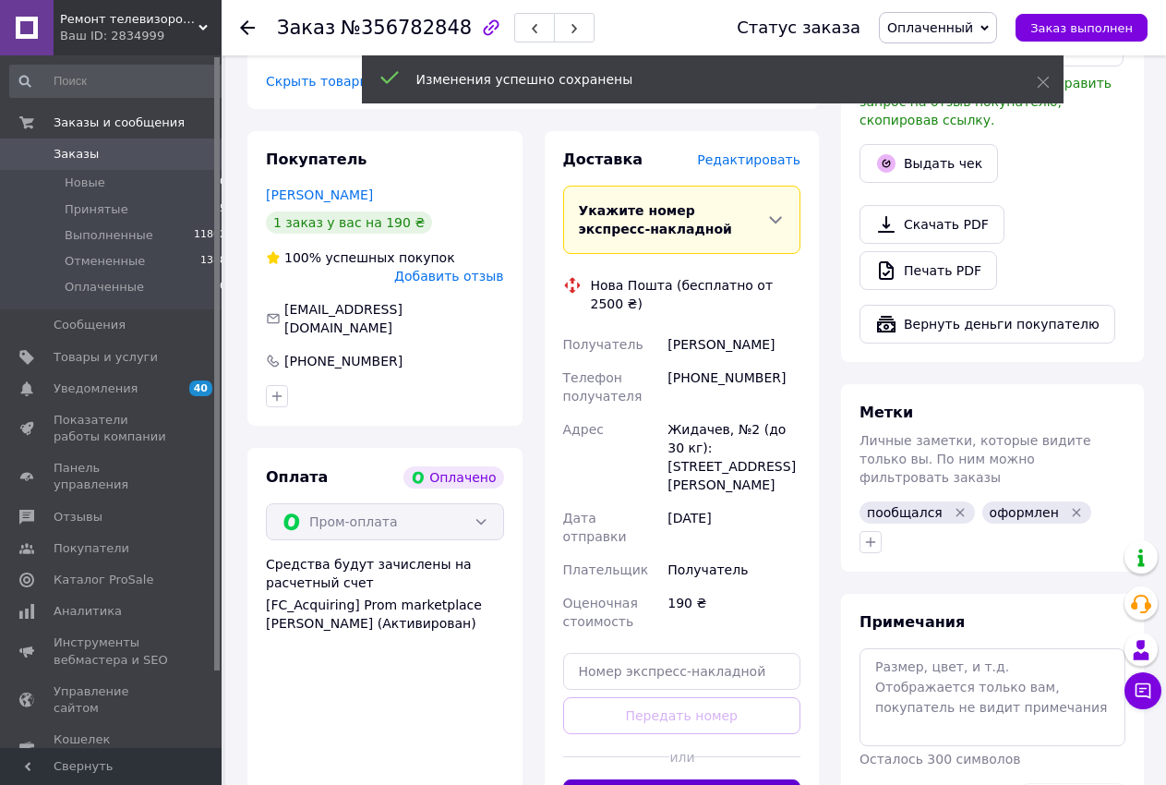
click at [683, 779] on button "Сгенерировать ЭН" at bounding box center [682, 797] width 238 height 37
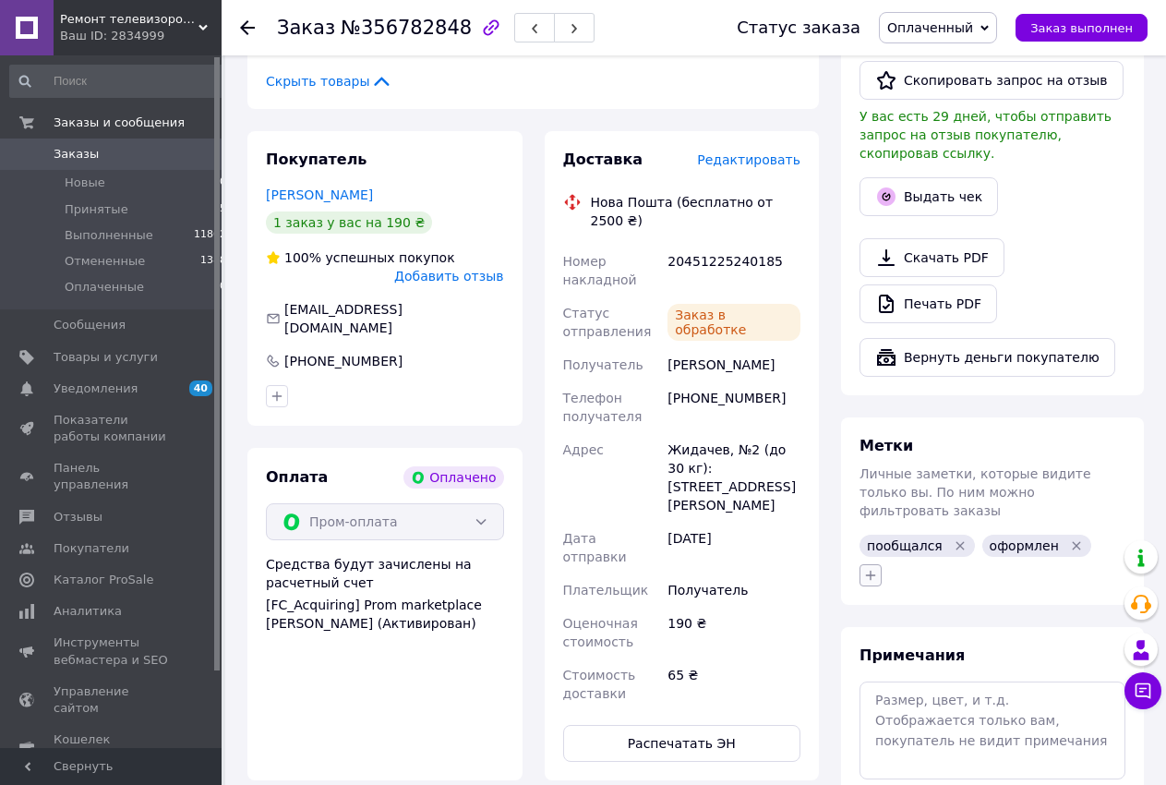
click at [869, 568] on icon "button" at bounding box center [871, 575] width 15 height 15
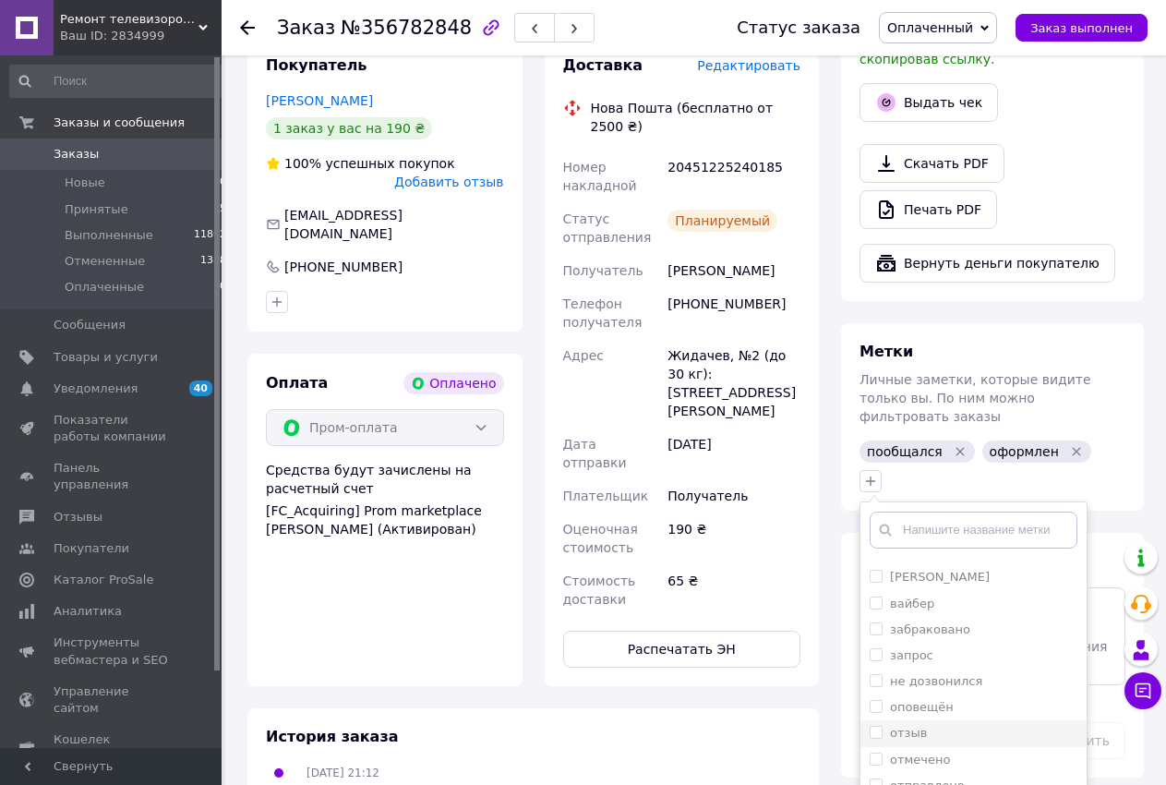
scroll to position [61, 0]
click at [872, 737] on input "отмечено" at bounding box center [876, 743] width 12 height 12
checkbox input "true"
click at [874, 784] on input "упаковано" at bounding box center [876, 795] width 12 height 12
checkbox input "true"
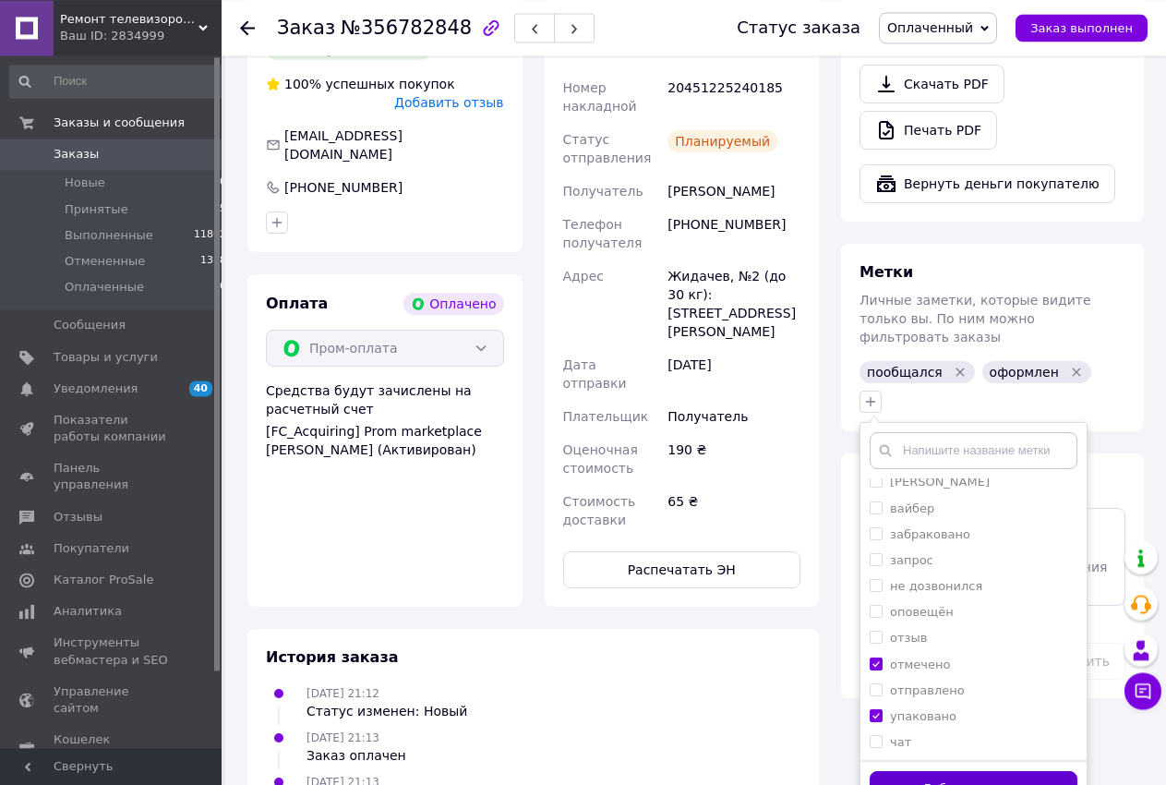
scroll to position [1284, 0]
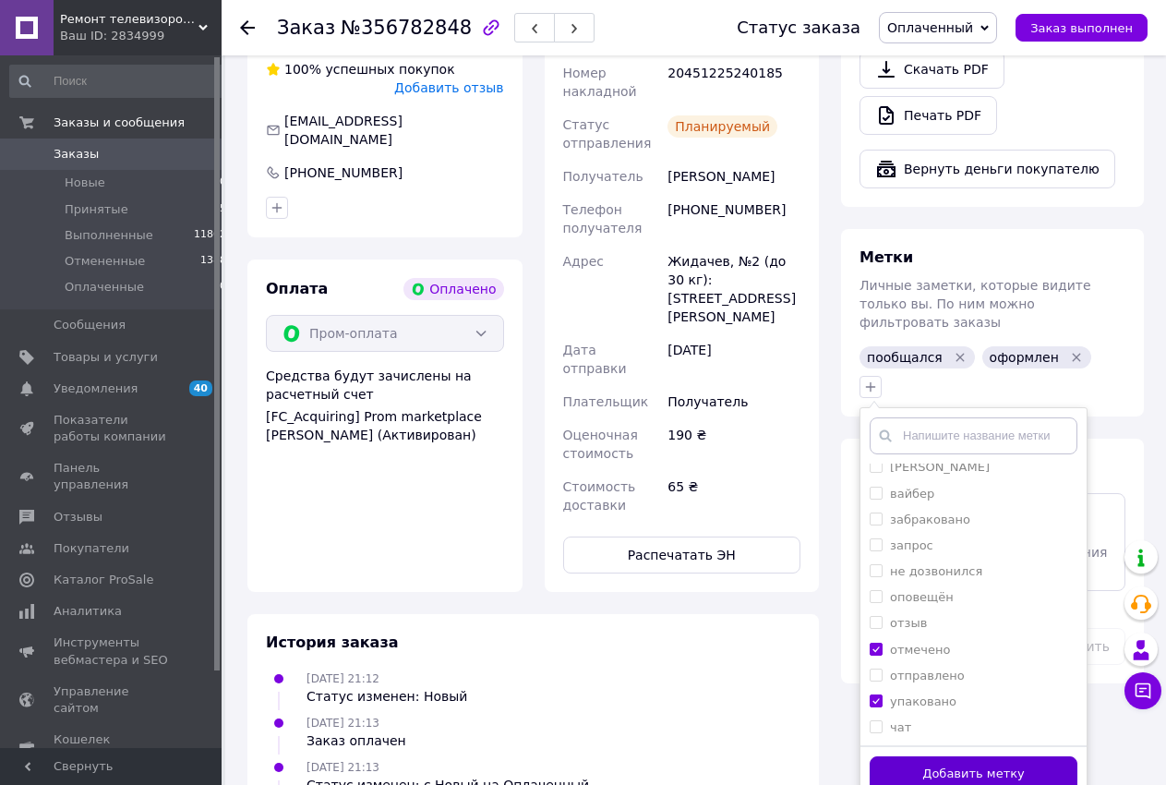
click at [902, 756] on button "Добавить метку" at bounding box center [974, 774] width 208 height 36
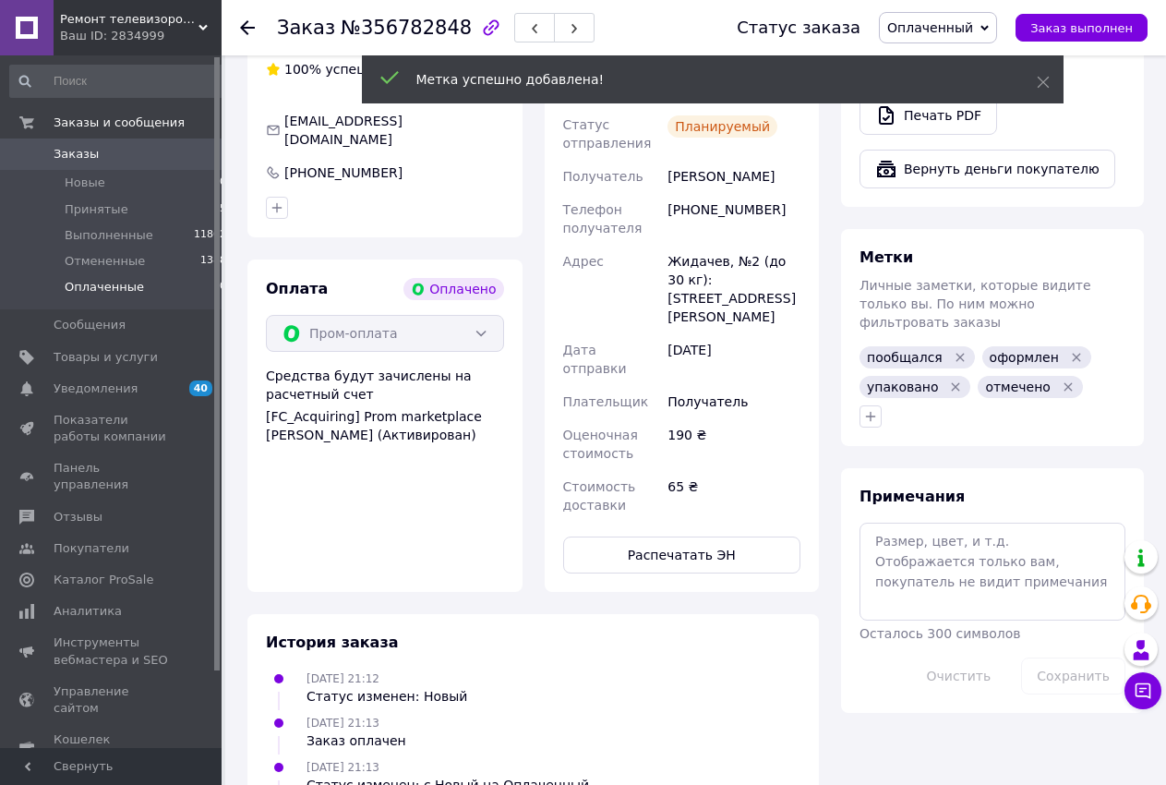
click at [127, 282] on span "Оплаченные" at bounding box center [104, 287] width 79 height 17
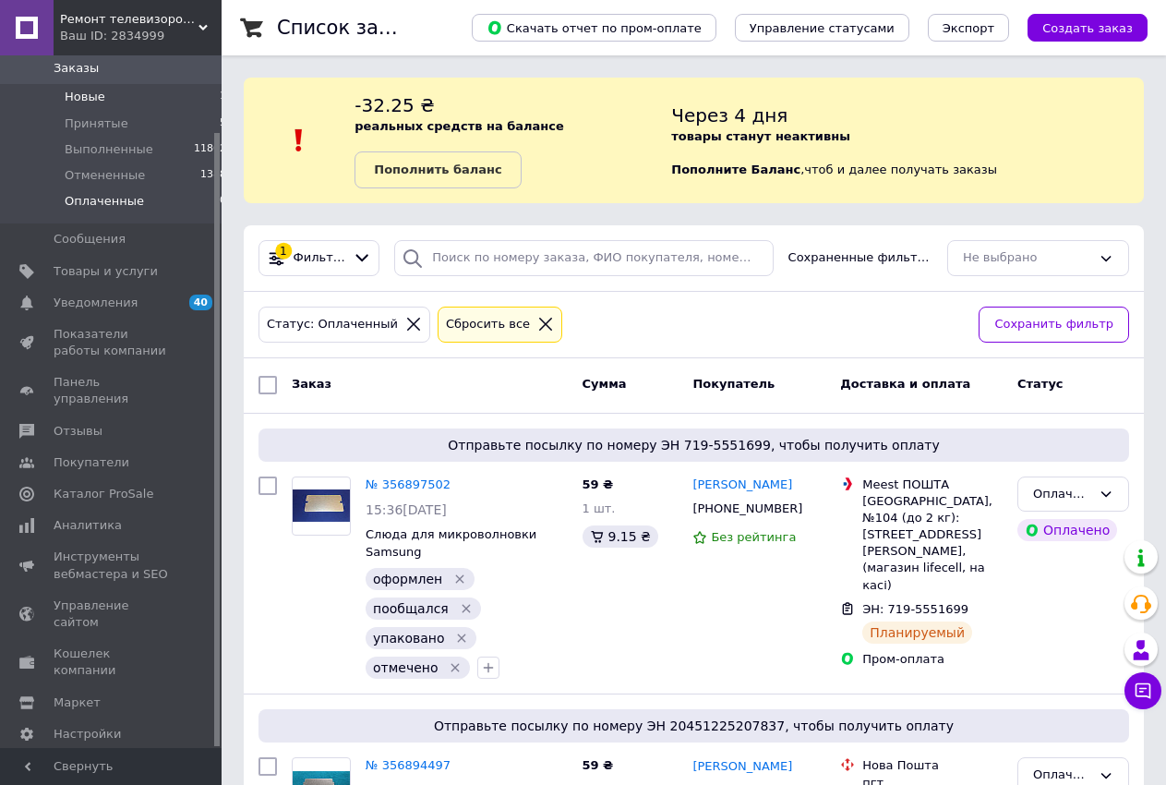
click at [149, 99] on li "Новые 1" at bounding box center [118, 97] width 237 height 26
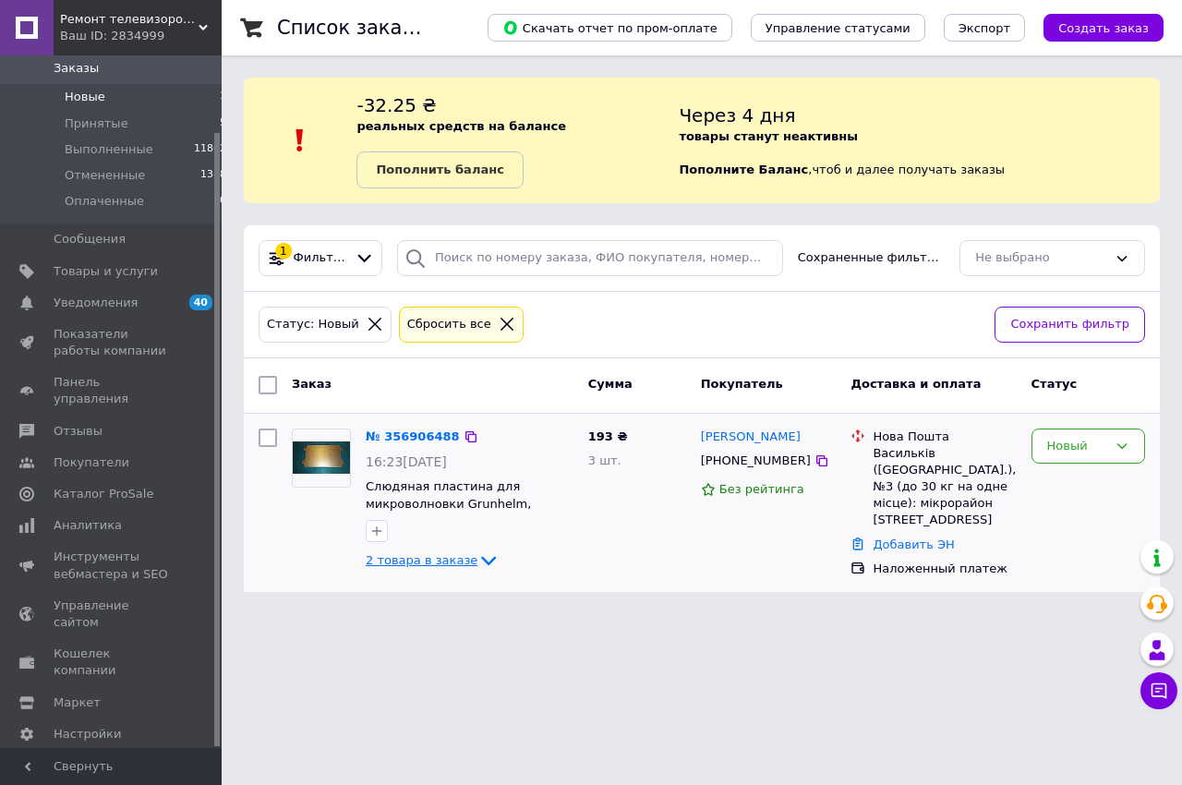
click at [432, 561] on span "2 товара в заказе" at bounding box center [422, 560] width 112 height 14
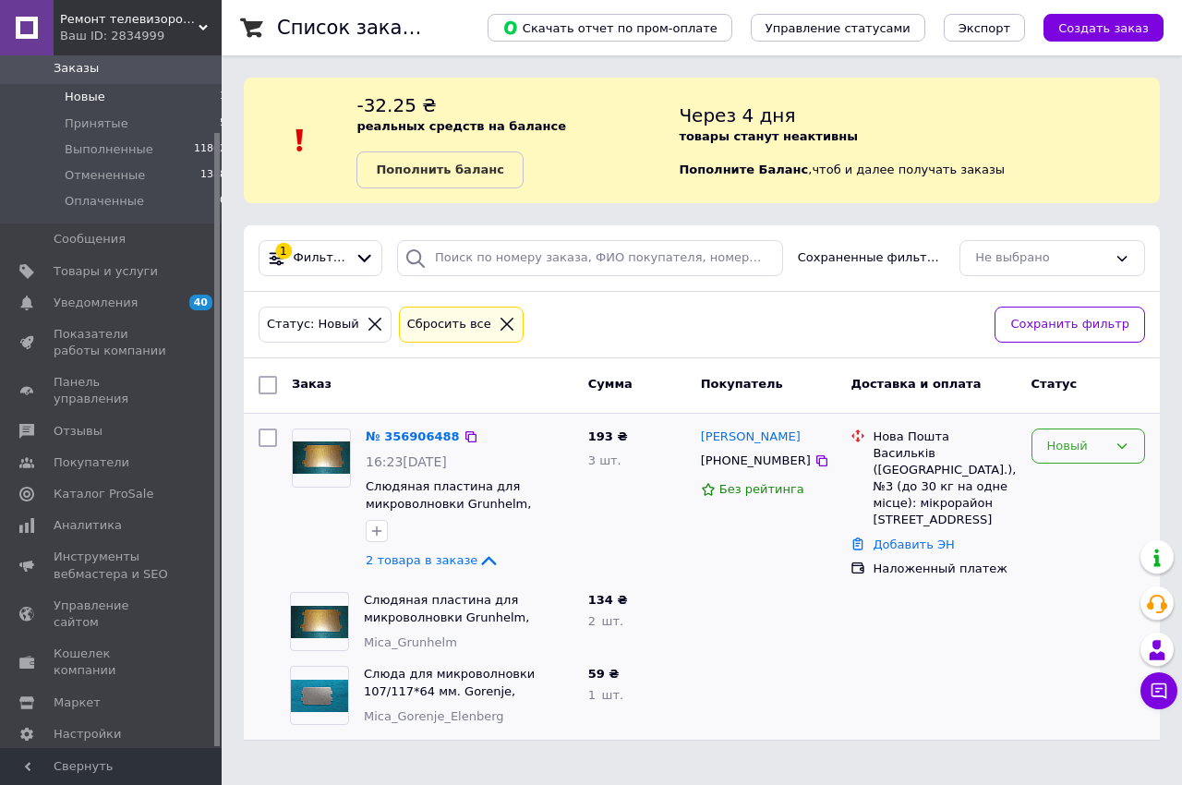
click at [1066, 452] on div "Новый" at bounding box center [1077, 446] width 60 height 19
click at [1062, 483] on li "Принят" at bounding box center [1089, 484] width 112 height 34
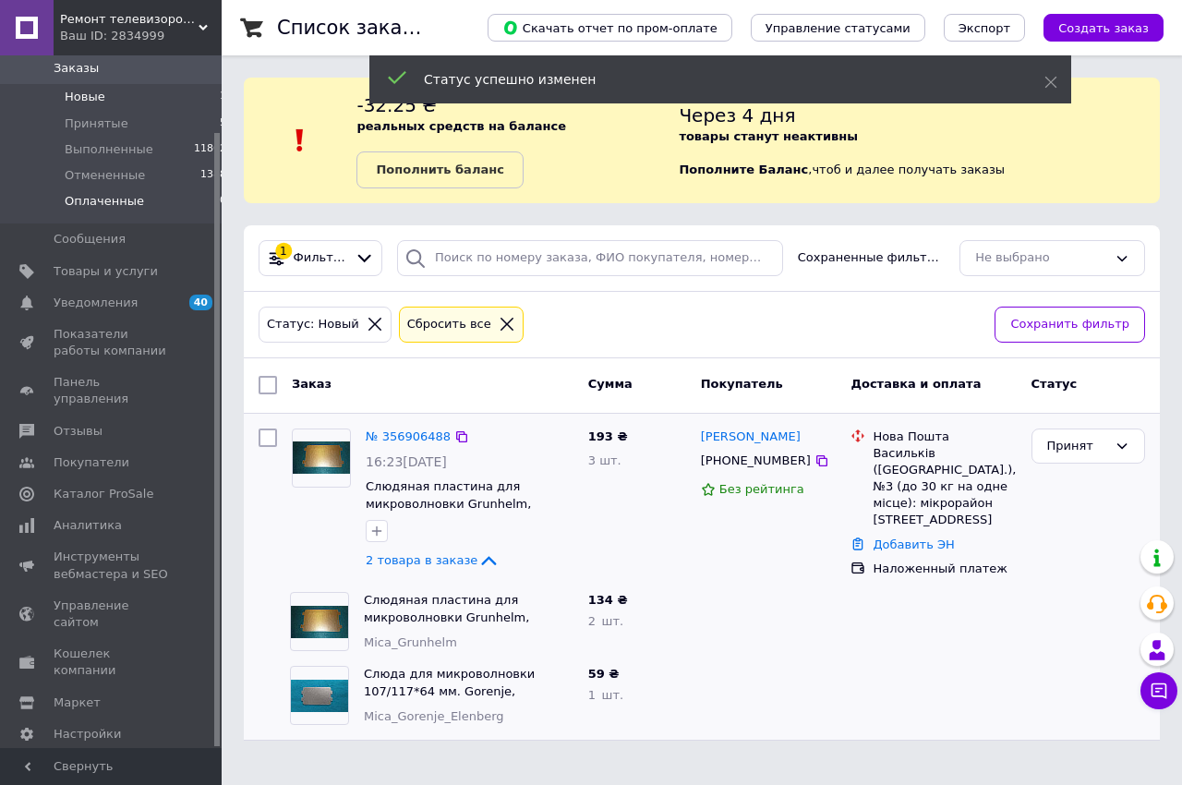
drag, startPoint x: 127, startPoint y: 199, endPoint x: 160, endPoint y: 199, distance: 32.3
click at [127, 199] on span "Оплаченные" at bounding box center [104, 201] width 79 height 17
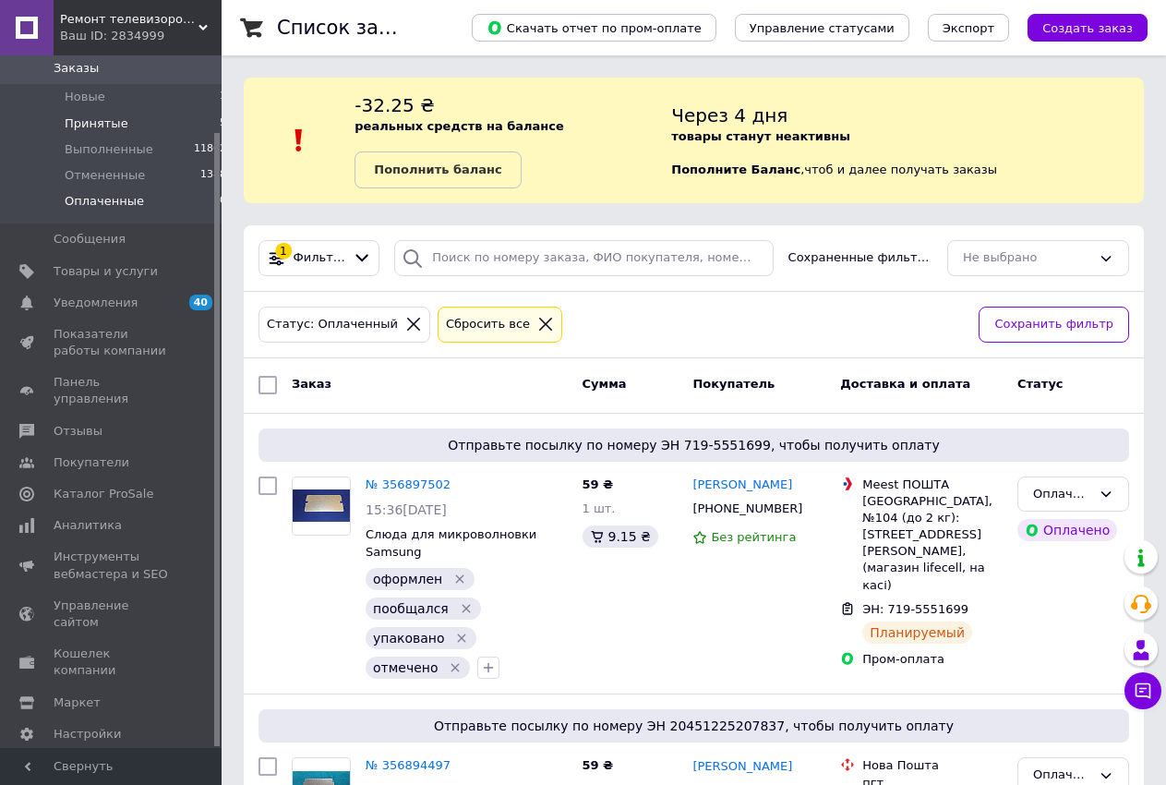
click at [112, 127] on span "Принятые" at bounding box center [97, 123] width 64 height 17
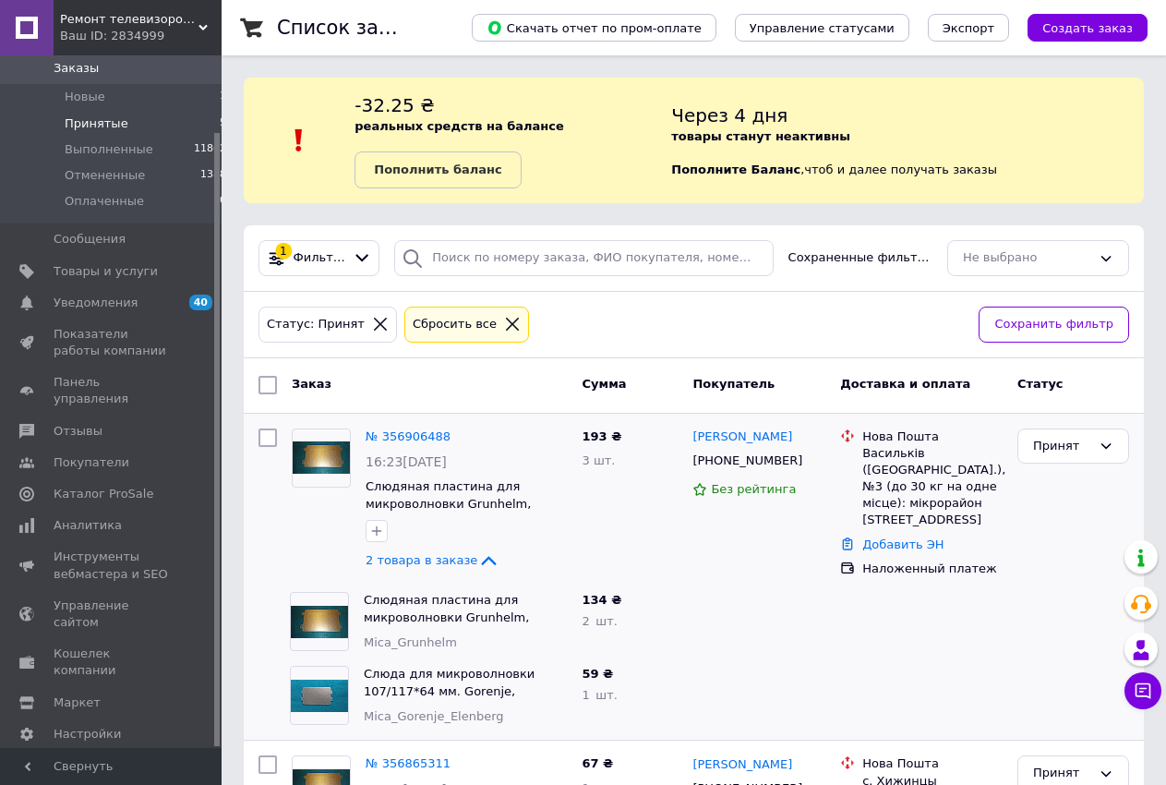
scroll to position [377, 0]
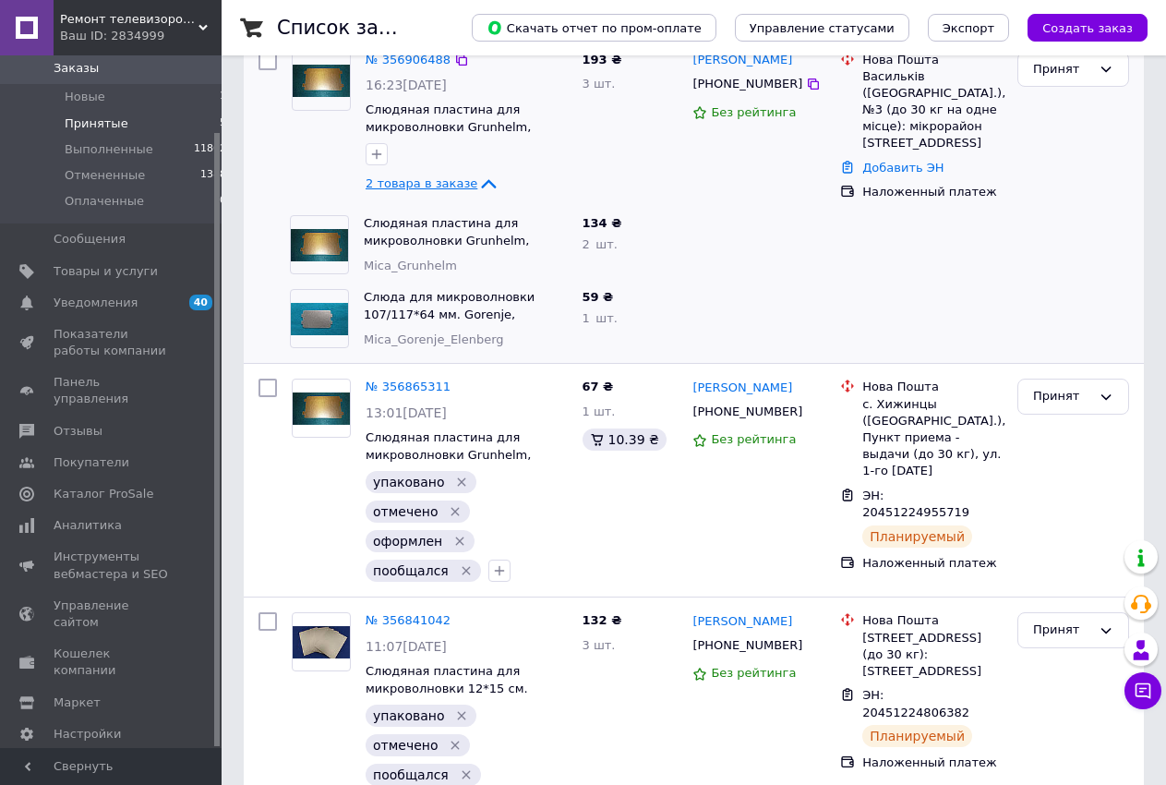
click at [423, 180] on span "2 товара в заказе" at bounding box center [422, 183] width 112 height 14
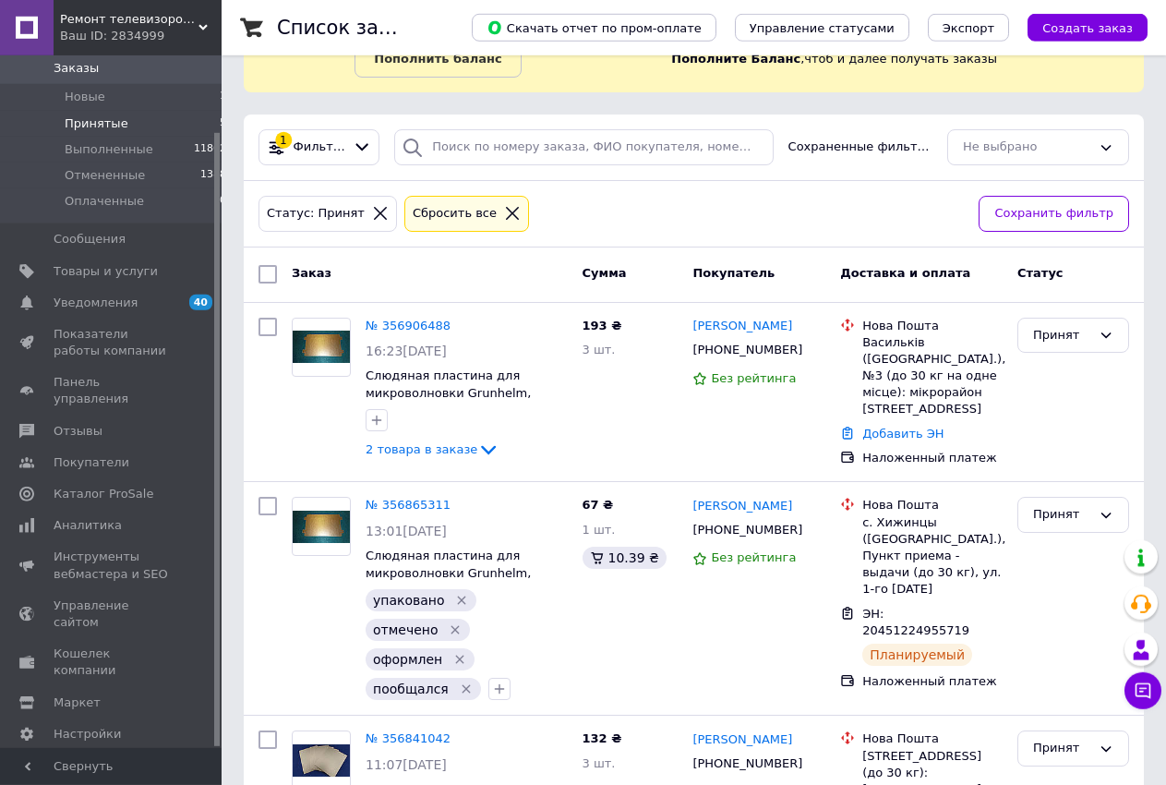
scroll to position [155, 0]
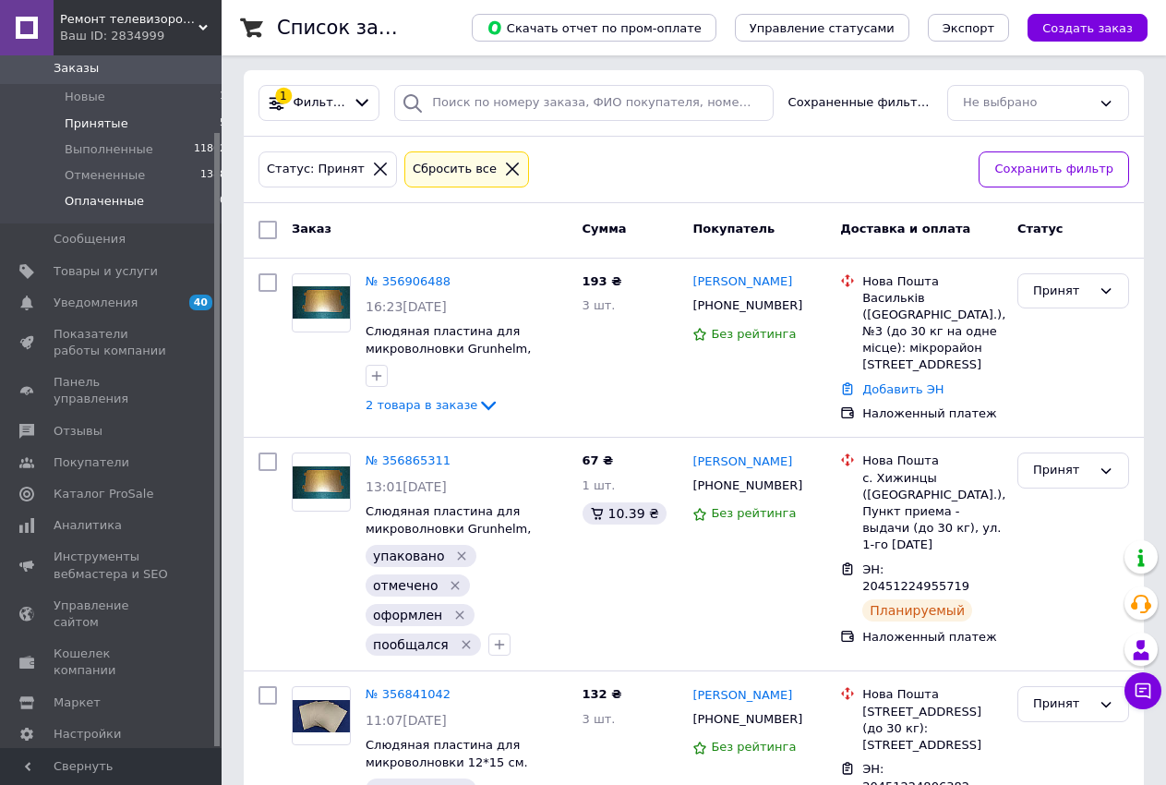
click at [119, 203] on span "Оплаченные" at bounding box center [104, 201] width 79 height 17
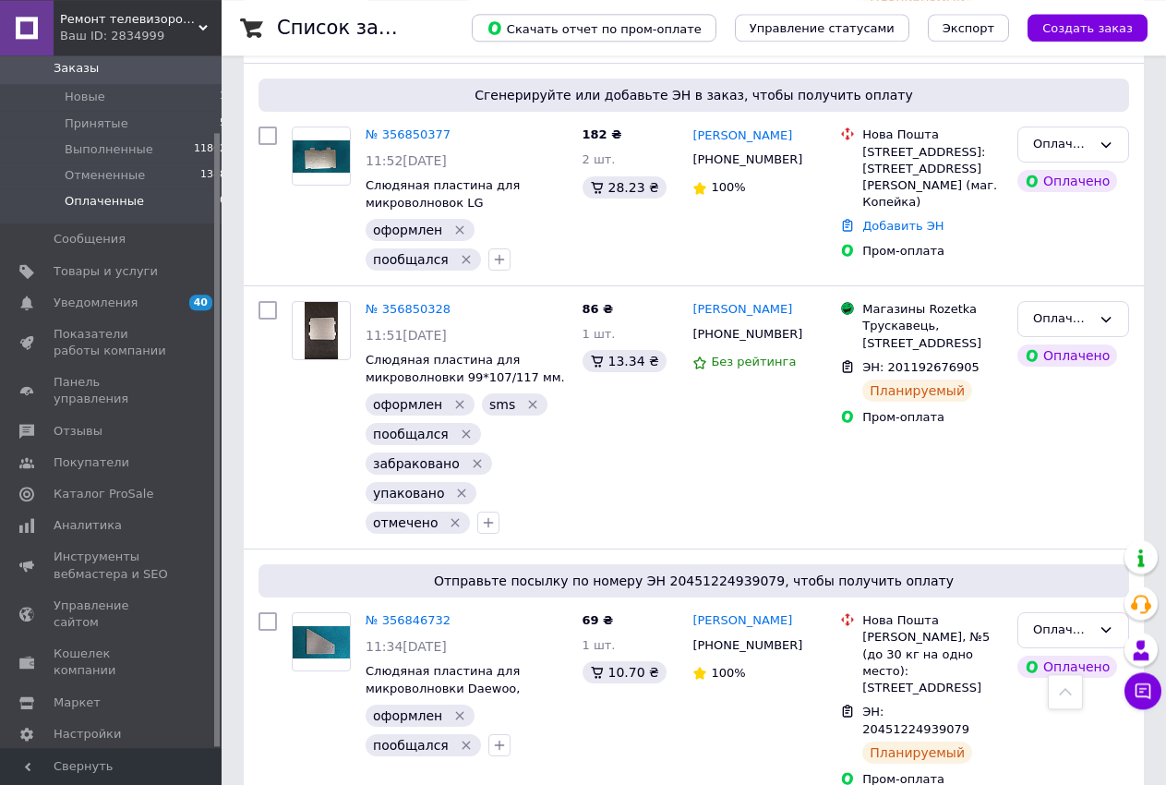
scroll to position [848, 0]
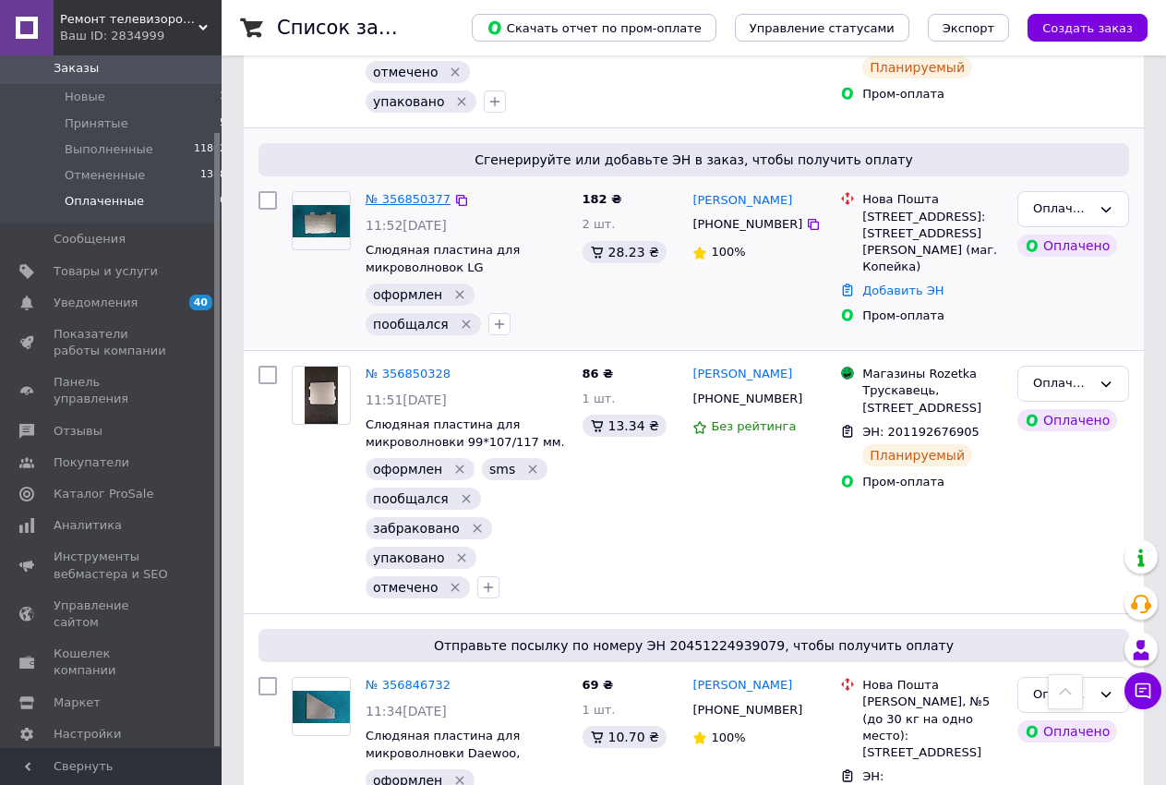
click at [393, 201] on link "№ 356850377" at bounding box center [408, 199] width 85 height 14
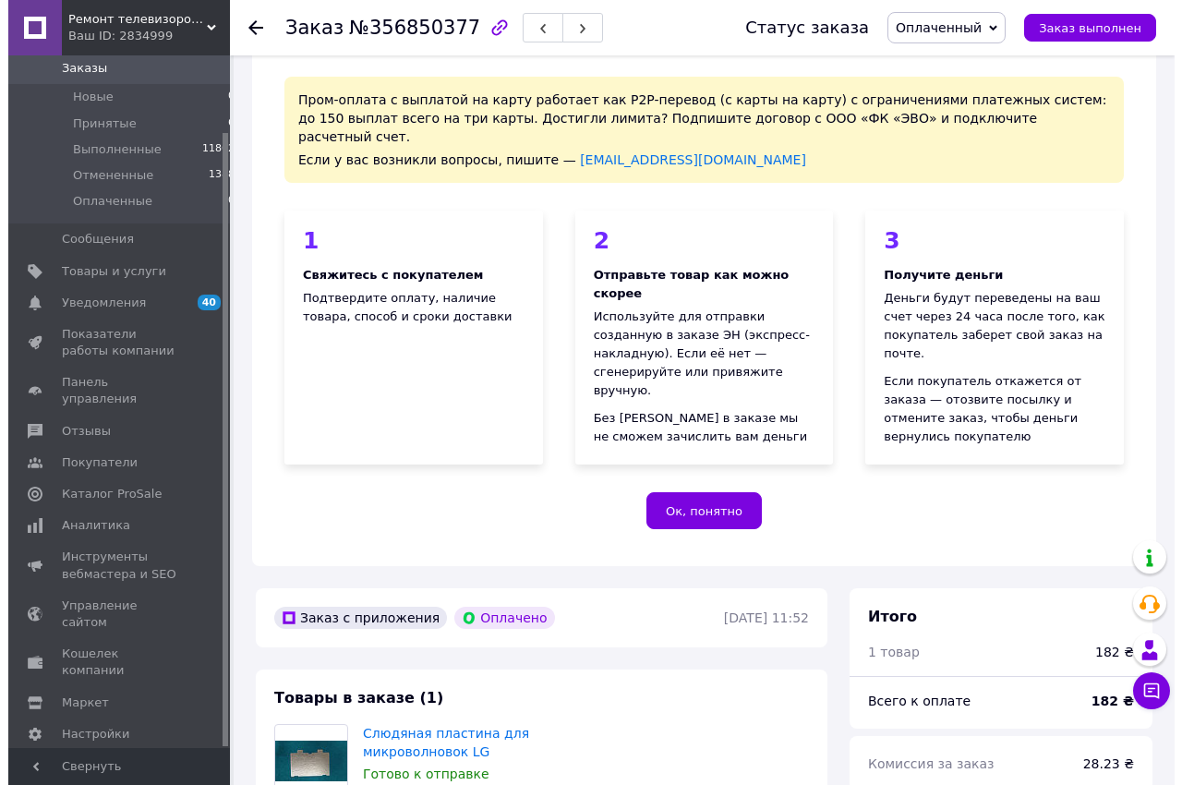
scroll to position [530, 0]
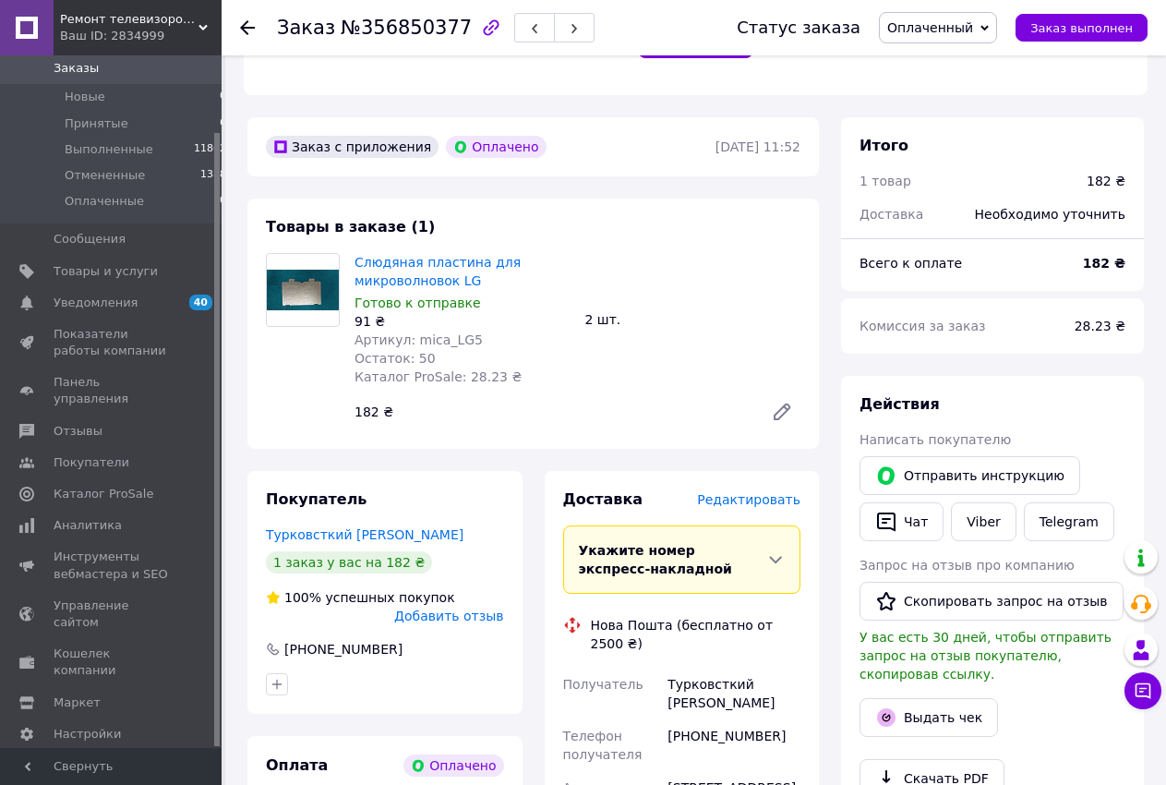
click at [738, 492] on span "Редактировать" at bounding box center [748, 499] width 103 height 15
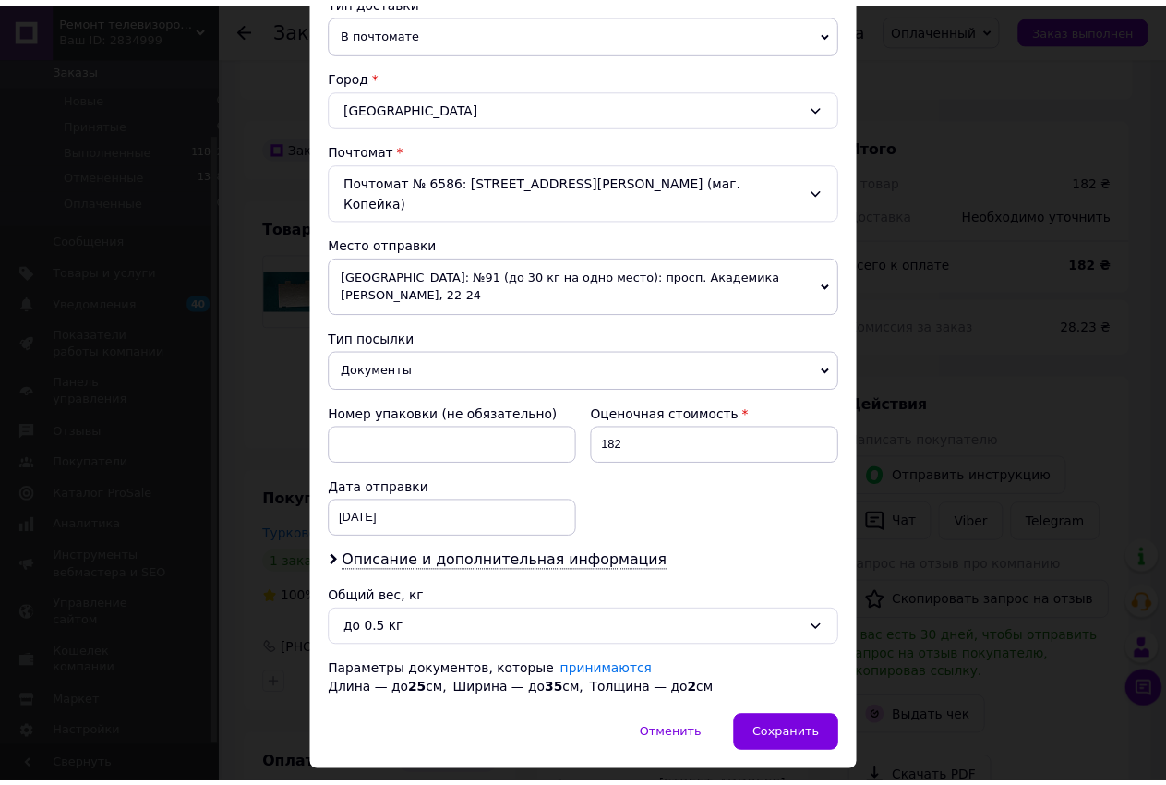
scroll to position [460, 0]
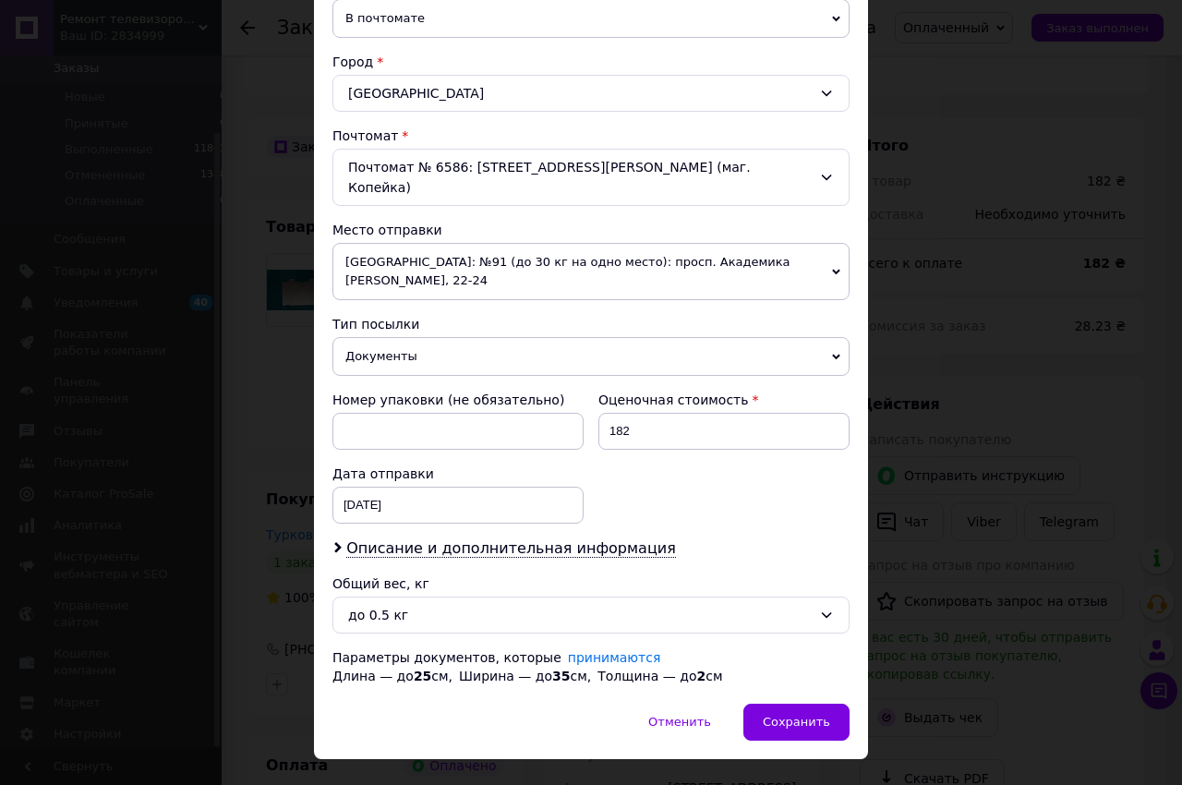
drag, startPoint x: 814, startPoint y: 677, endPoint x: 796, endPoint y: 612, distance: 67.0
click at [812, 715] on span "Сохранить" at bounding box center [796, 722] width 67 height 14
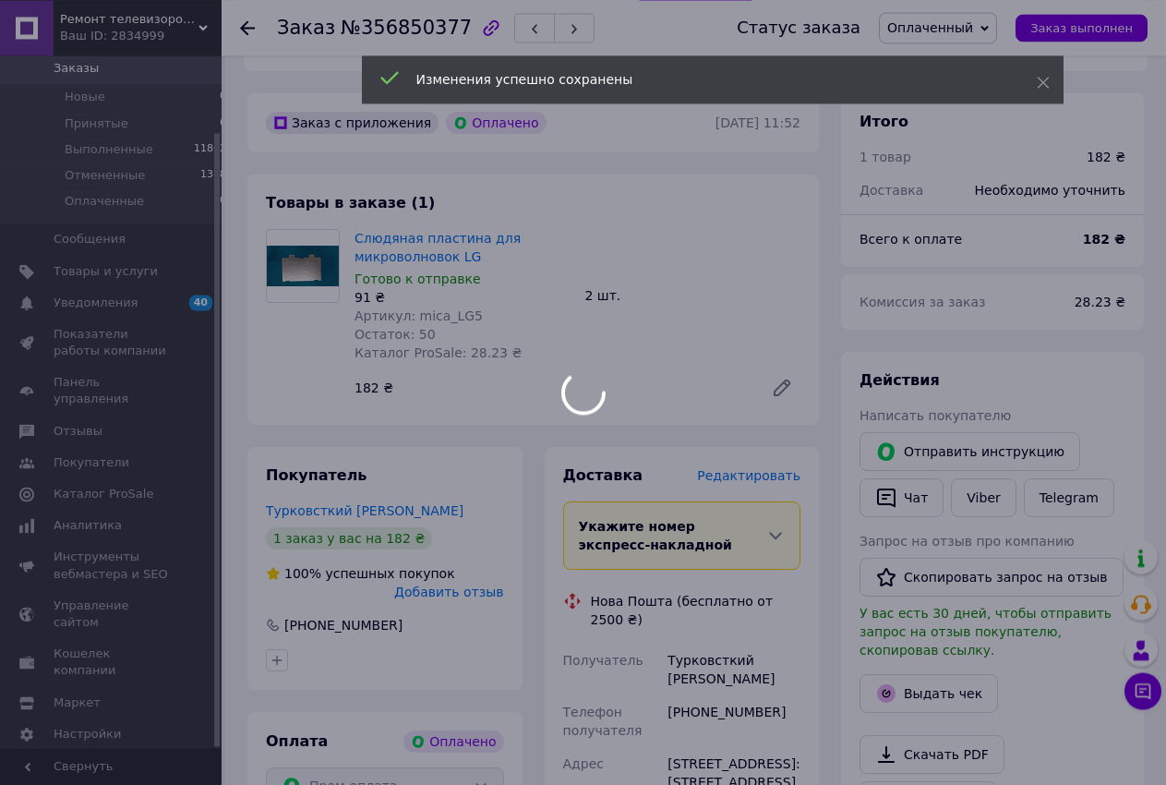
scroll to position [1190, 0]
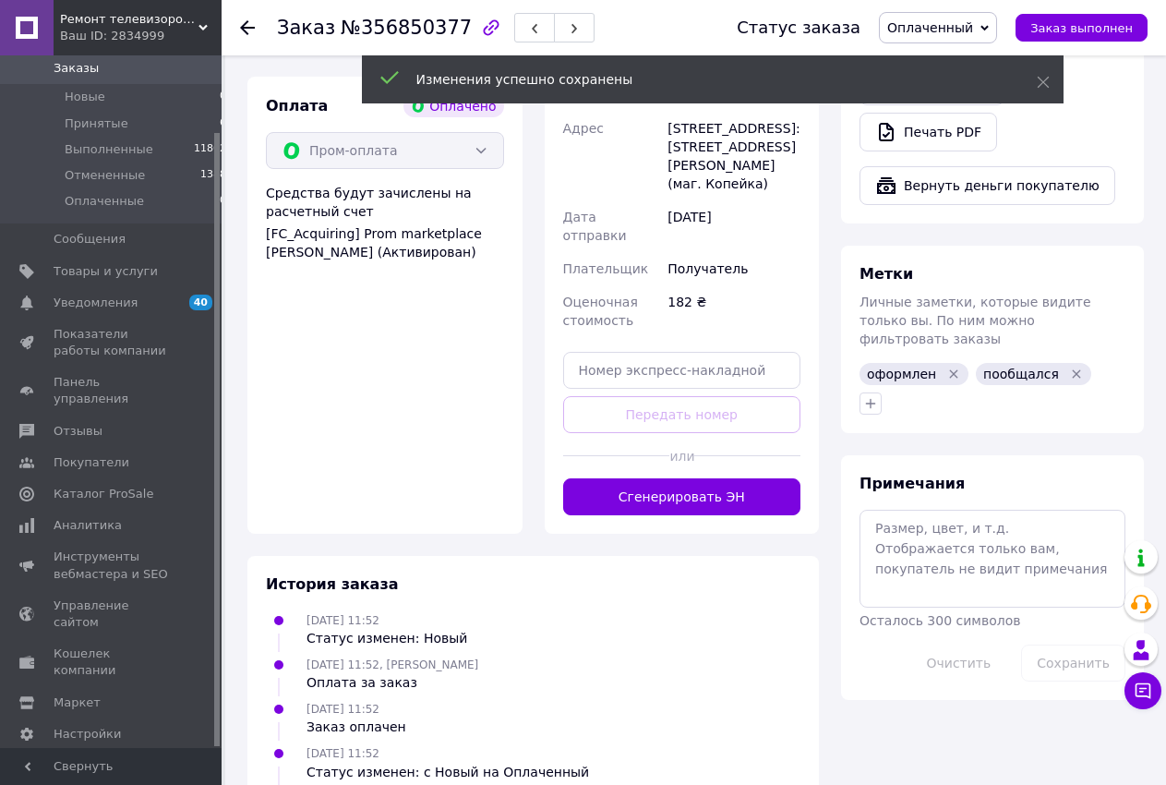
drag, startPoint x: 684, startPoint y: 428, endPoint x: 685, endPoint y: 417, distance: 10.2
click at [684, 478] on button "Сгенерировать ЭН" at bounding box center [682, 496] width 238 height 37
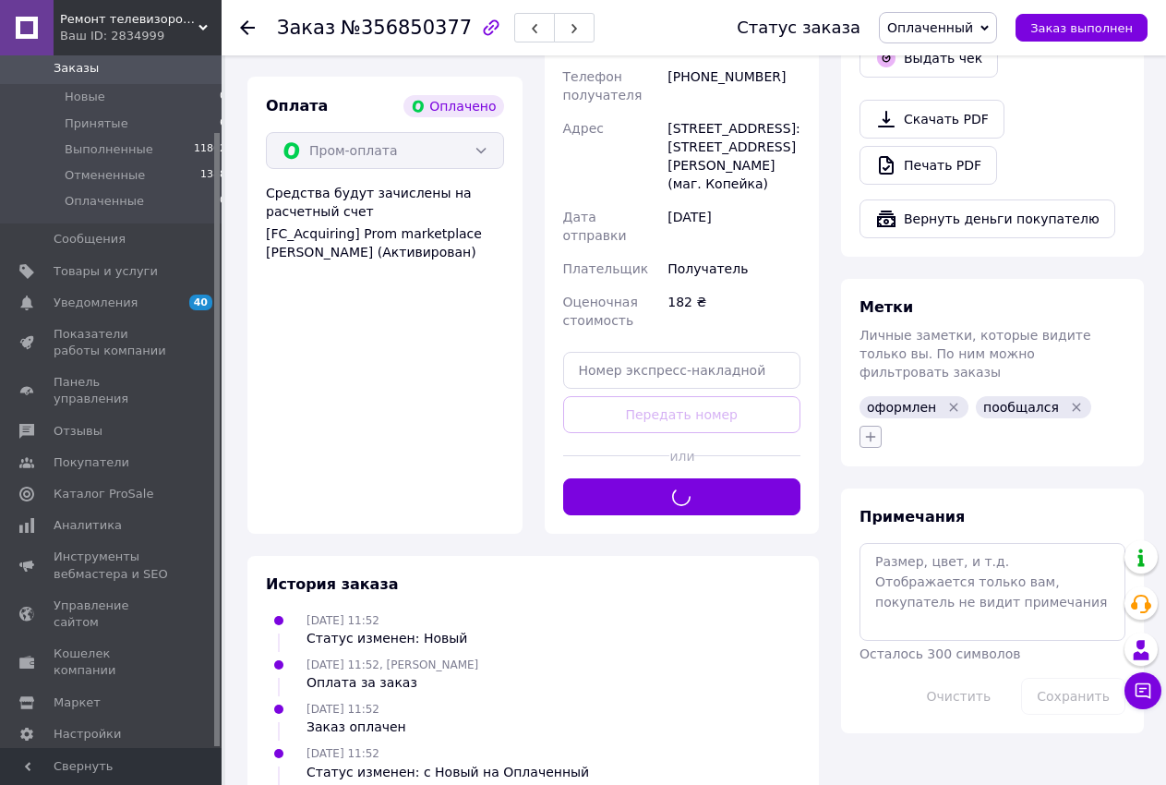
click at [870, 429] on icon "button" at bounding box center [871, 436] width 15 height 15
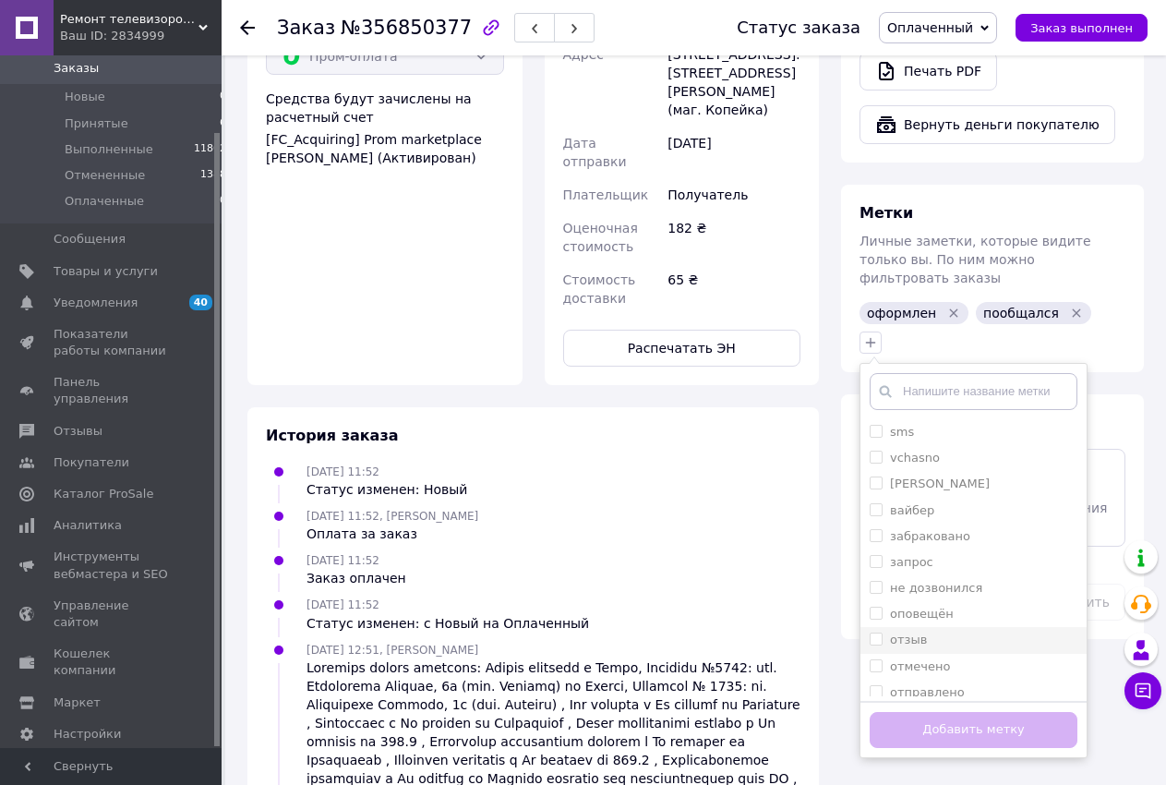
scroll to position [61, 0]
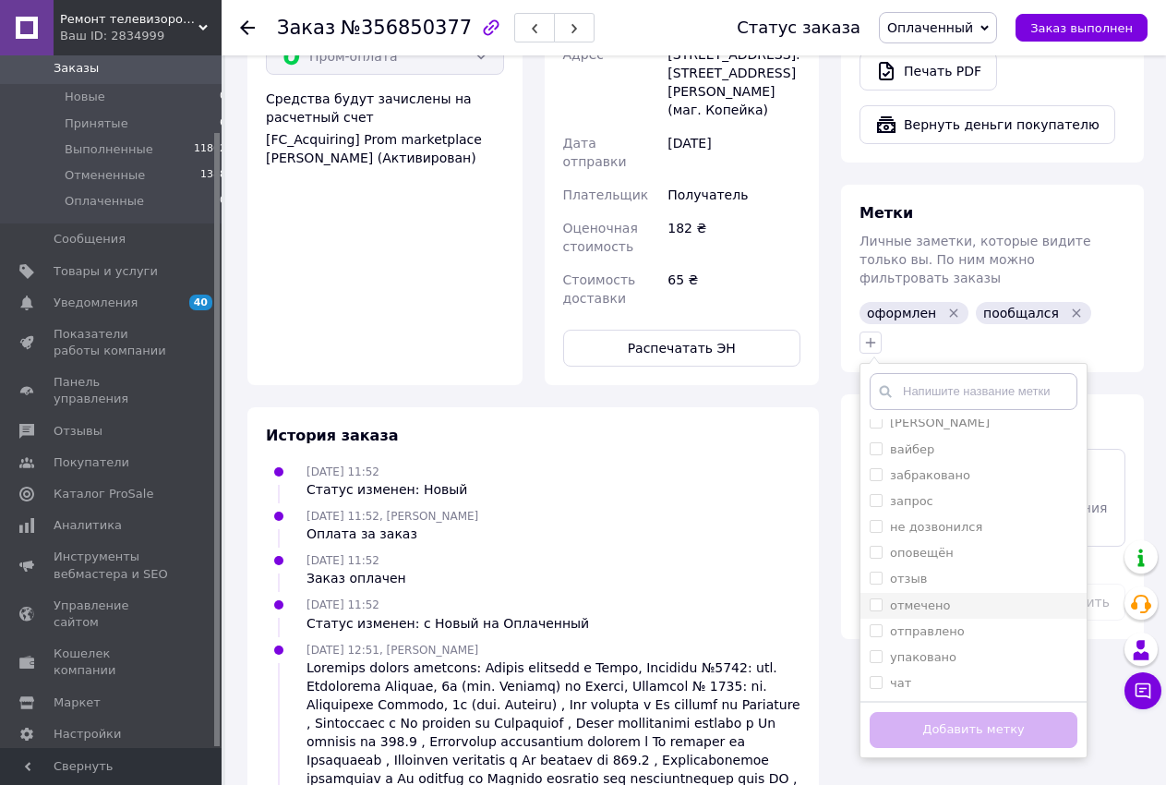
click at [876, 598] on input "отмечено" at bounding box center [876, 604] width 12 height 12
checkbox input "true"
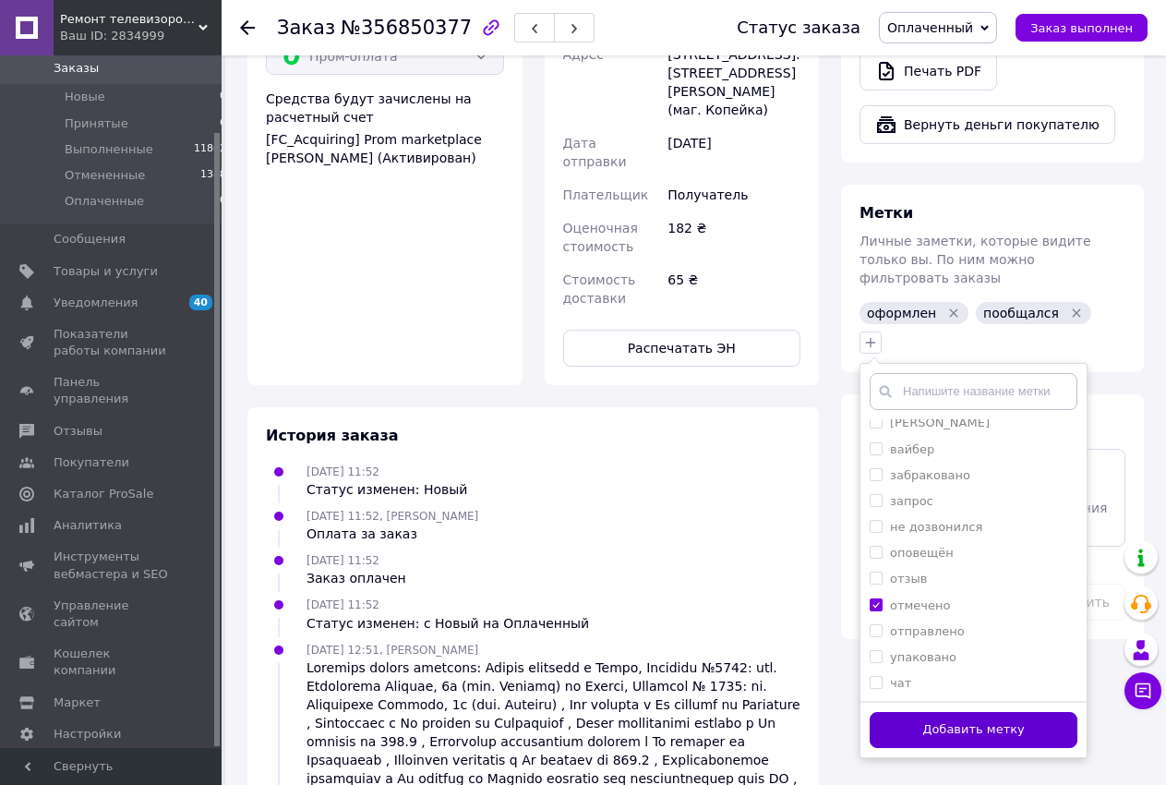
click at [923, 712] on button "Добавить метку" at bounding box center [974, 730] width 208 height 36
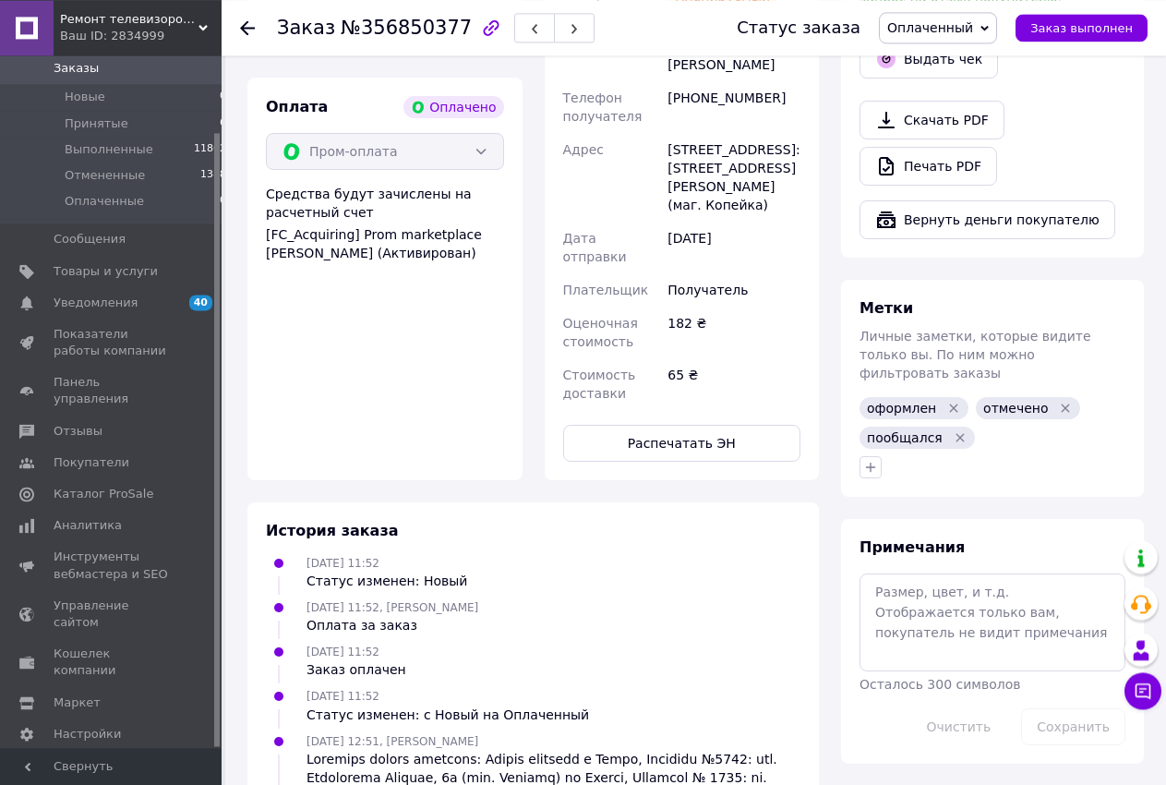
scroll to position [1190, 0]
click at [873, 459] on icon "button" at bounding box center [871, 466] width 15 height 15
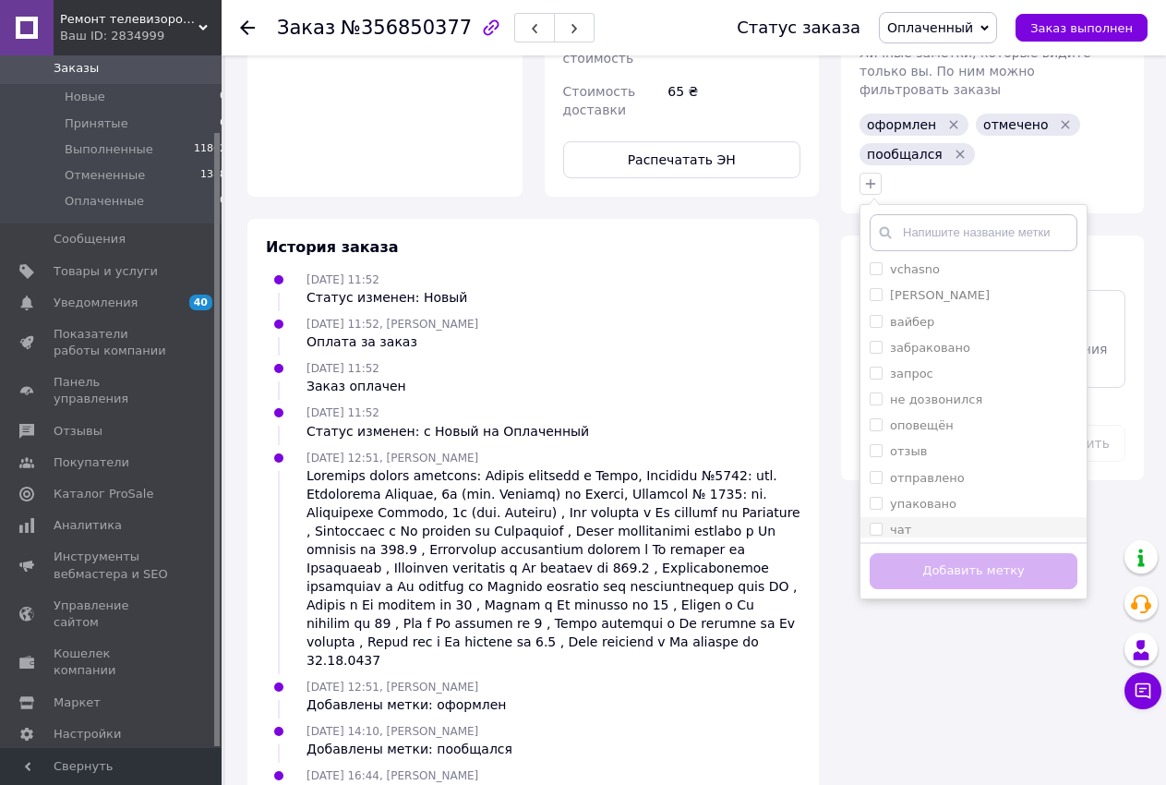
scroll to position [35, 0]
drag, startPoint x: 875, startPoint y: 427, endPoint x: 886, endPoint y: 491, distance: 65.6
click at [878, 491] on input "упаковано" at bounding box center [876, 497] width 12 height 12
checkbox input "true"
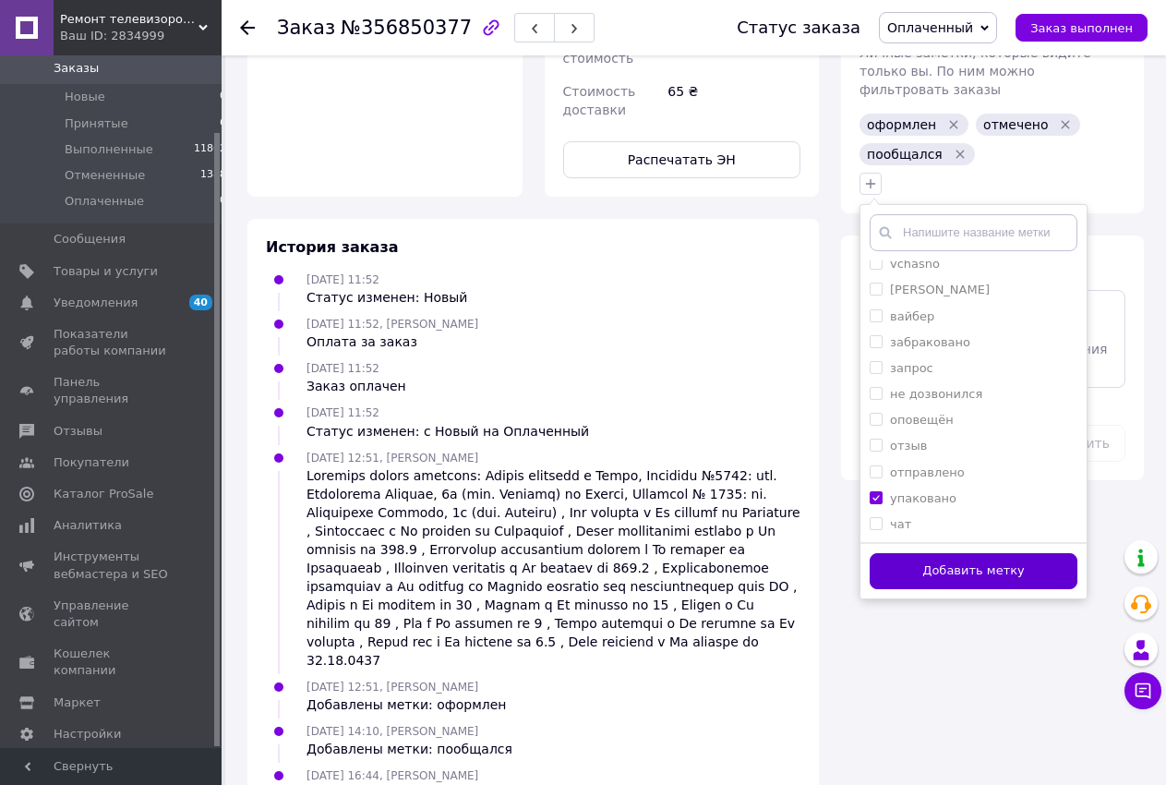
click at [893, 553] on button "Добавить метку" at bounding box center [974, 571] width 208 height 36
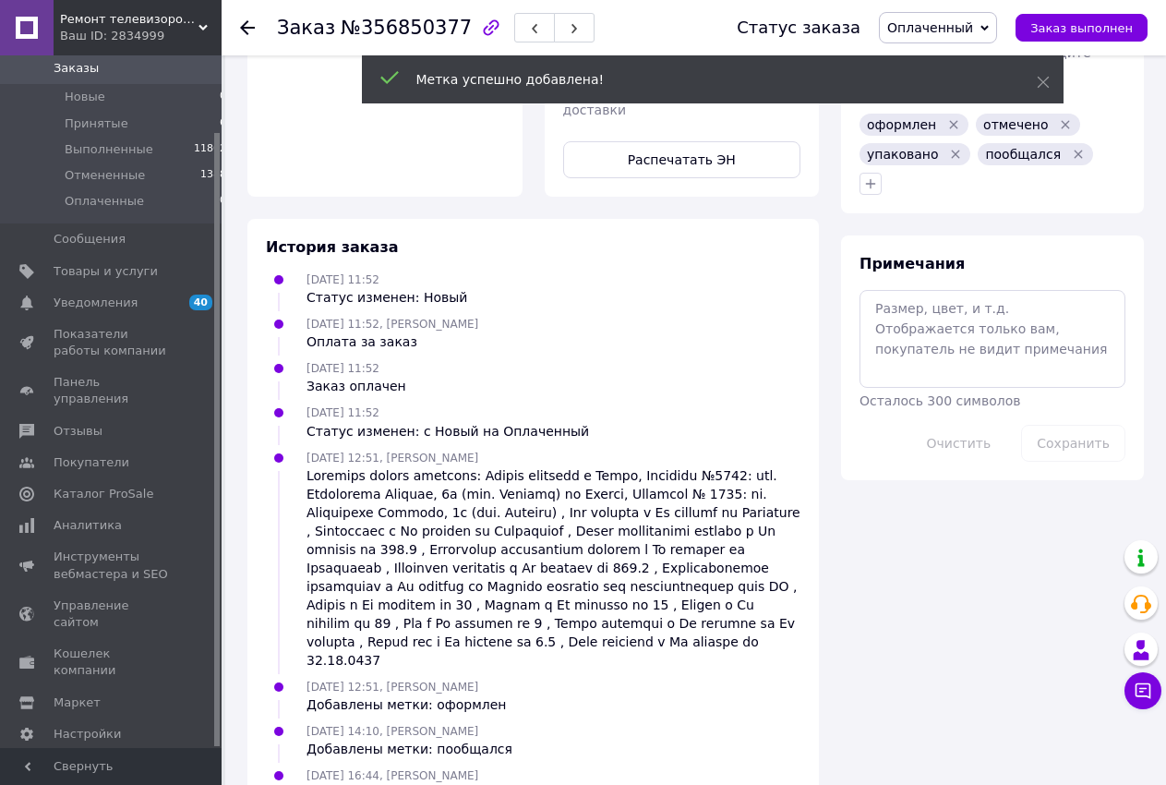
scroll to position [48, 0]
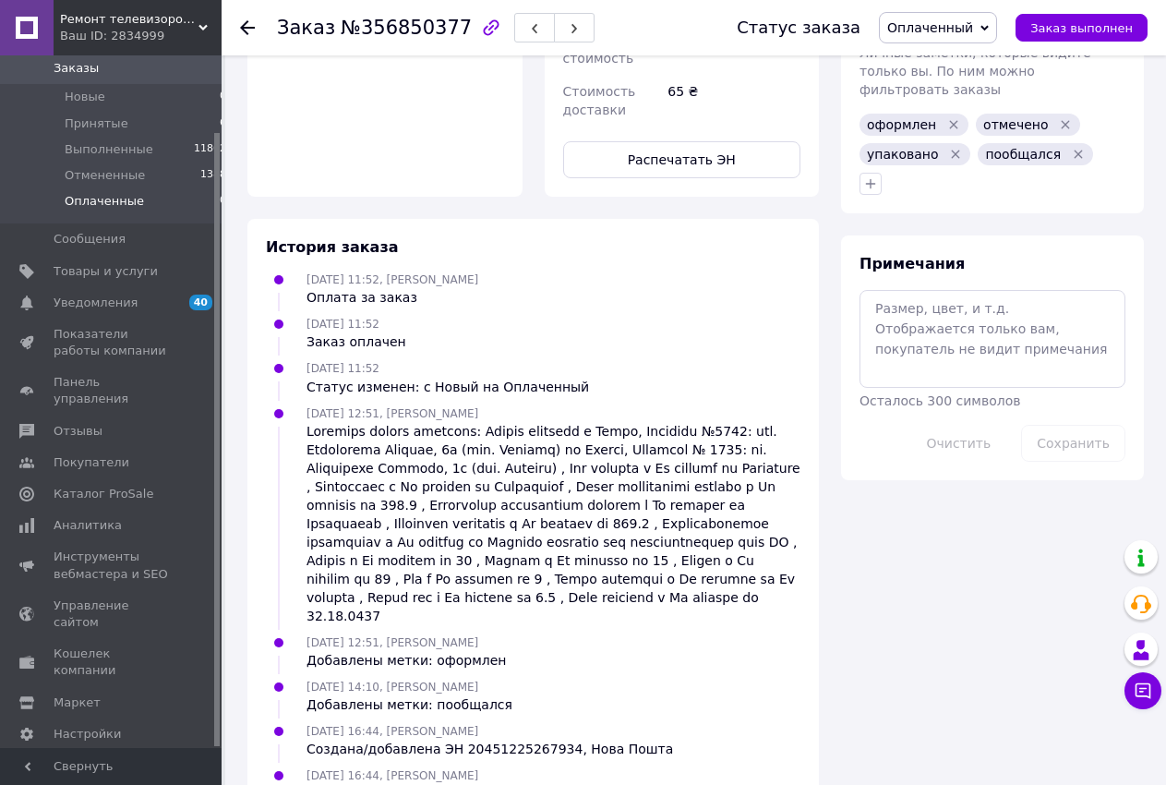
drag, startPoint x: 143, startPoint y: 207, endPoint x: 151, endPoint y: 199, distance: 11.1
click at [143, 206] on li "Оплаченные 10" at bounding box center [118, 205] width 237 height 35
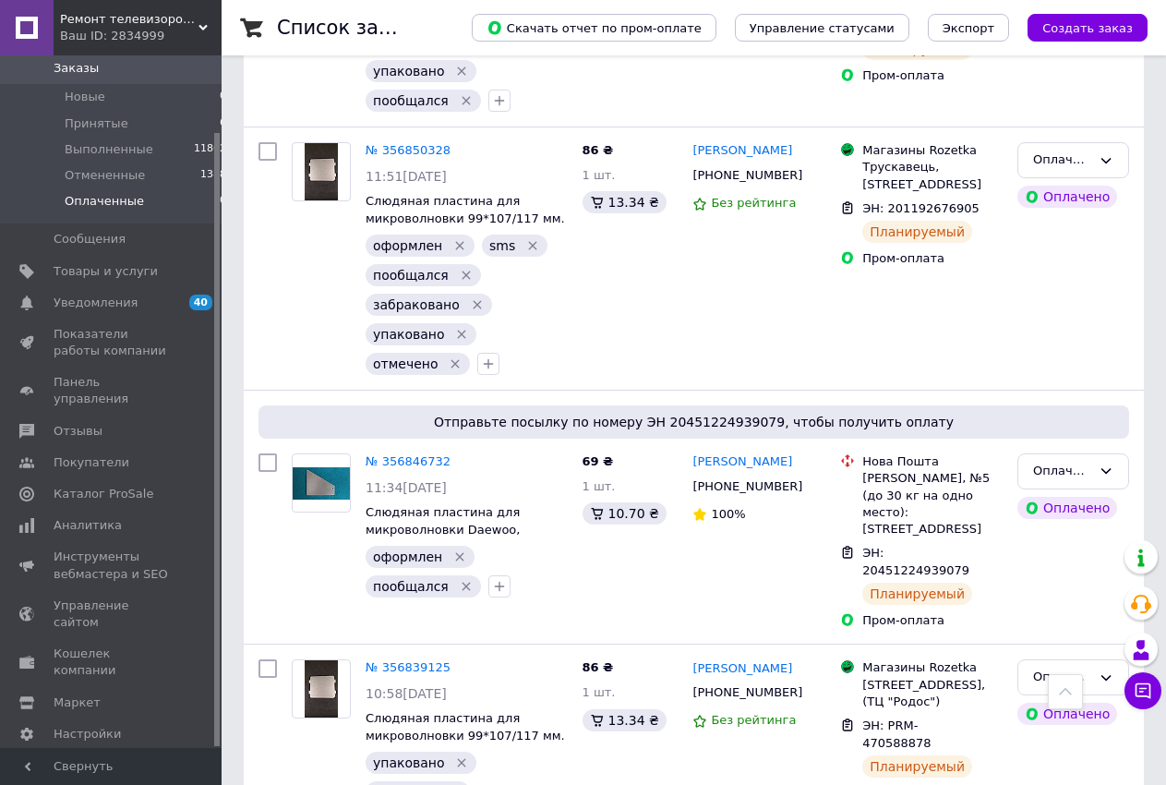
scroll to position [1225, 0]
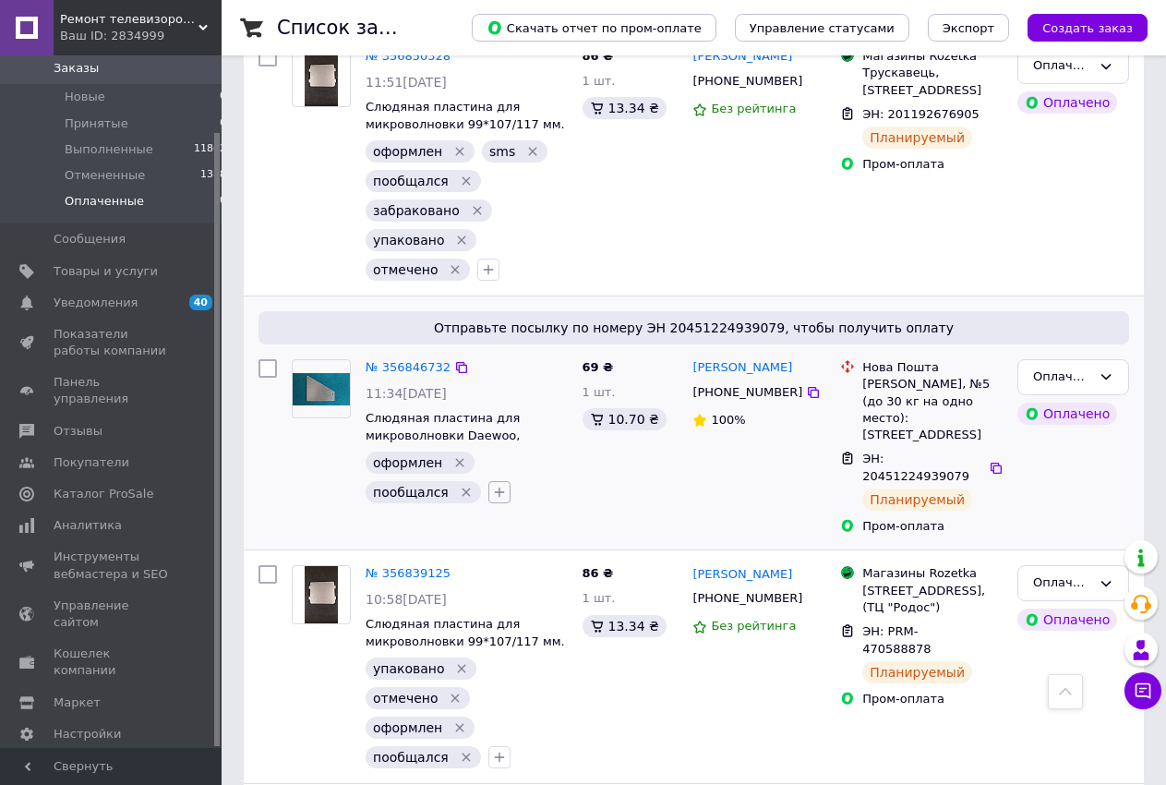
click at [492, 489] on icon "button" at bounding box center [499, 492] width 15 height 15
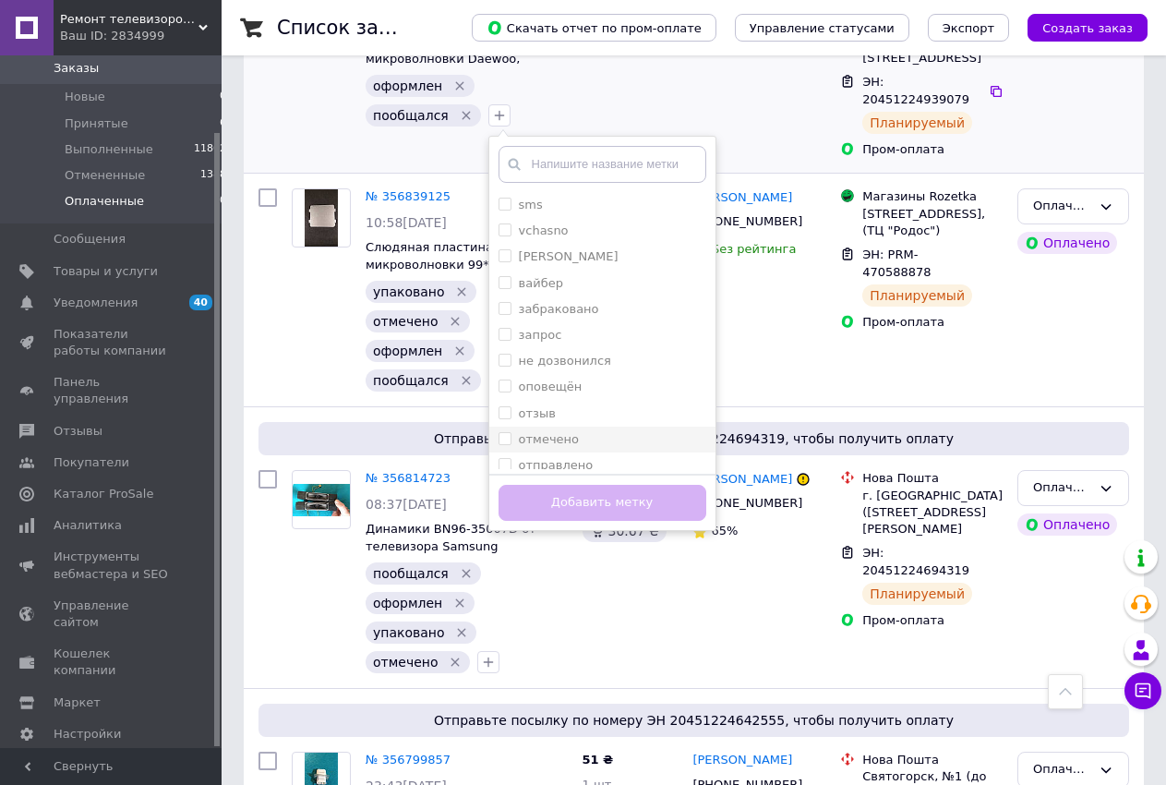
click at [499, 439] on input "отмечено" at bounding box center [505, 438] width 12 height 12
checkbox input "true"
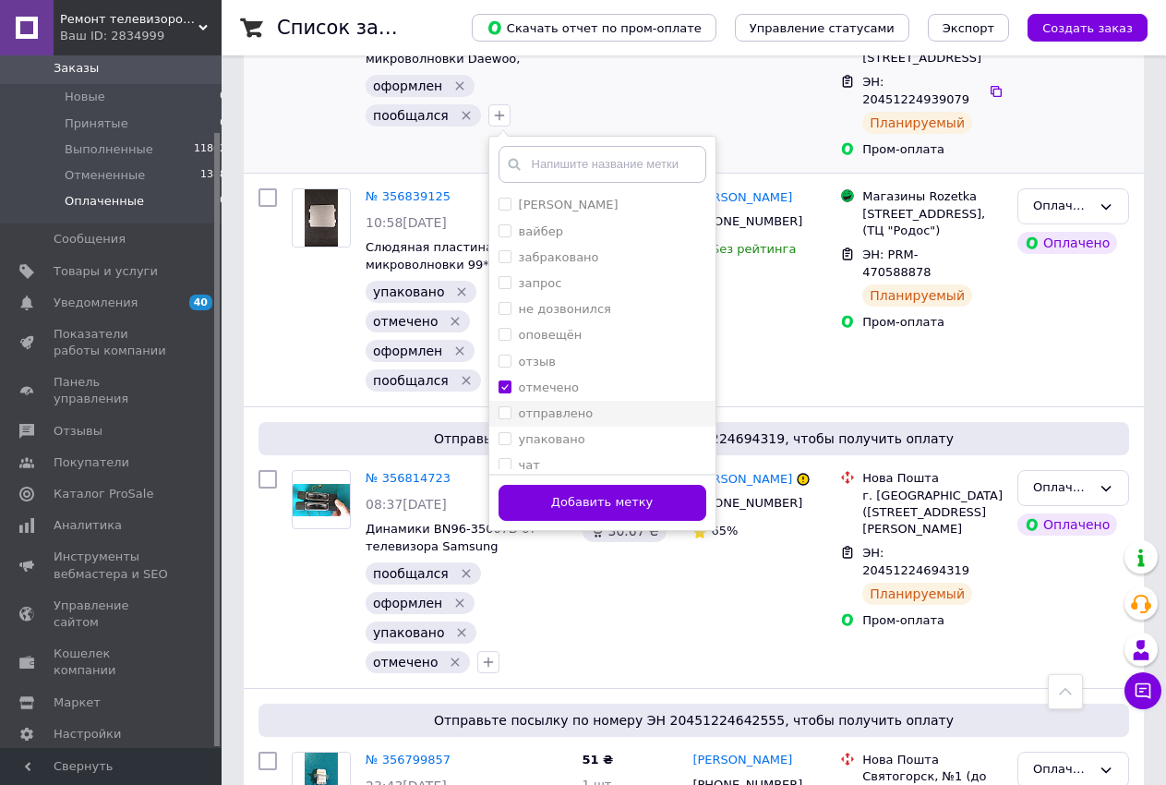
scroll to position [62, 0]
click at [499, 427] on input "упаковано" at bounding box center [505, 429] width 12 height 12
checkbox input "true"
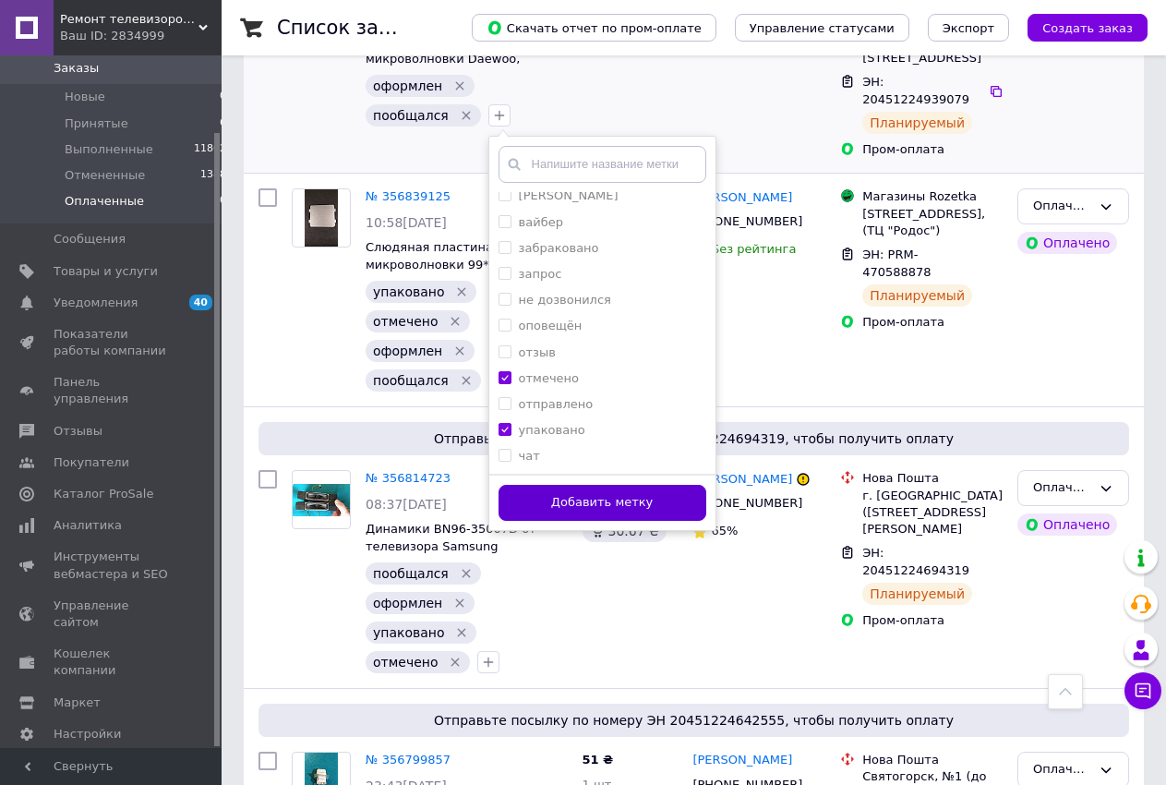
click at [514, 494] on button "Добавить метку" at bounding box center [603, 503] width 208 height 36
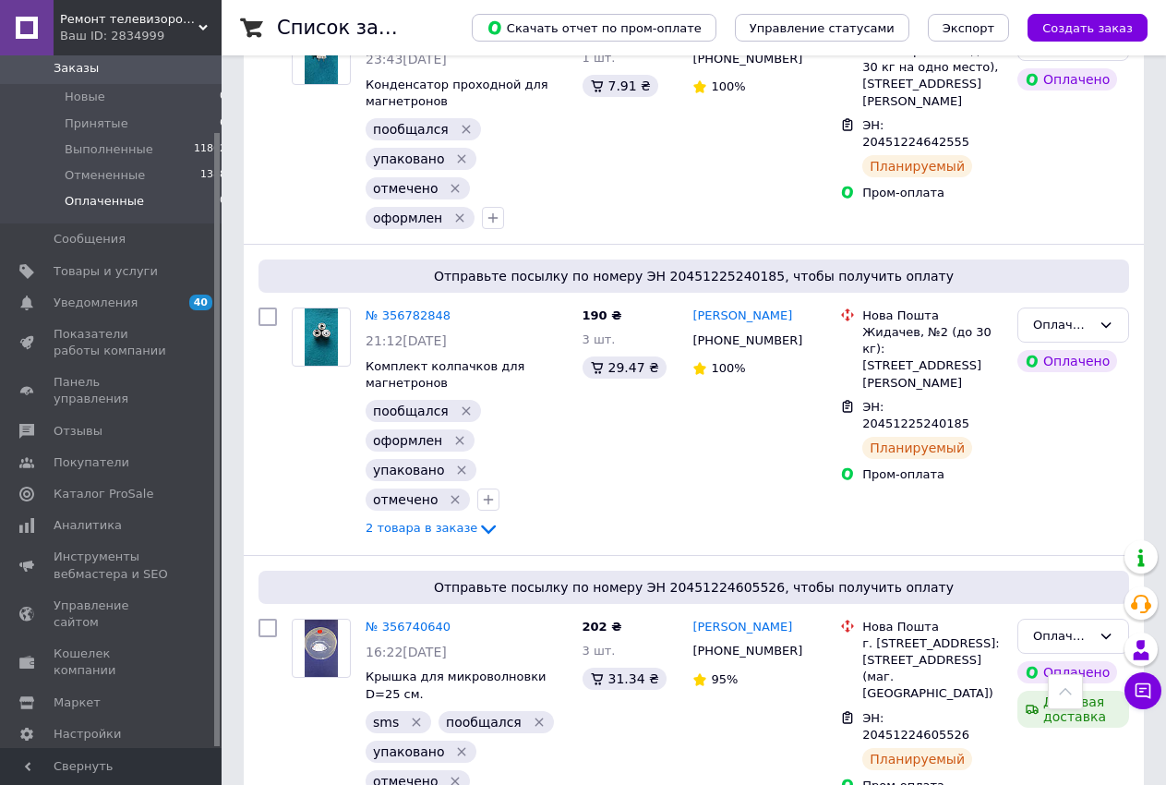
scroll to position [2457, 0]
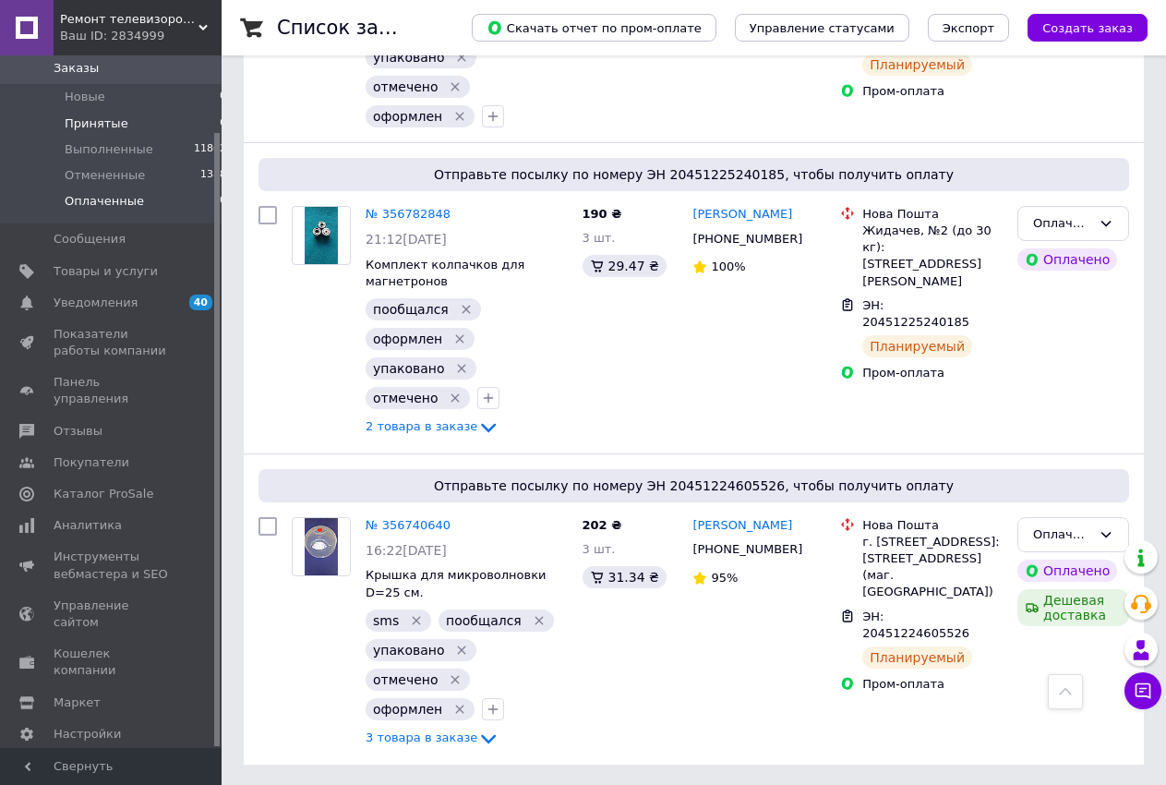
click at [164, 117] on li "Принятые 6" at bounding box center [118, 124] width 237 height 26
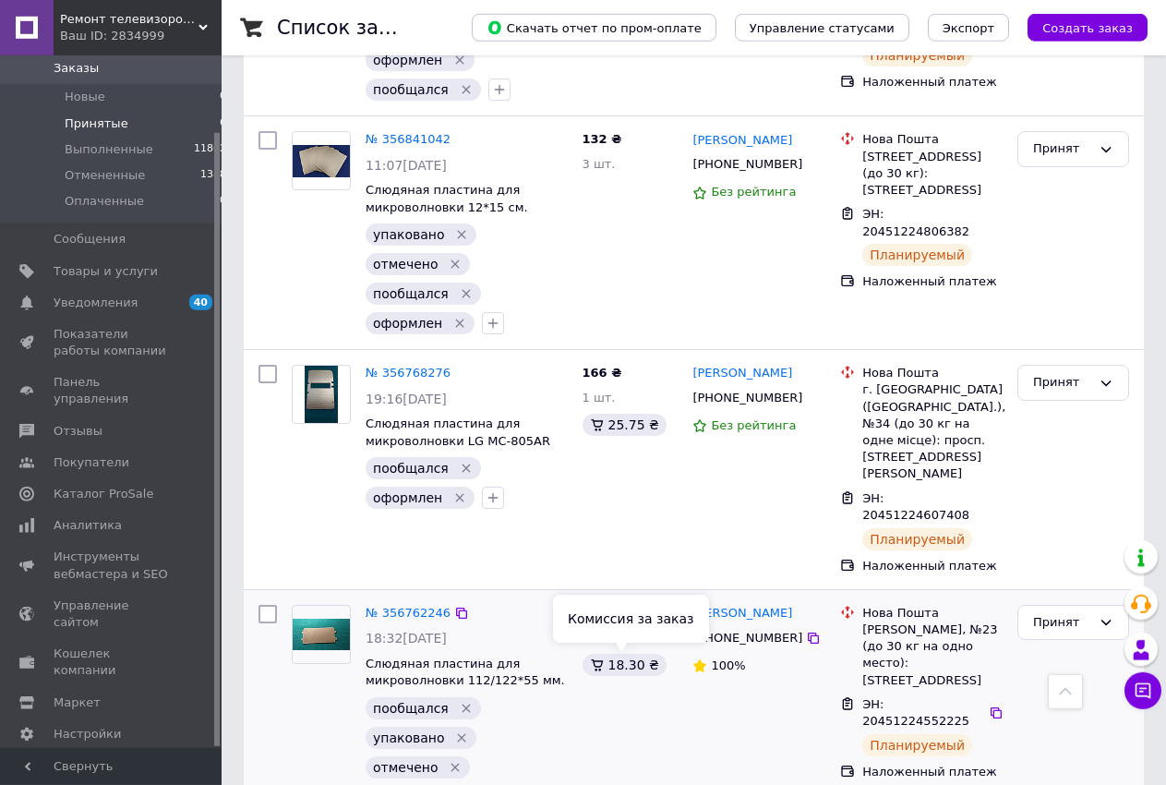
scroll to position [626, 0]
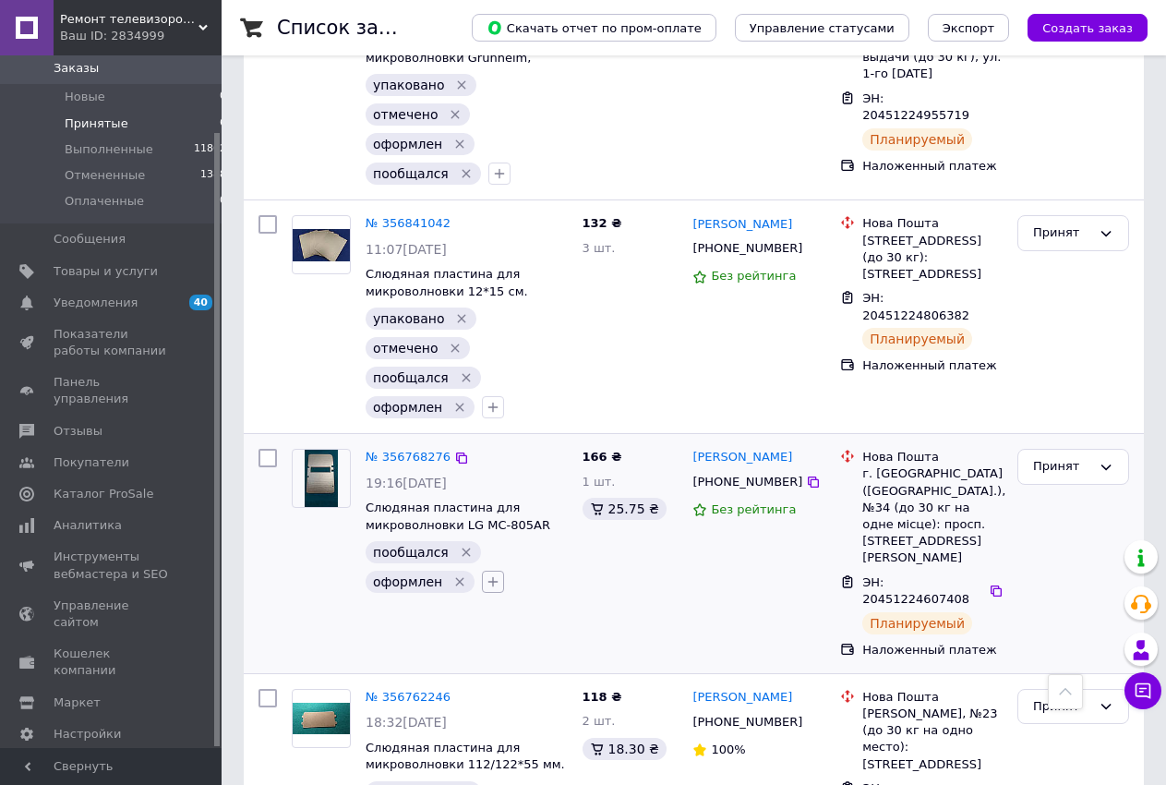
click at [487, 580] on icon "button" at bounding box center [493, 581] width 15 height 15
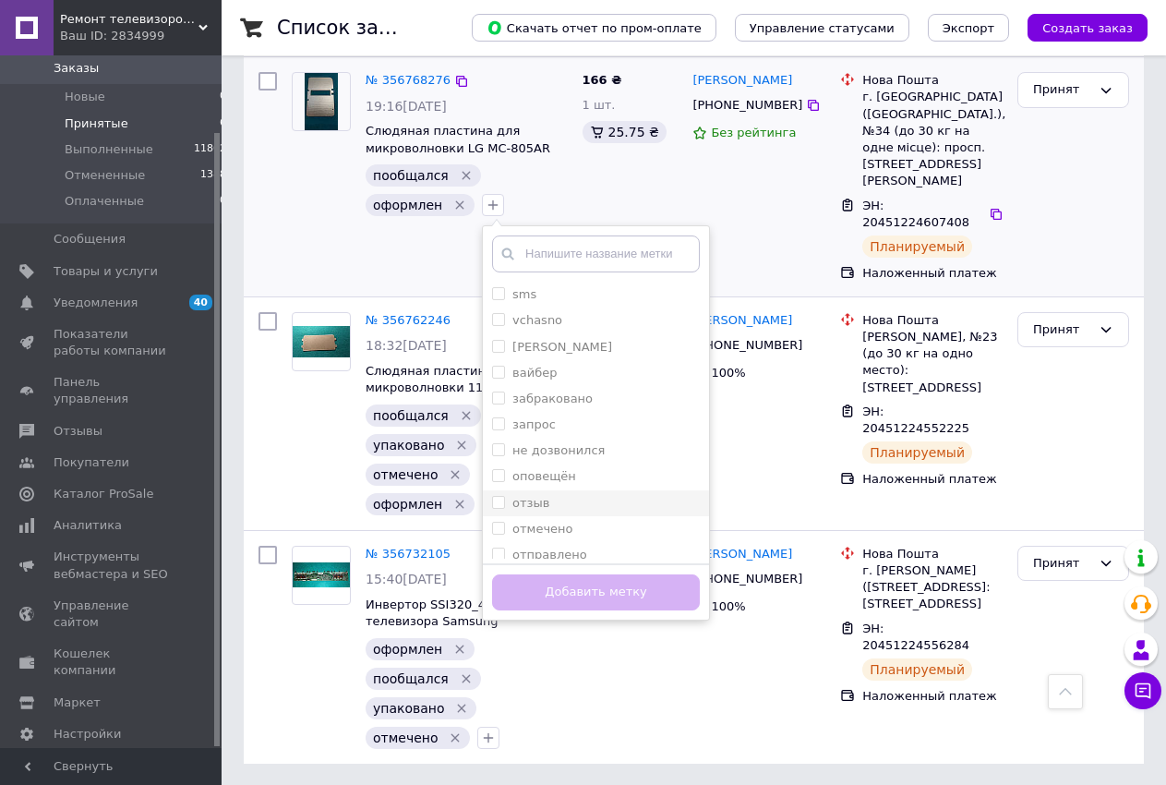
scroll to position [61, 0]
click at [492, 518] on input "упаковано" at bounding box center [498, 519] width 12 height 12
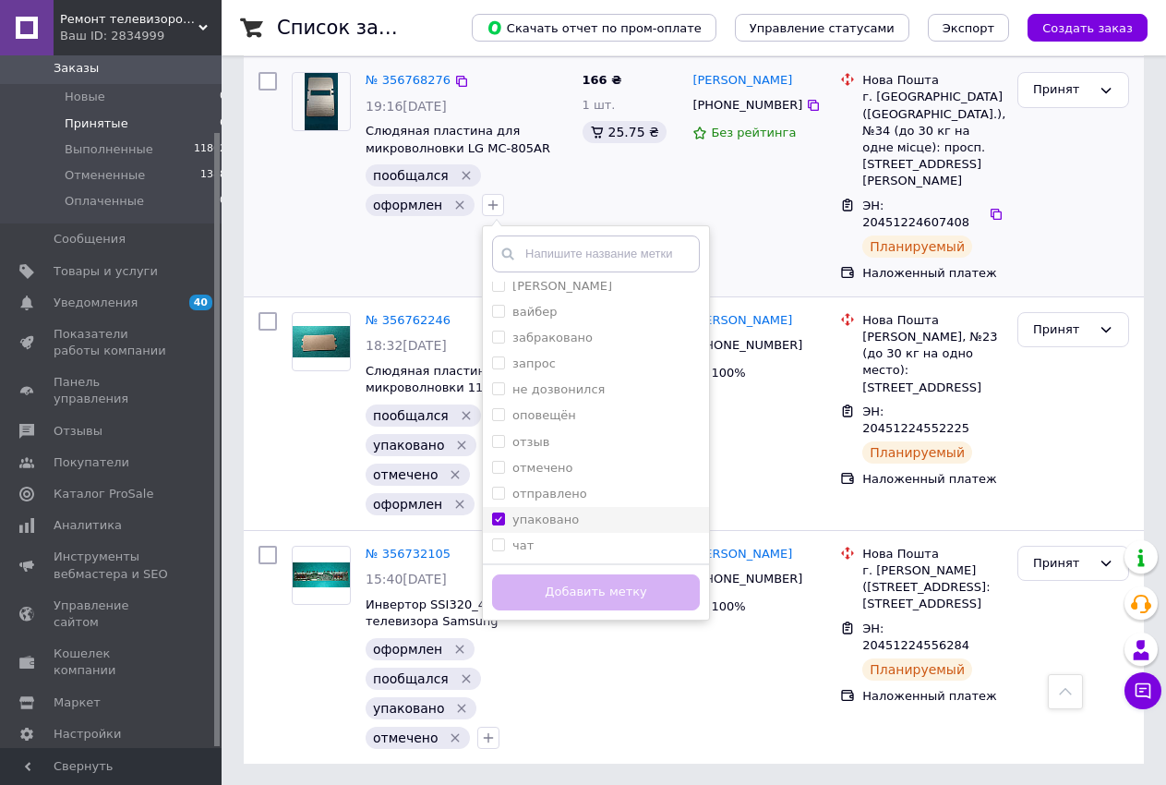
checkbox input "true"
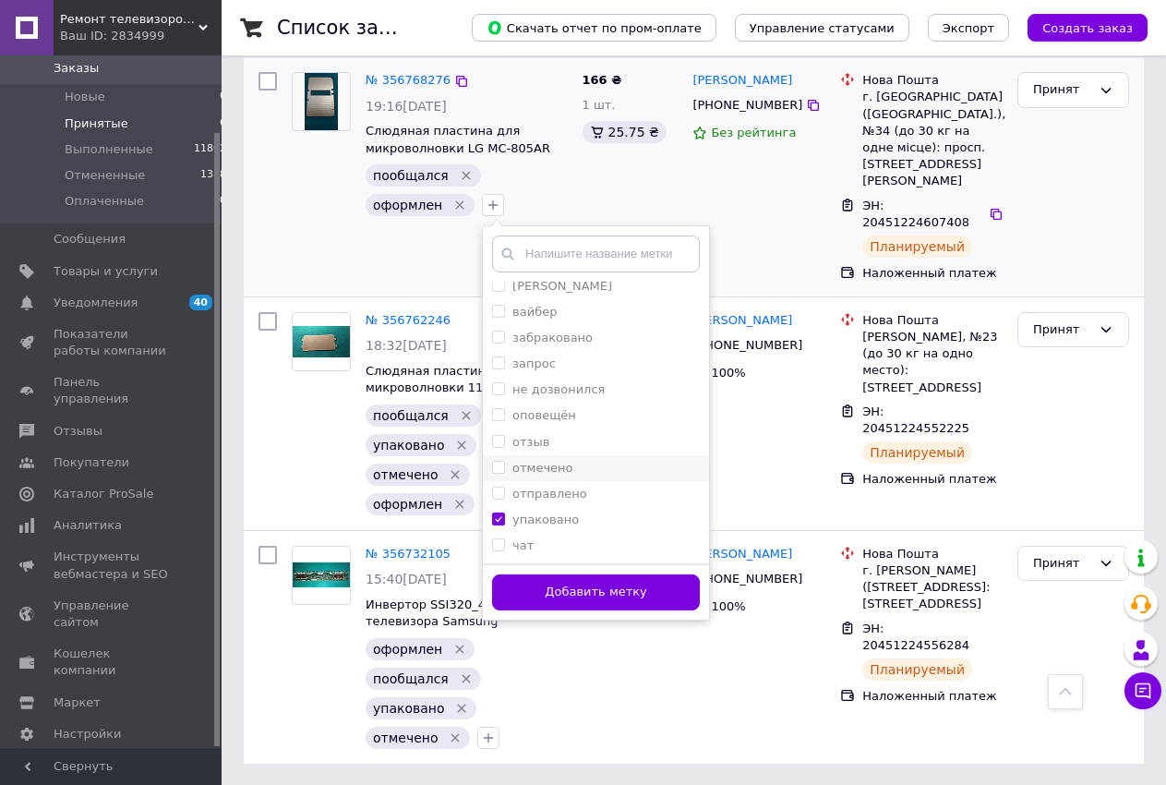
click at [492, 465] on input "отмечено" at bounding box center [498, 467] width 12 height 12
checkbox input "true"
drag, startPoint x: 544, startPoint y: 589, endPoint x: 559, endPoint y: 490, distance: 99.9
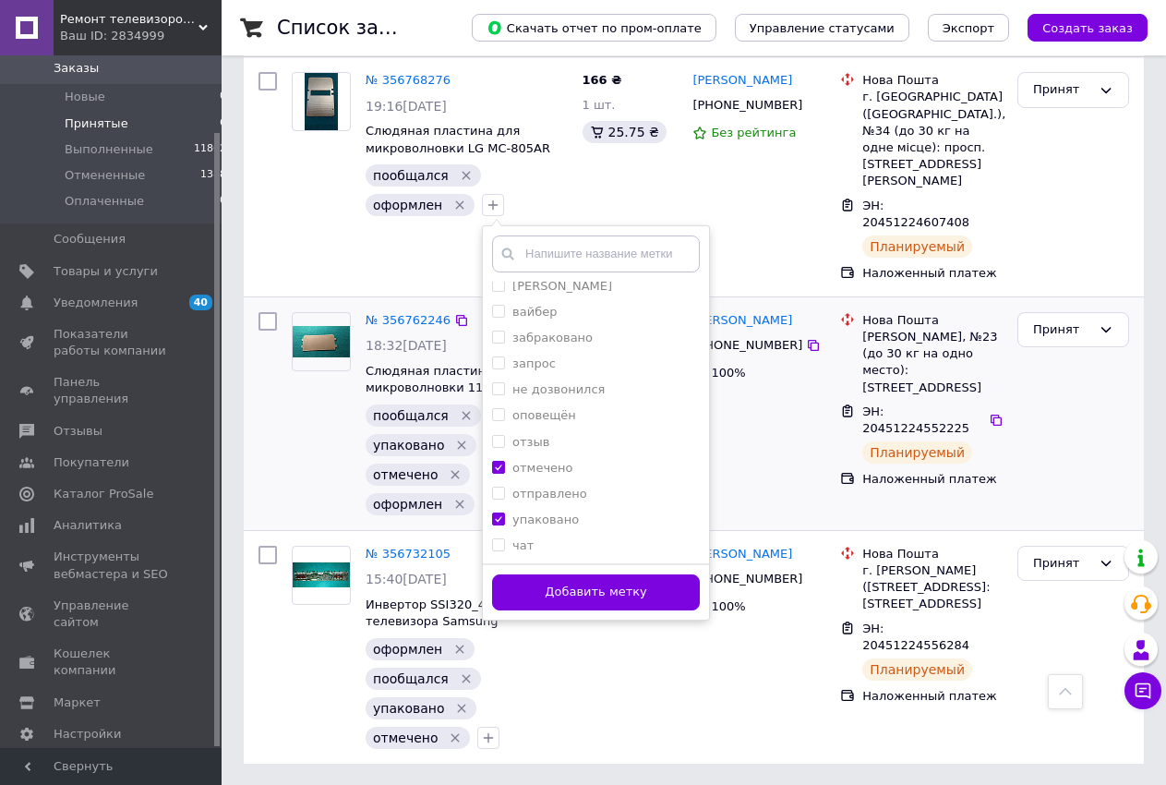
click at [545, 589] on button "Добавить метку" at bounding box center [596, 592] width 208 height 36
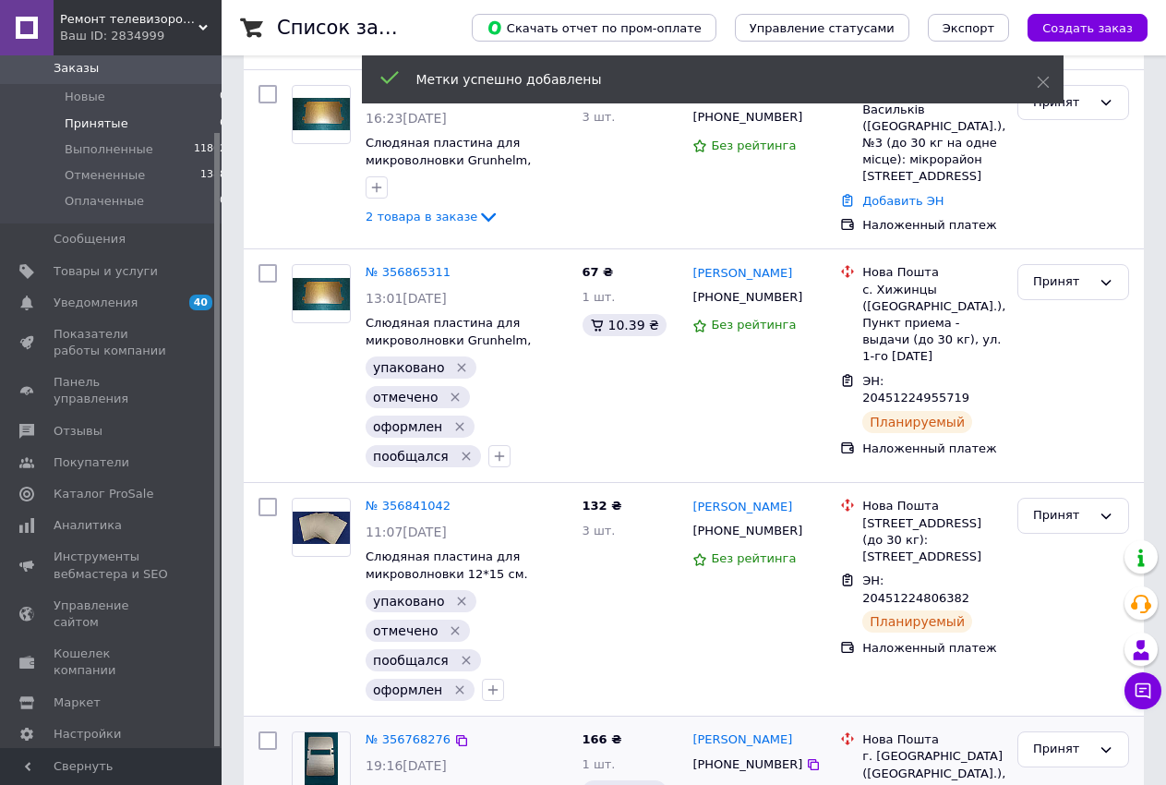
scroll to position [0, 0]
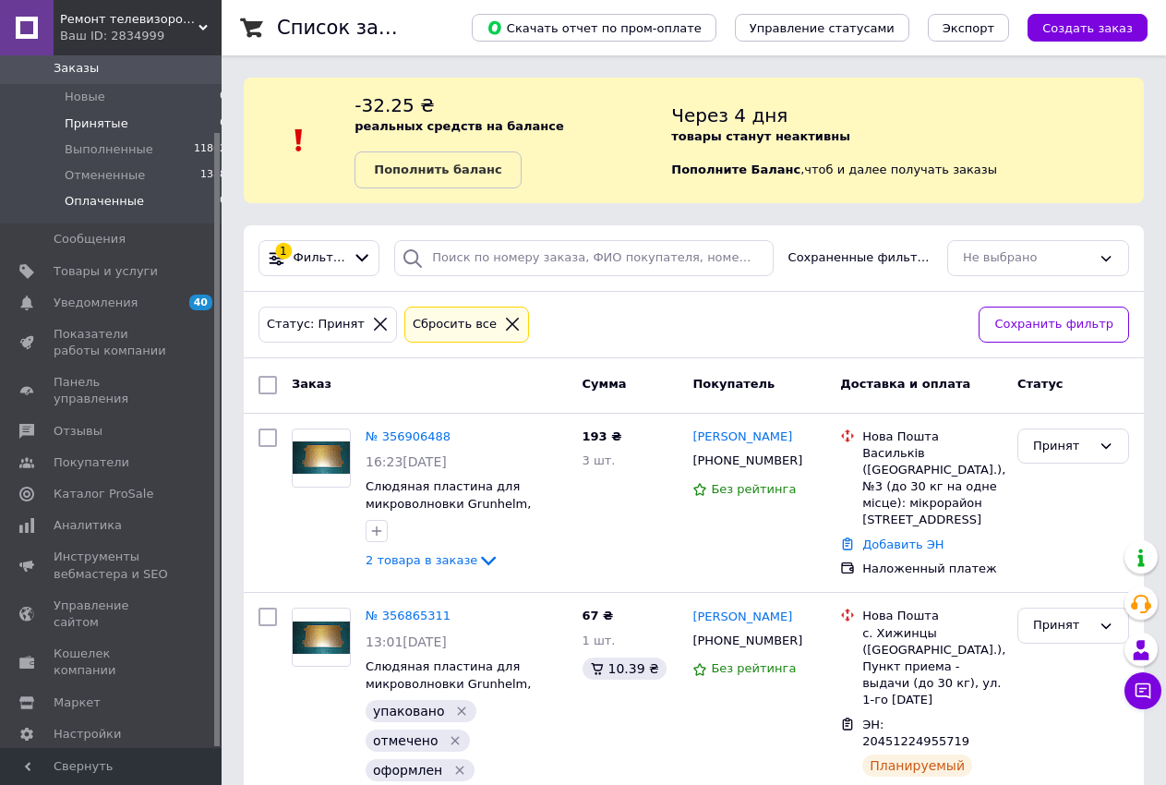
click at [135, 200] on li "Оплаченные 10" at bounding box center [118, 205] width 237 height 35
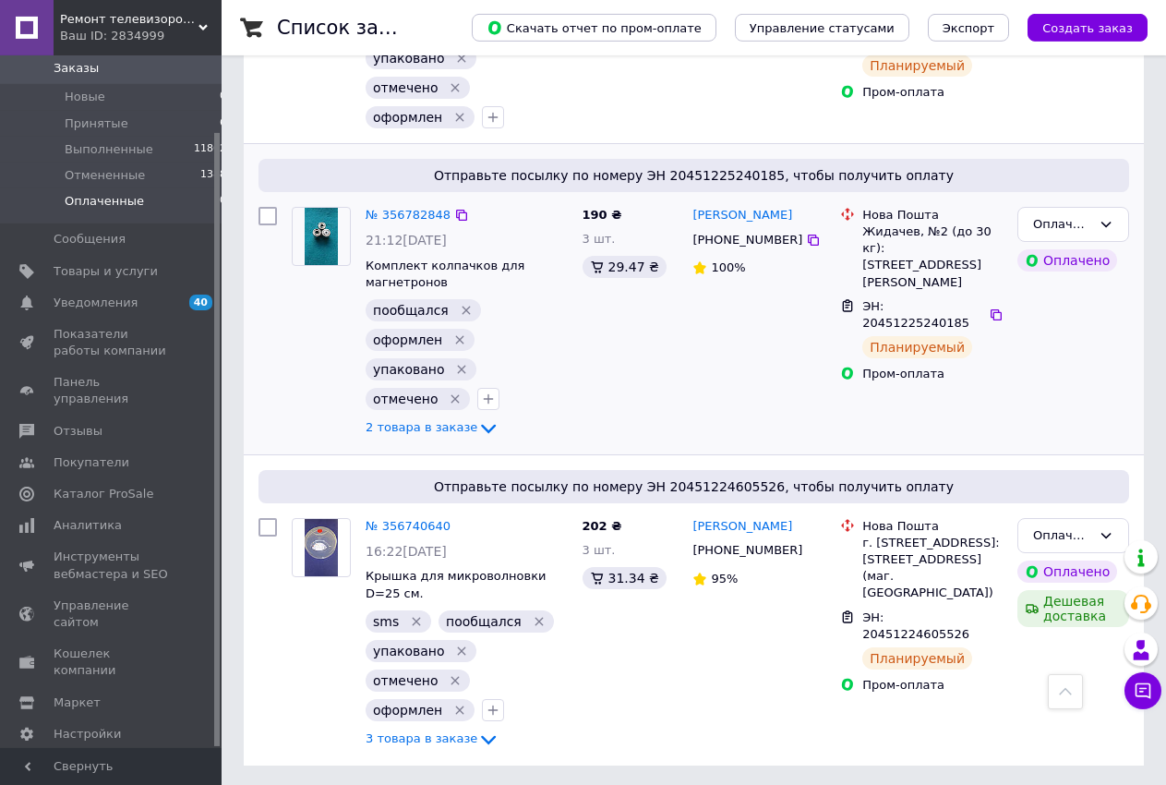
scroll to position [2457, 0]
click at [93, 125] on span "Принятые" at bounding box center [97, 123] width 64 height 17
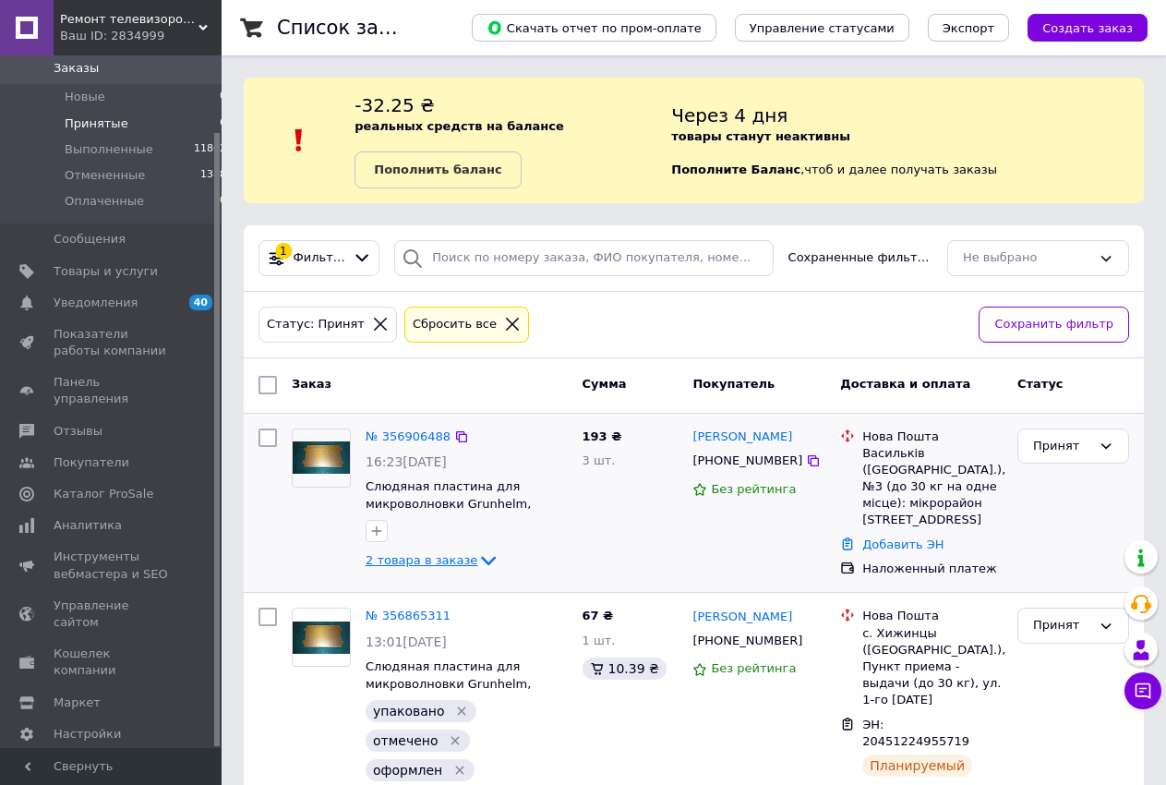
click at [445, 560] on span "2 товара в заказе" at bounding box center [422, 560] width 112 height 14
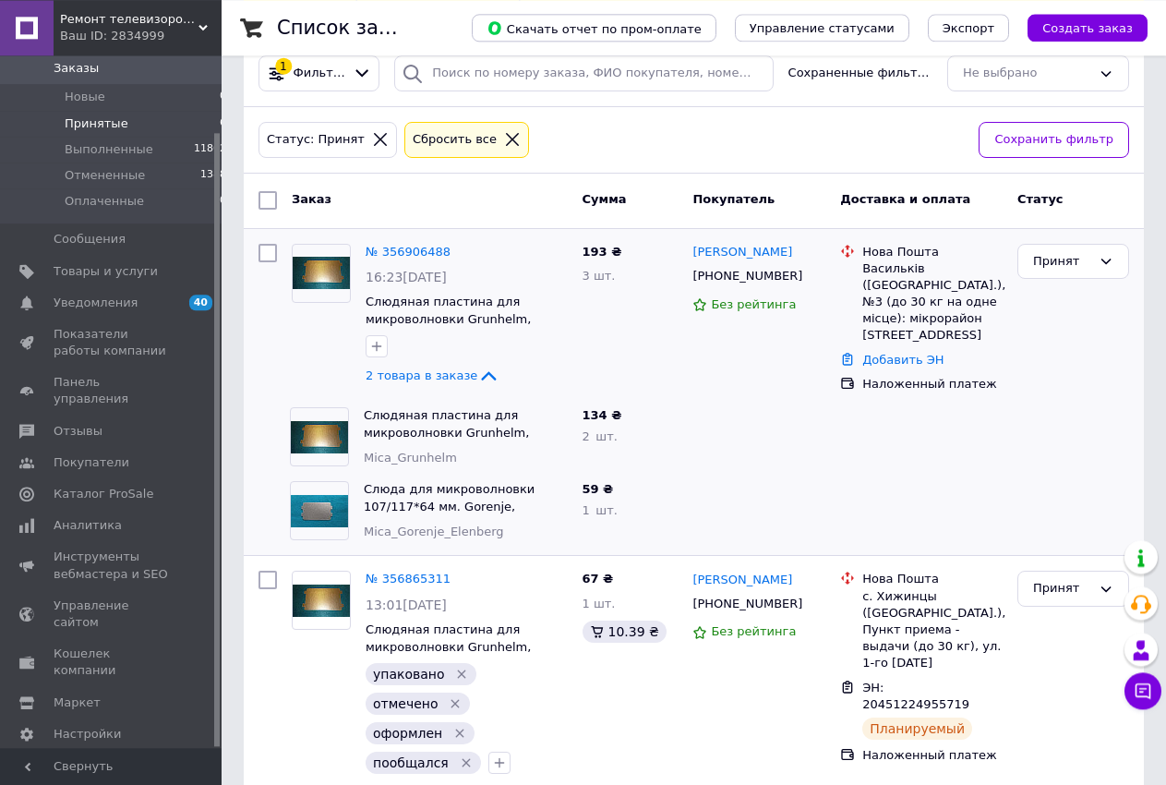
scroll to position [94, 0]
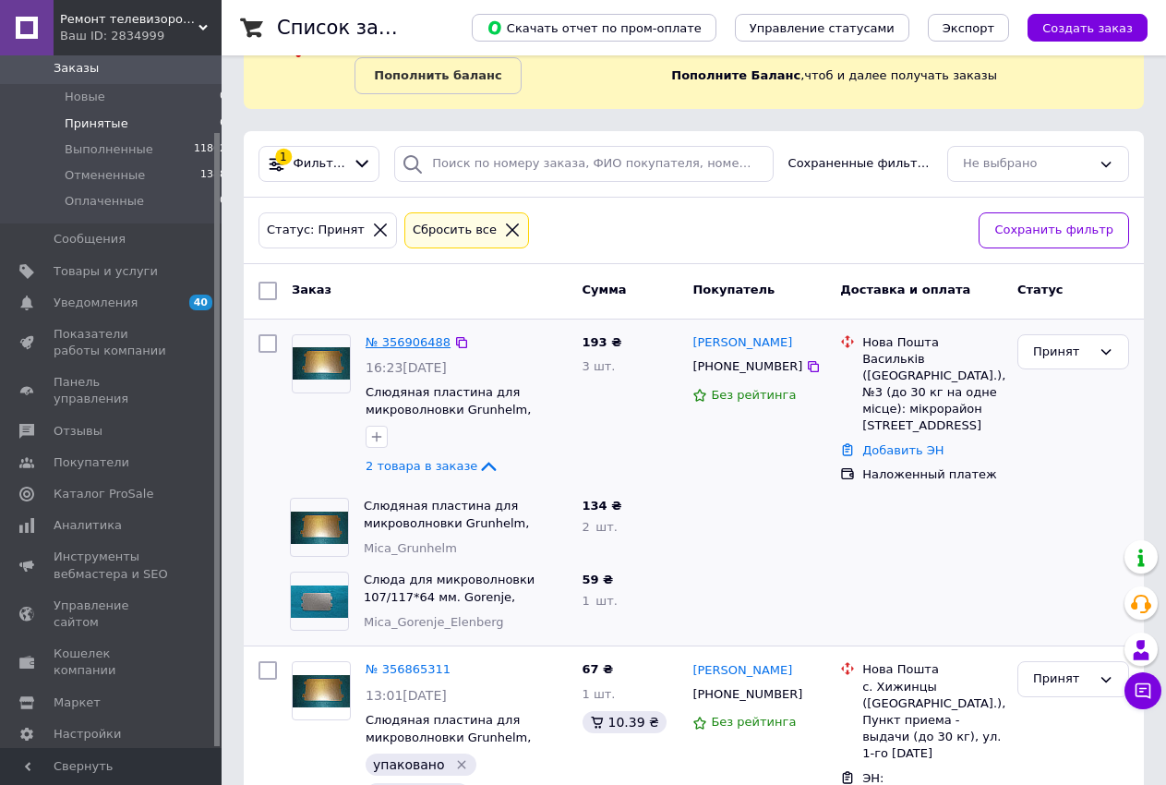
click at [414, 336] on link "№ 356906488" at bounding box center [408, 342] width 85 height 14
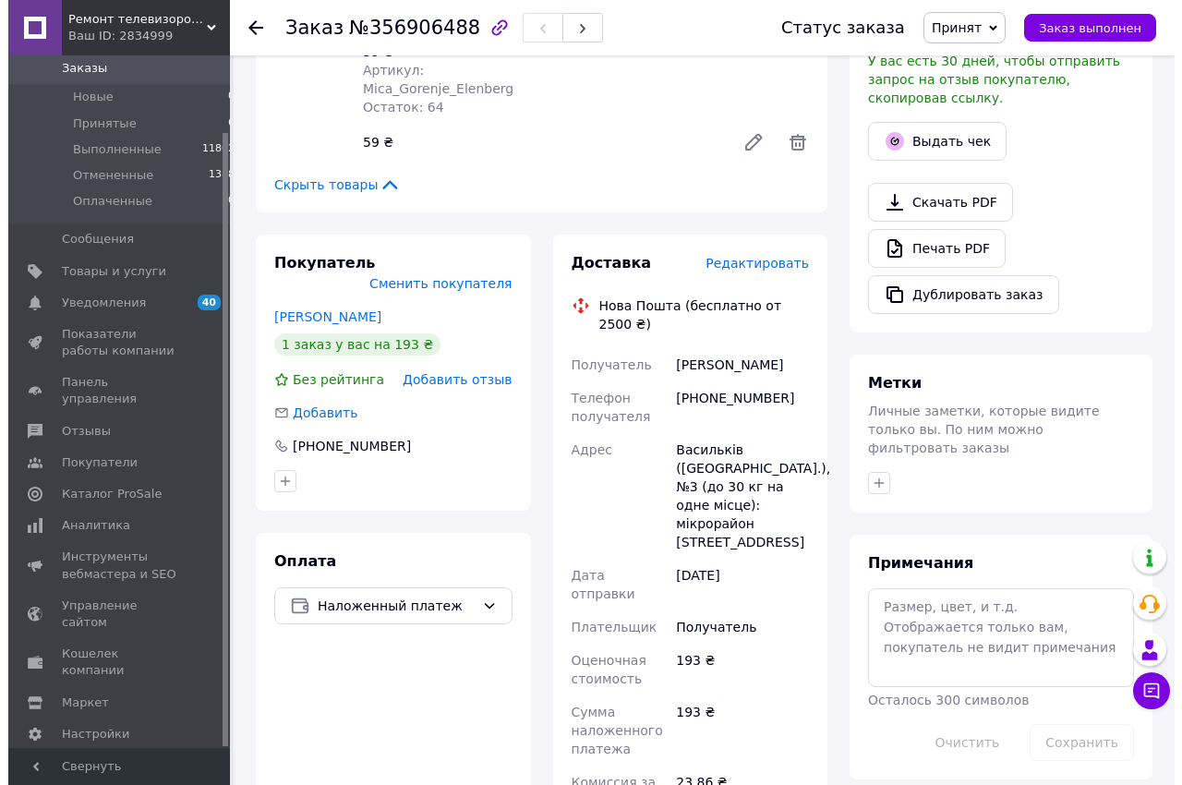
scroll to position [176, 0]
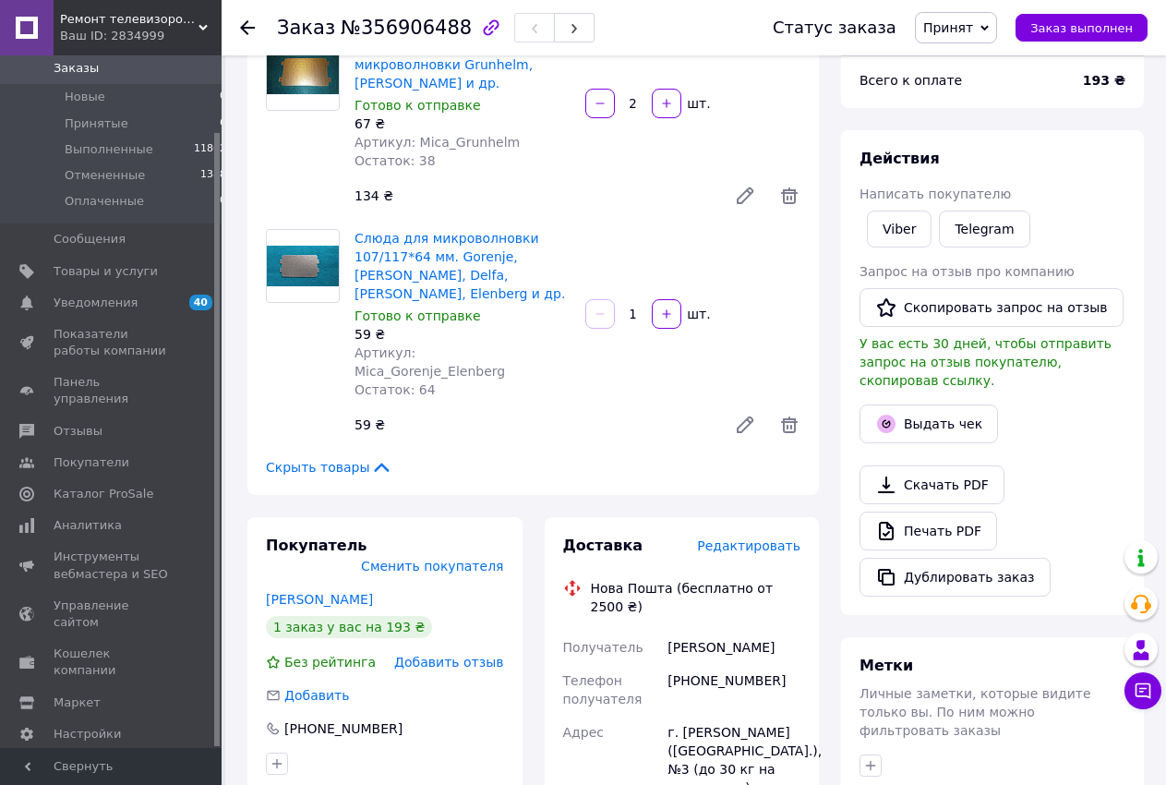
click at [742, 538] on span "Редактировать" at bounding box center [748, 545] width 103 height 15
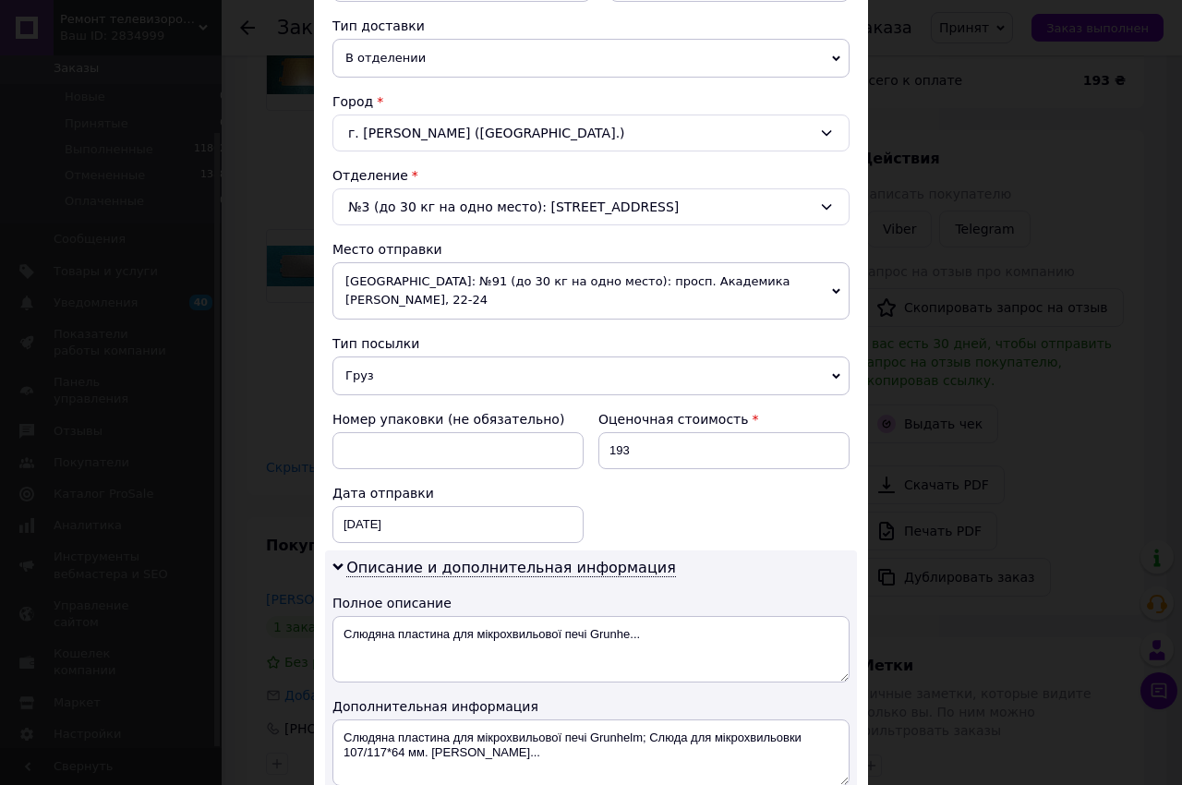
scroll to position [421, 0]
drag, startPoint x: 427, startPoint y: 355, endPoint x: 429, endPoint y: 417, distance: 62.9
click at [427, 356] on span "Груз" at bounding box center [590, 375] width 517 height 39
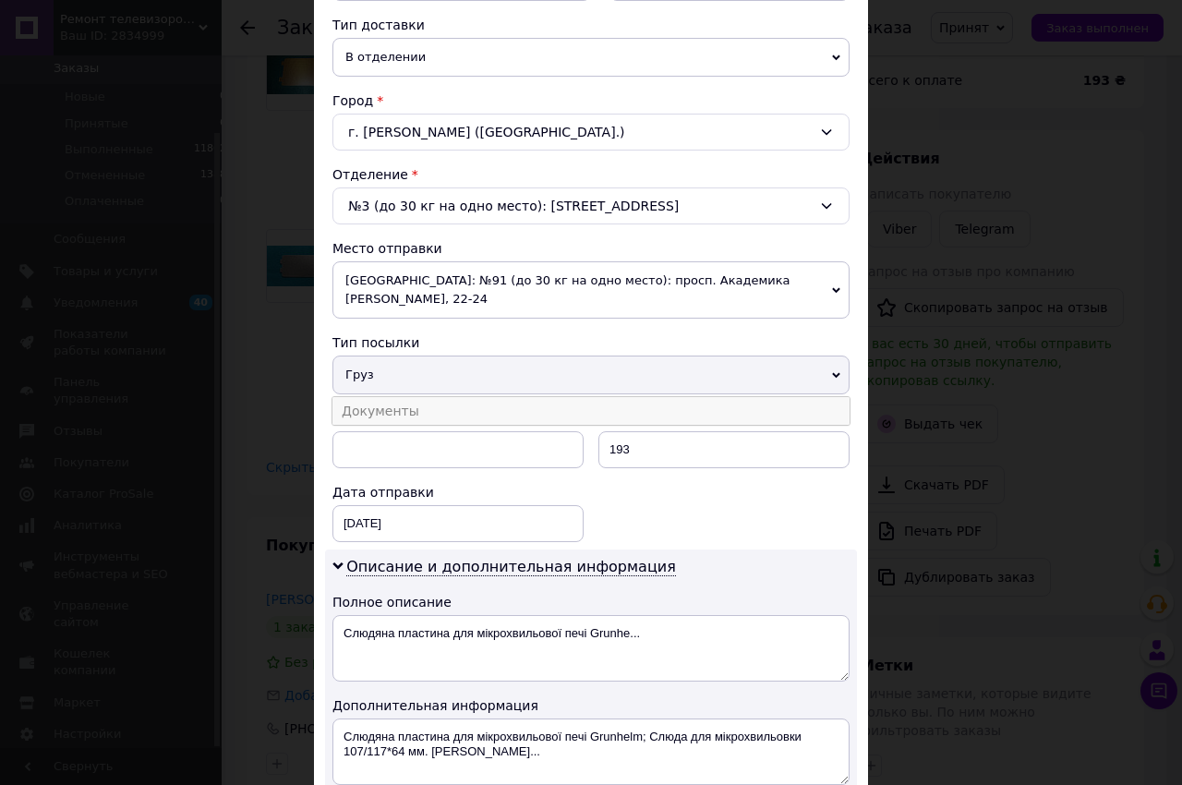
click at [440, 397] on li "Документы" at bounding box center [590, 411] width 517 height 28
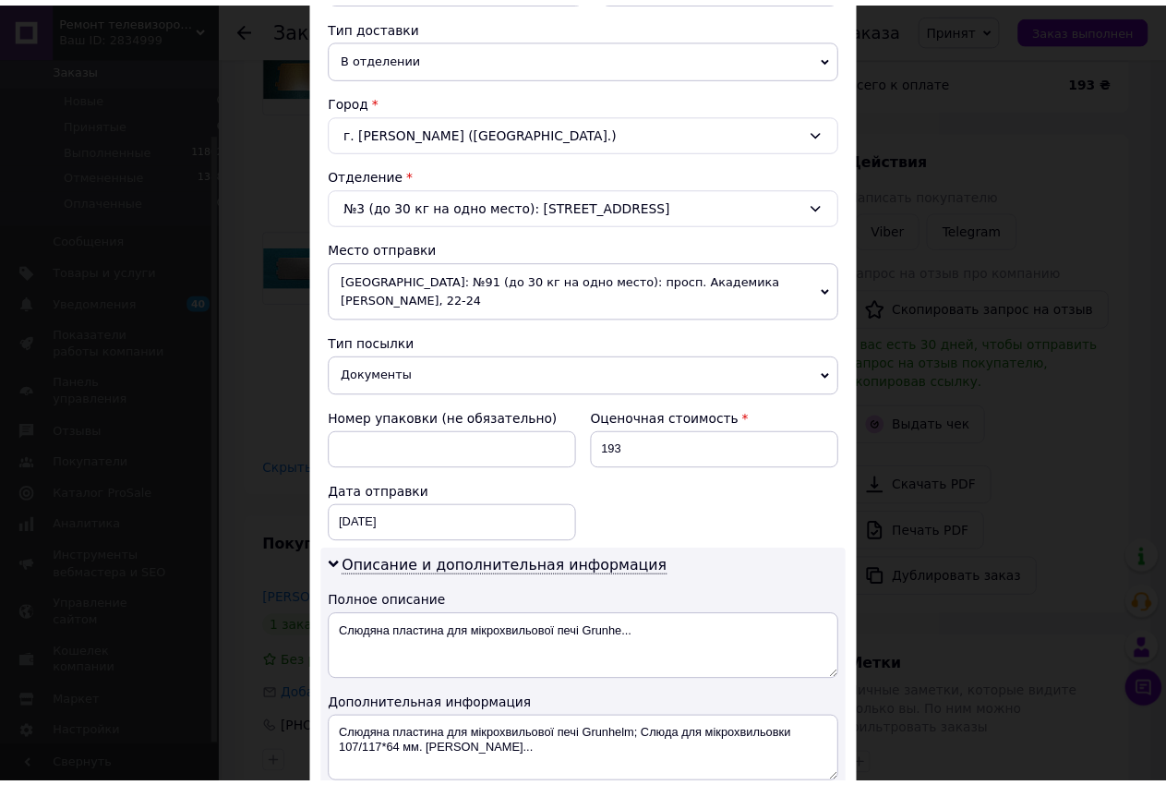
scroll to position [842, 0]
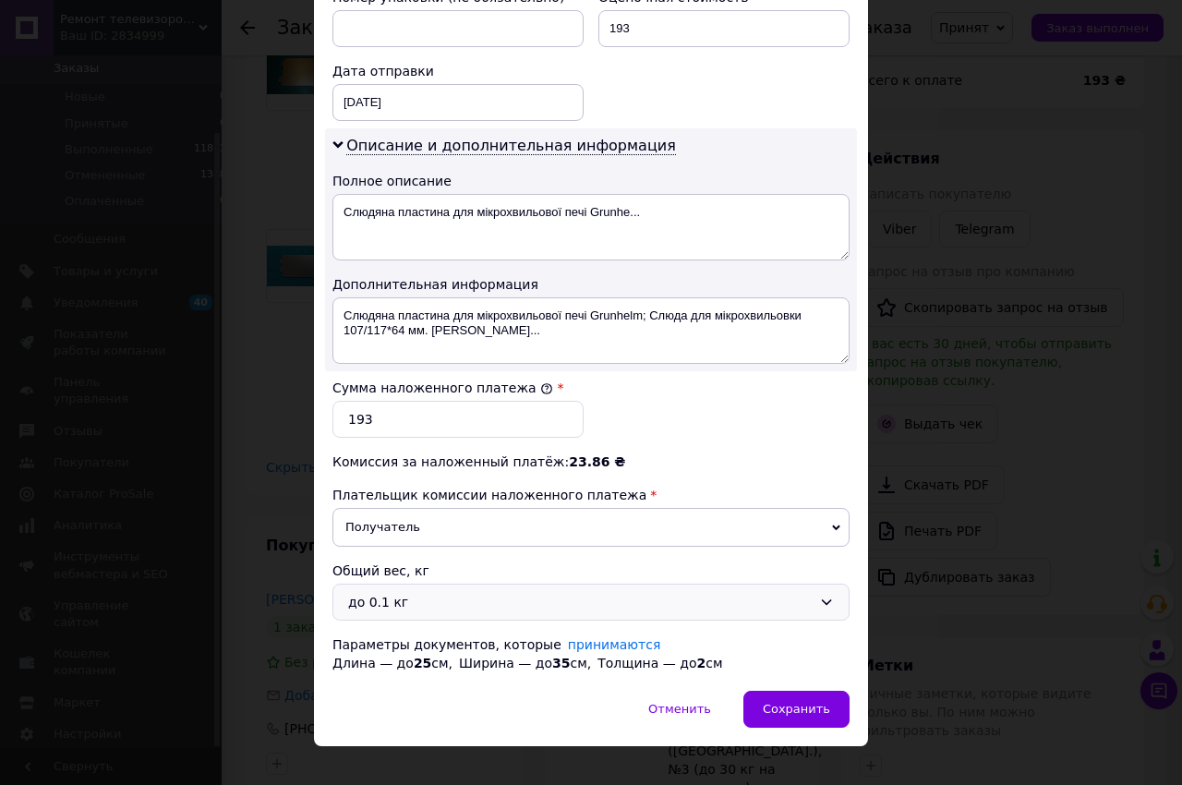
click at [418, 610] on div "до 0.1 кг" at bounding box center [580, 602] width 464 height 20
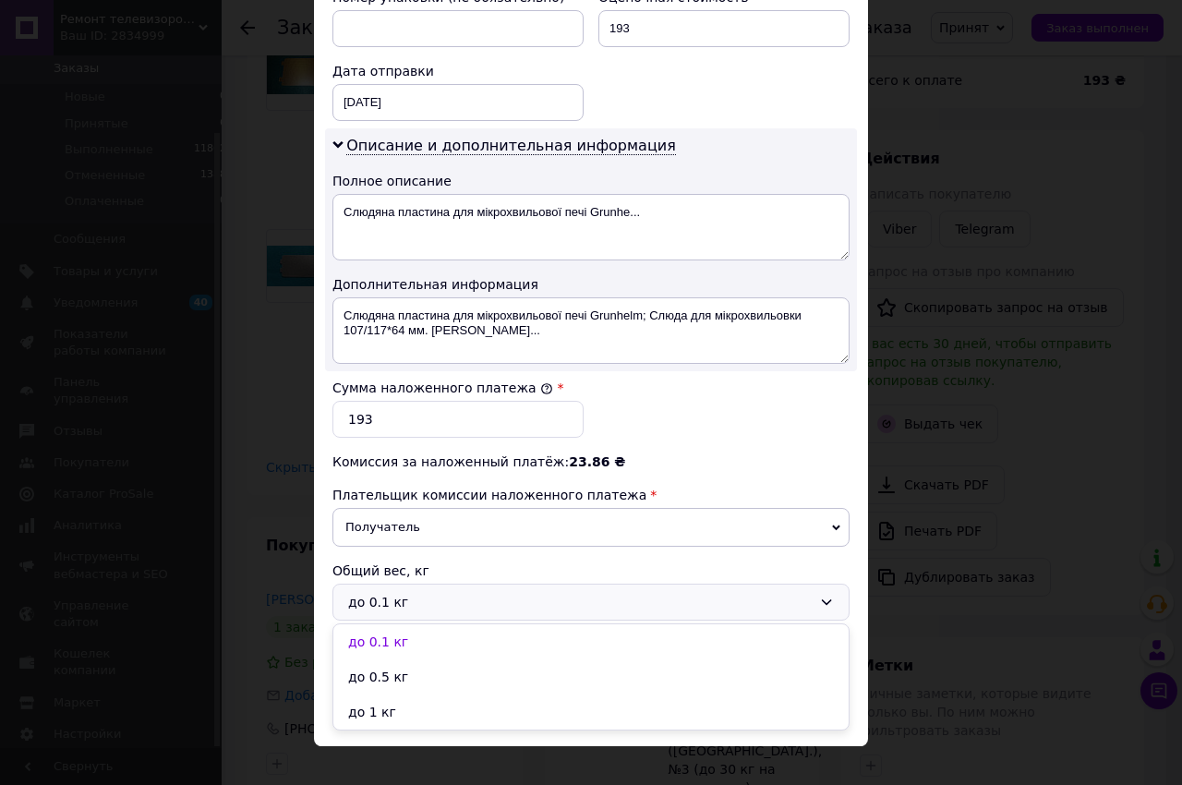
drag, startPoint x: 403, startPoint y: 691, endPoint x: 561, endPoint y: 692, distance: 157.9
click at [414, 683] on li "до 0.5 кг" at bounding box center [590, 676] width 515 height 35
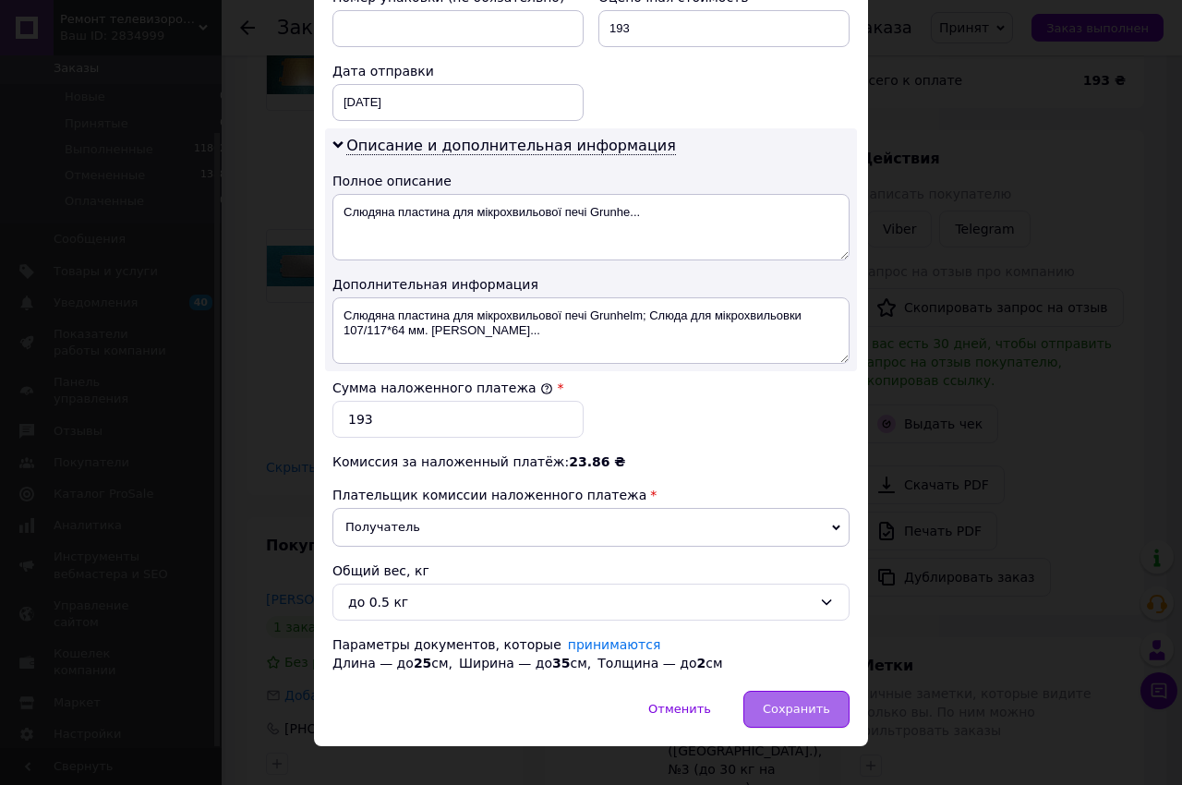
click at [764, 719] on div "Сохранить" at bounding box center [796, 709] width 106 height 37
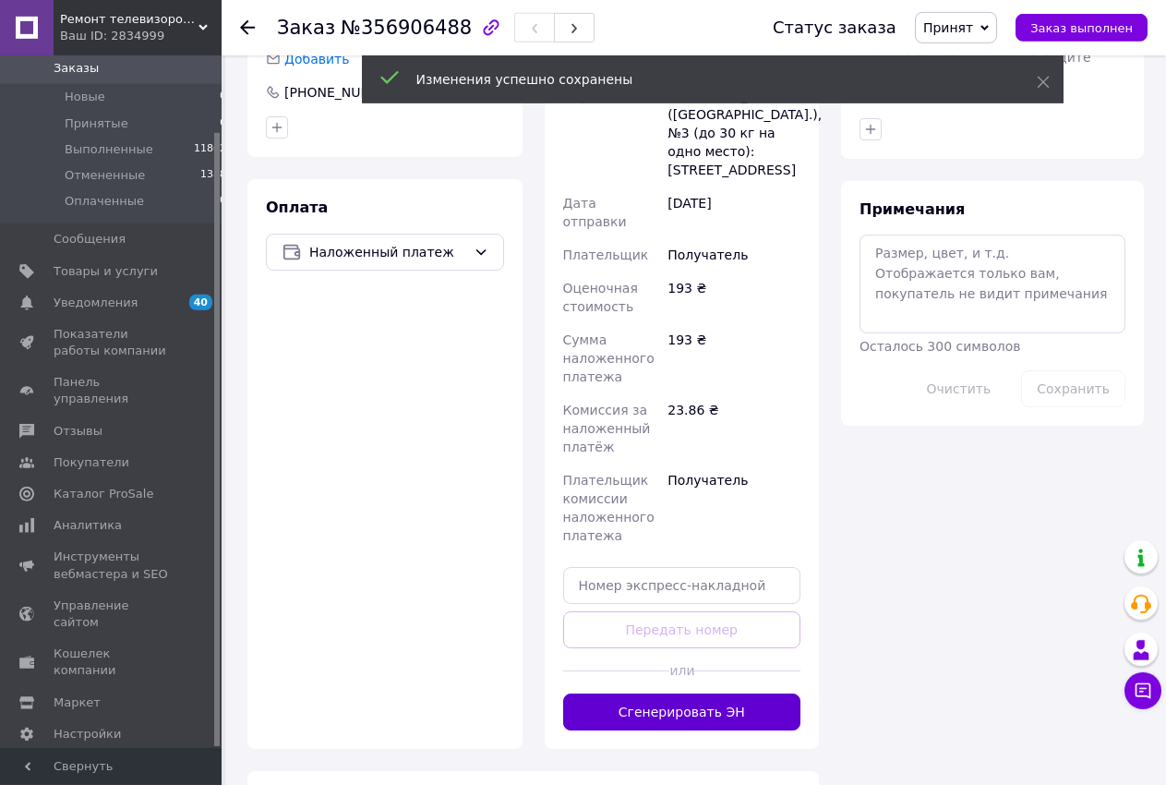
scroll to position [836, 0]
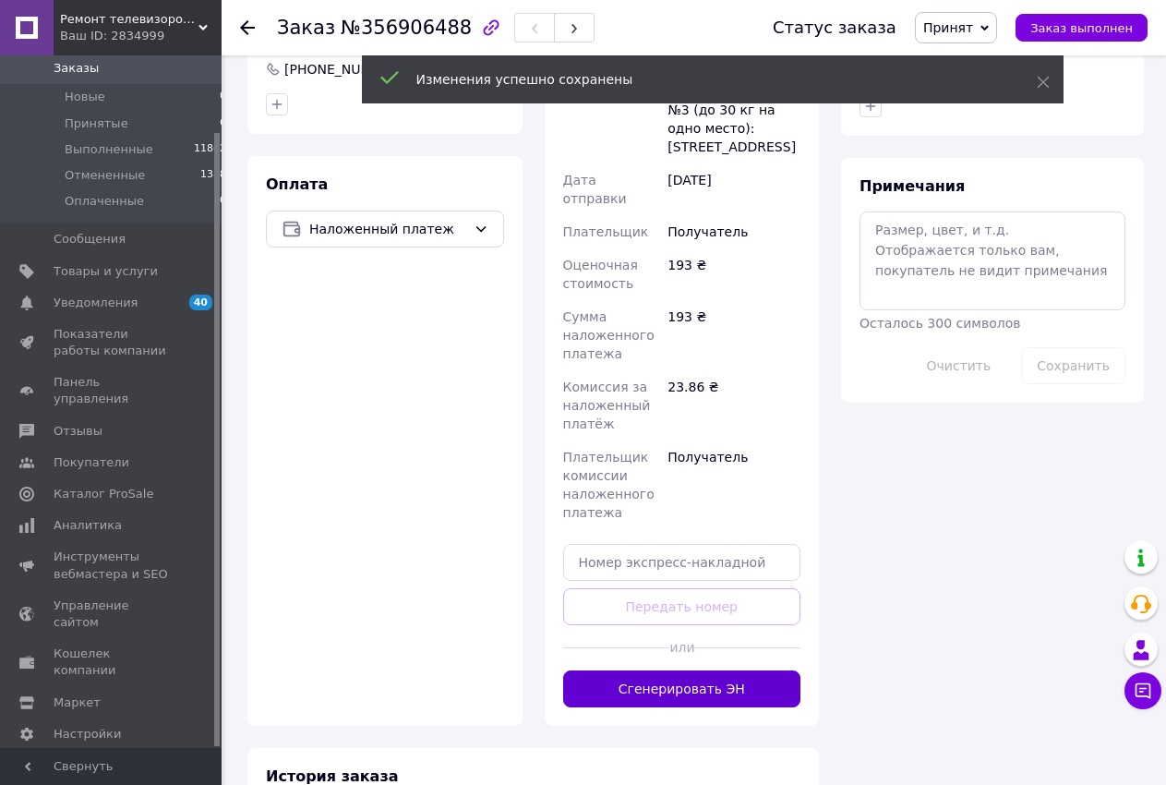
click at [647, 671] on button "Сгенерировать ЭН" at bounding box center [682, 689] width 238 height 37
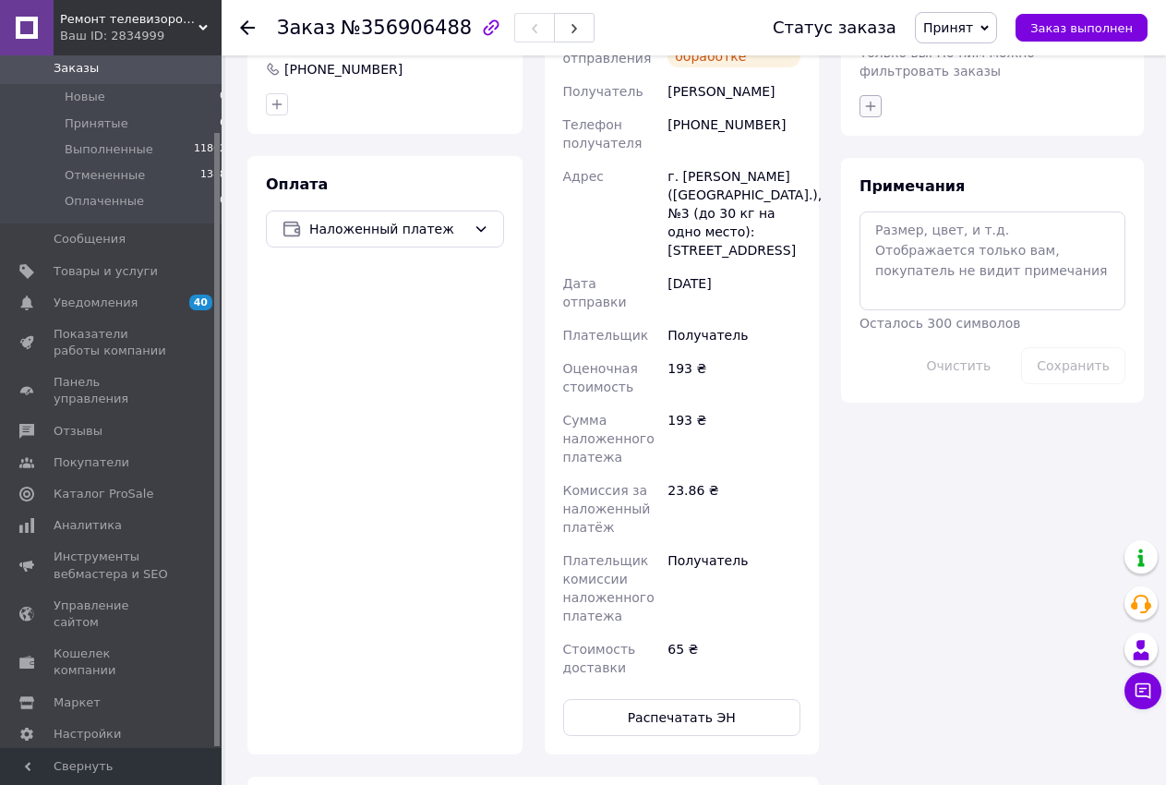
click at [866, 99] on icon "button" at bounding box center [871, 106] width 15 height 15
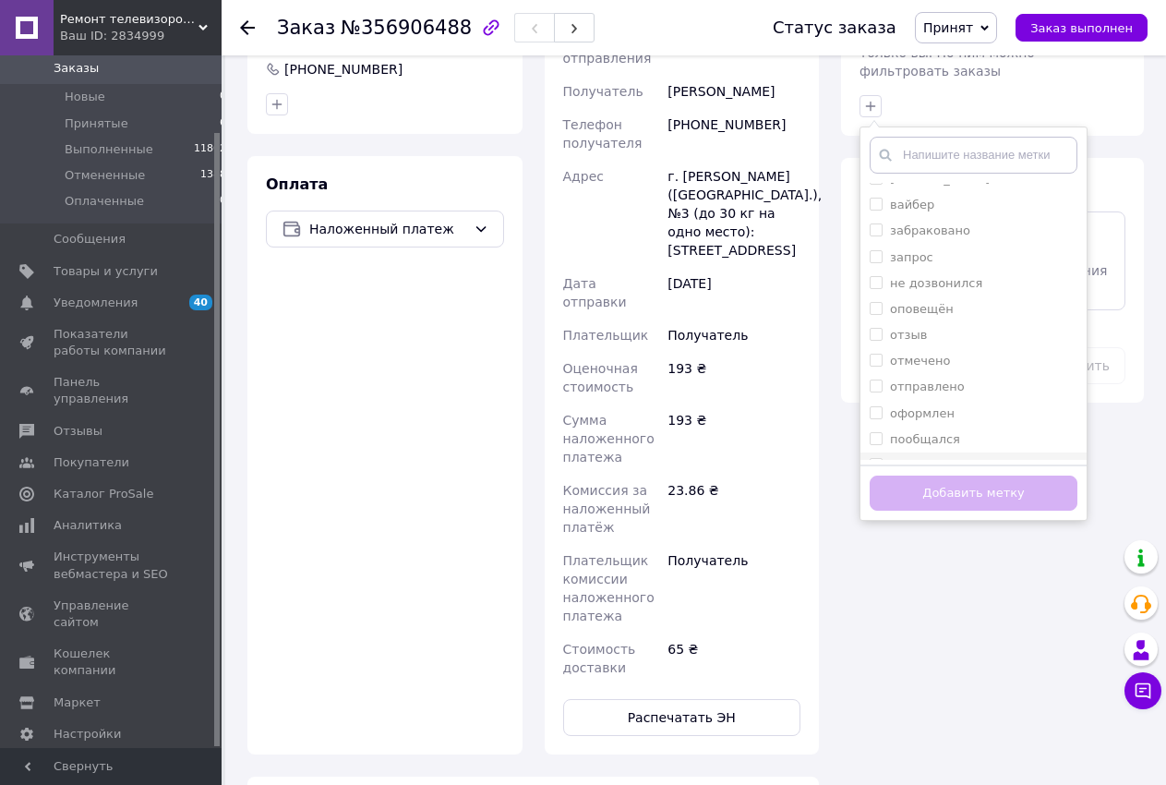
scroll to position [114, 0]
drag, startPoint x: 876, startPoint y: 331, endPoint x: 872, endPoint y: 359, distance: 28.9
click at [872, 361] on input "оформлен" at bounding box center [876, 367] width 12 height 12
checkbox input "true"
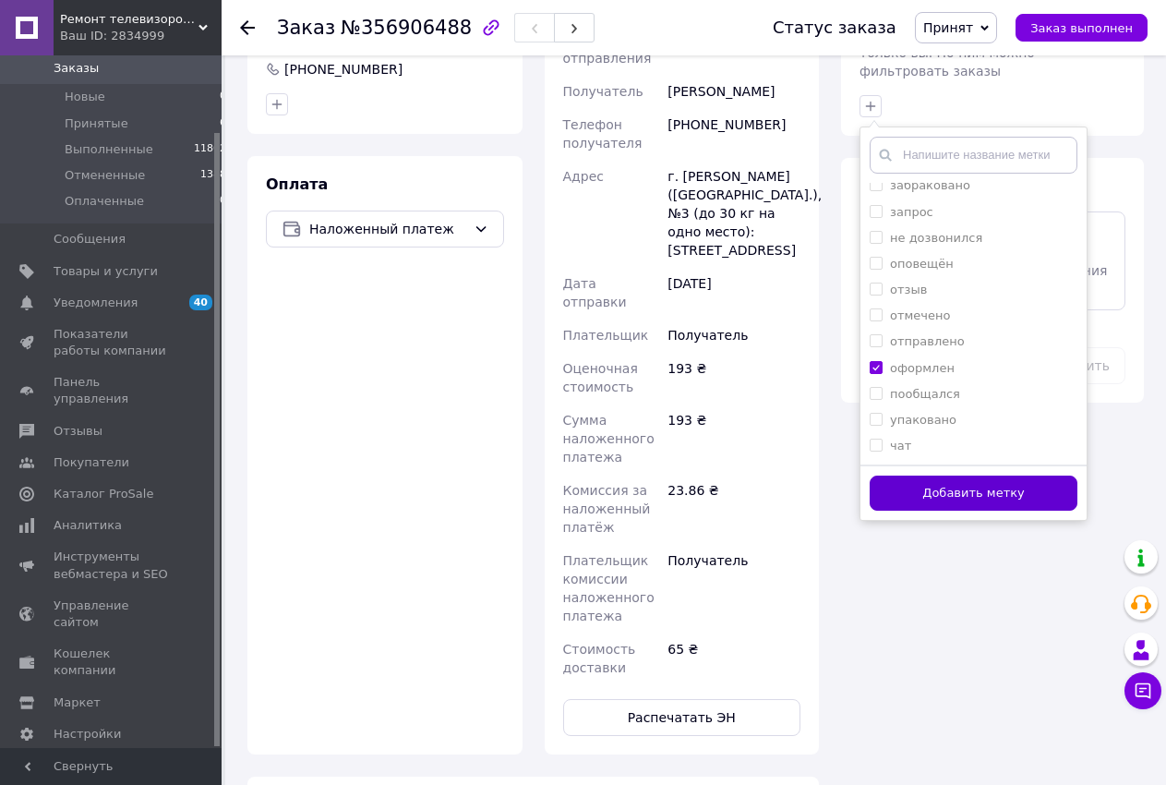
click at [898, 476] on button "Добавить метку" at bounding box center [974, 494] width 208 height 36
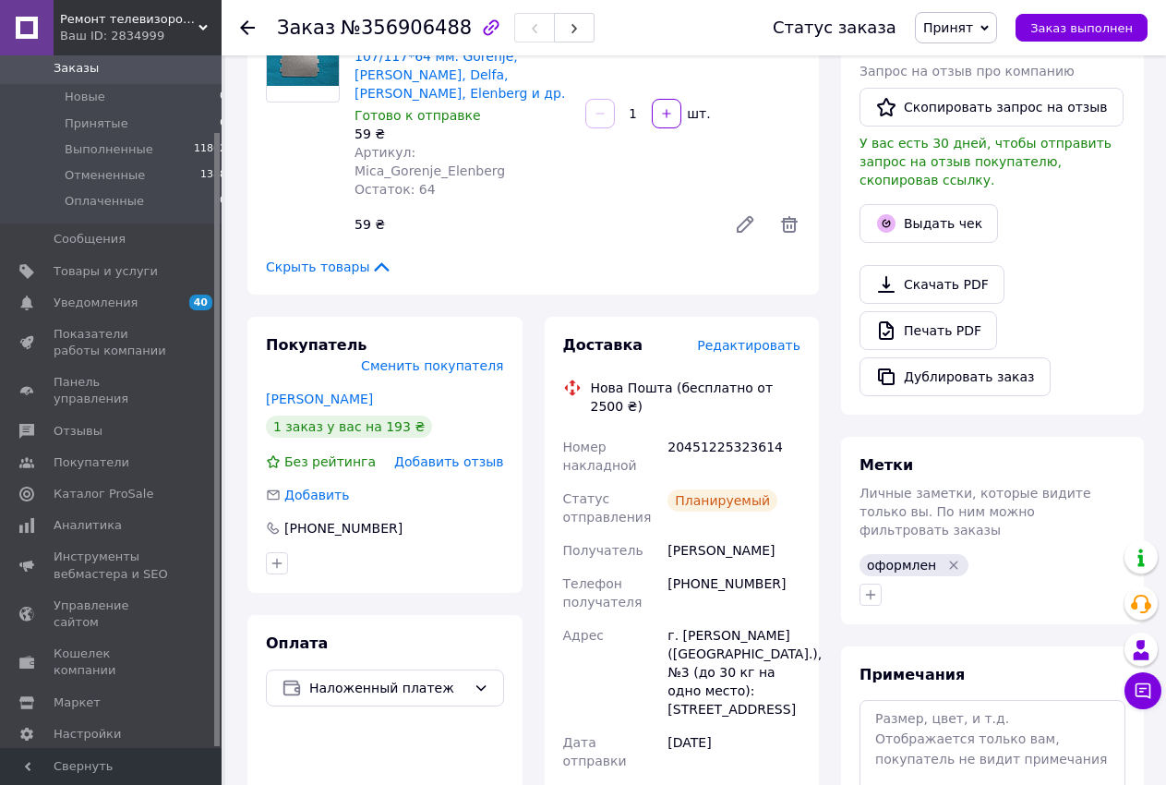
scroll to position [754, 0]
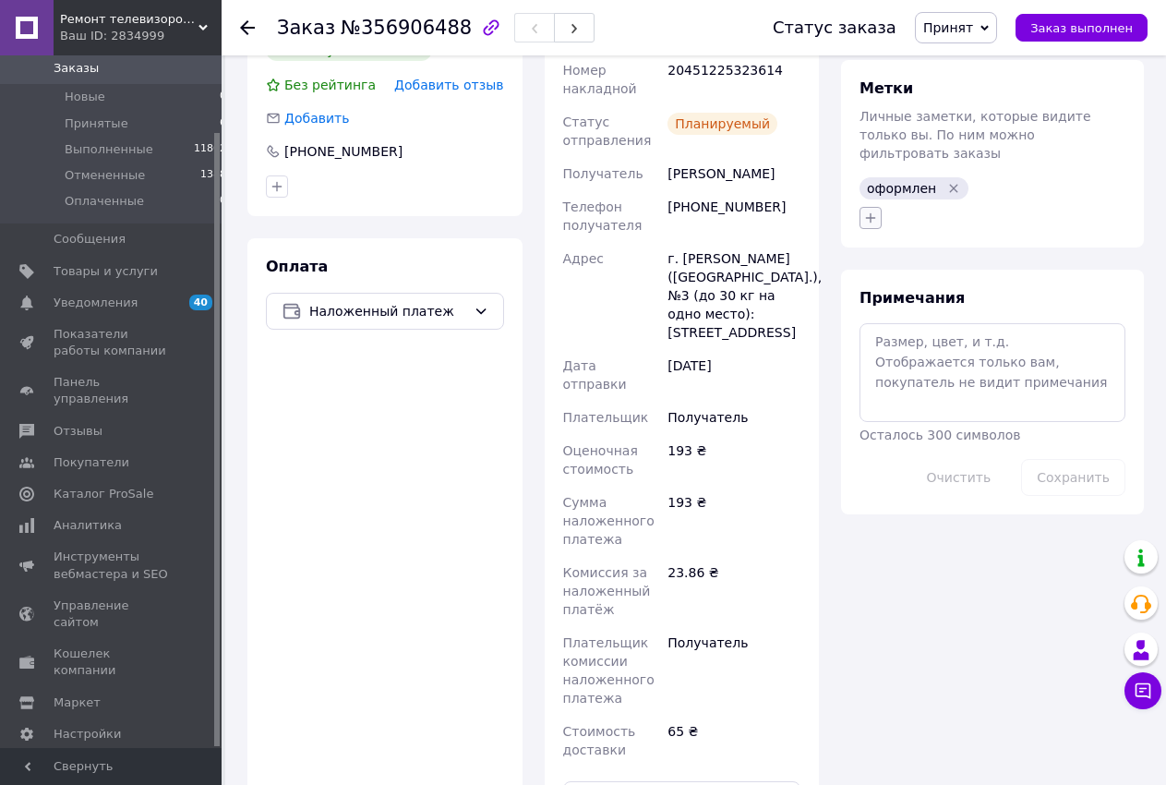
click at [871, 212] on icon "button" at bounding box center [871, 217] width 10 height 10
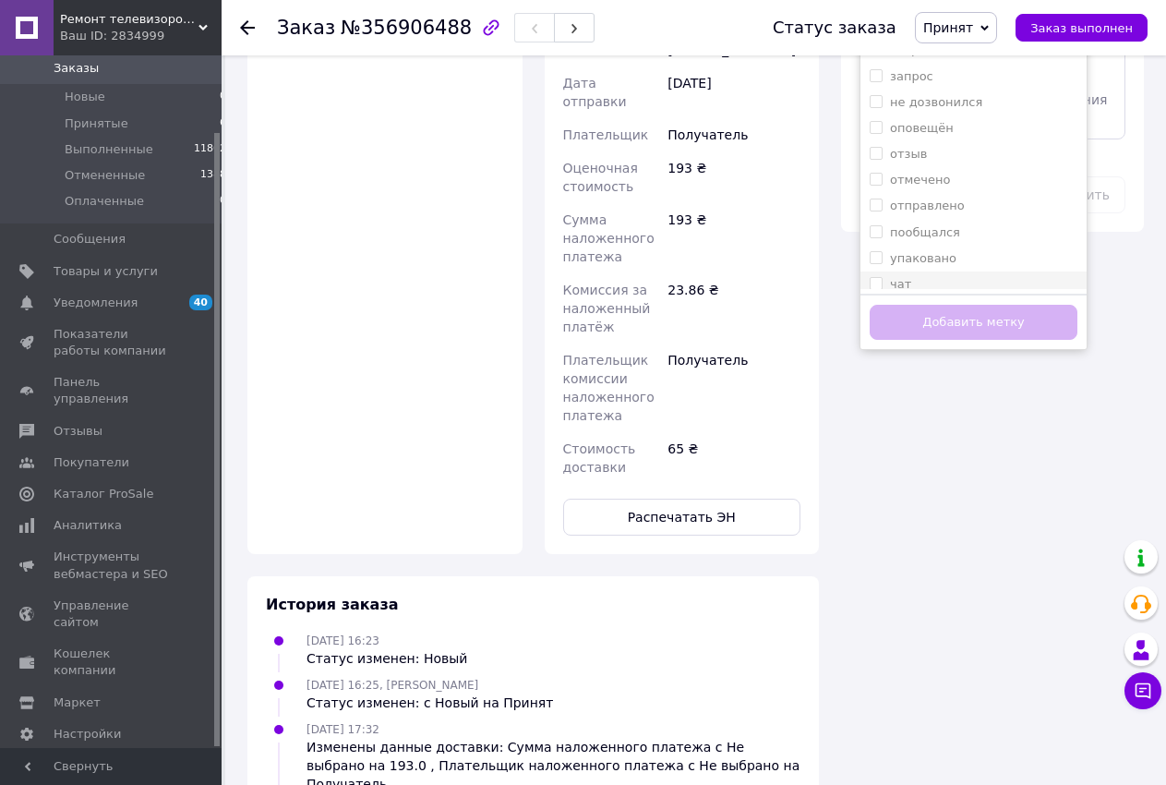
scroll to position [87, 0]
click at [875, 164] on input "отмечено" at bounding box center [876, 170] width 12 height 12
checkbox input "true"
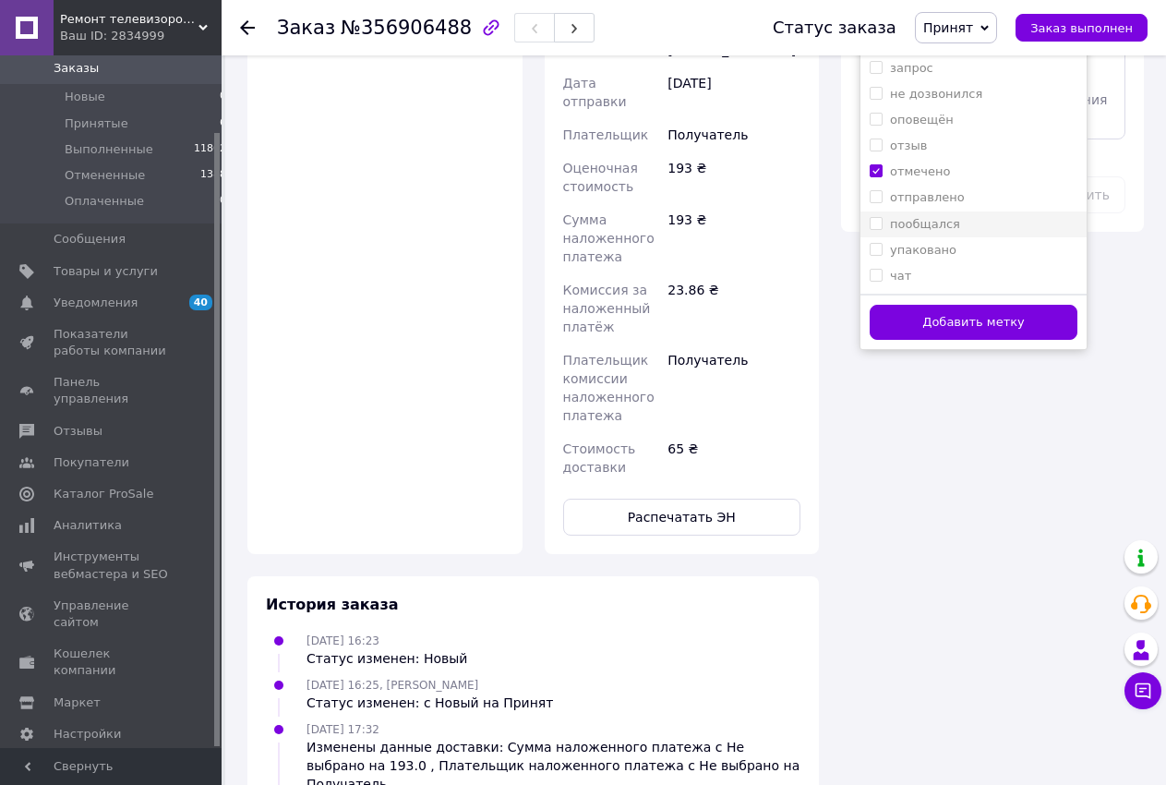
click at [876, 217] on input "пообщался" at bounding box center [876, 223] width 12 height 12
checkbox input "true"
click at [876, 243] on input "упаковано" at bounding box center [876, 249] width 12 height 12
checkbox input "true"
click at [901, 305] on button "Добавить метку" at bounding box center [974, 323] width 208 height 36
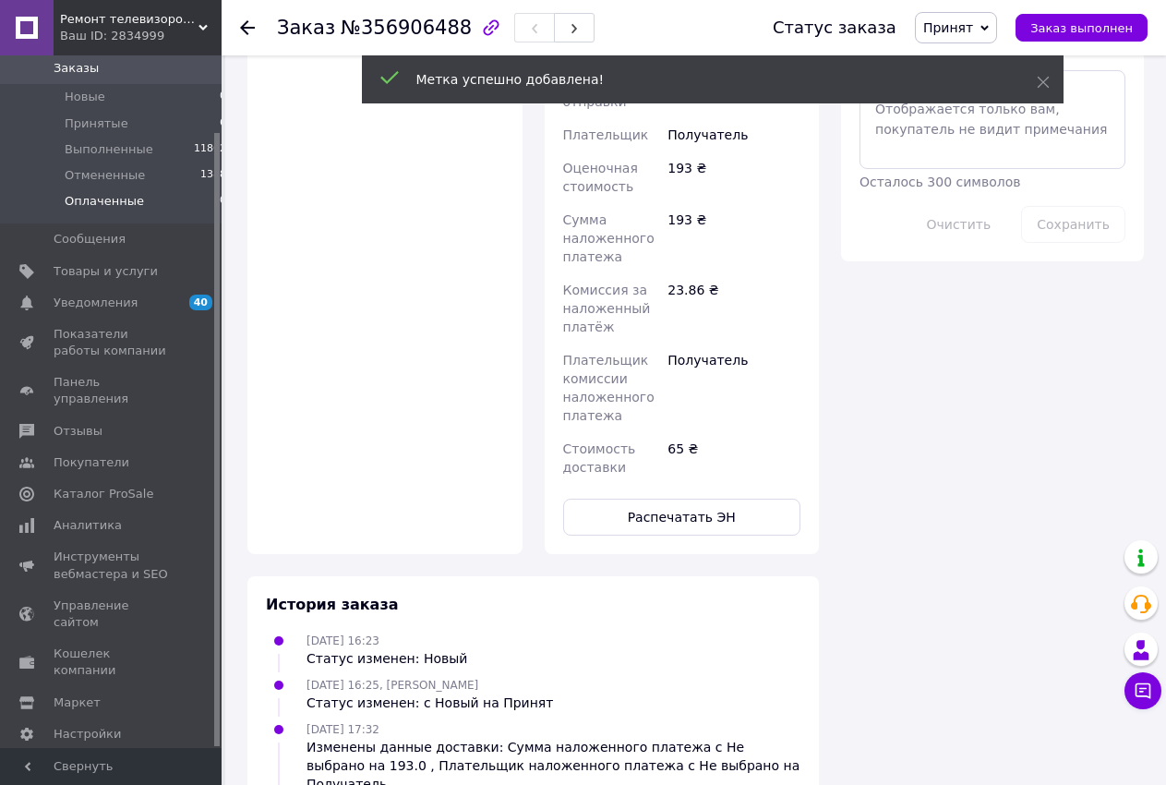
click at [115, 200] on span "Оплаченные" at bounding box center [104, 201] width 79 height 17
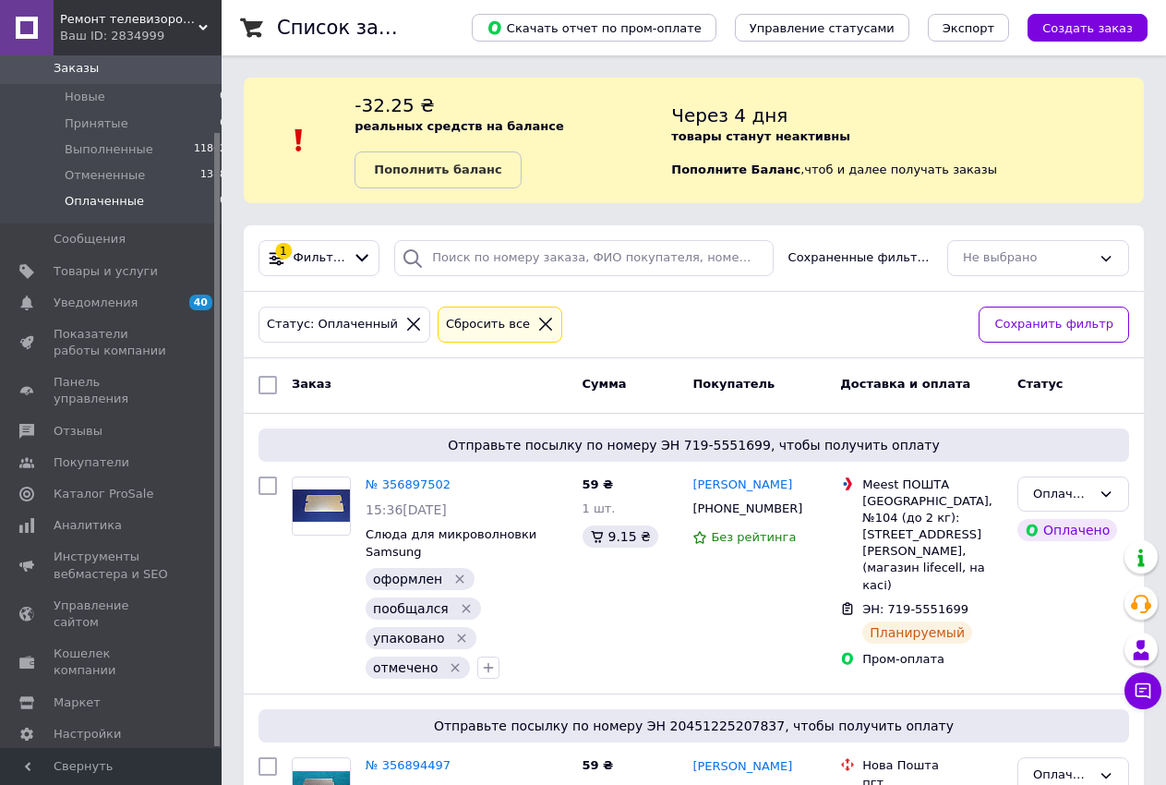
click at [444, 173] on b "Пополнить баланс" at bounding box center [437, 170] width 127 height 14
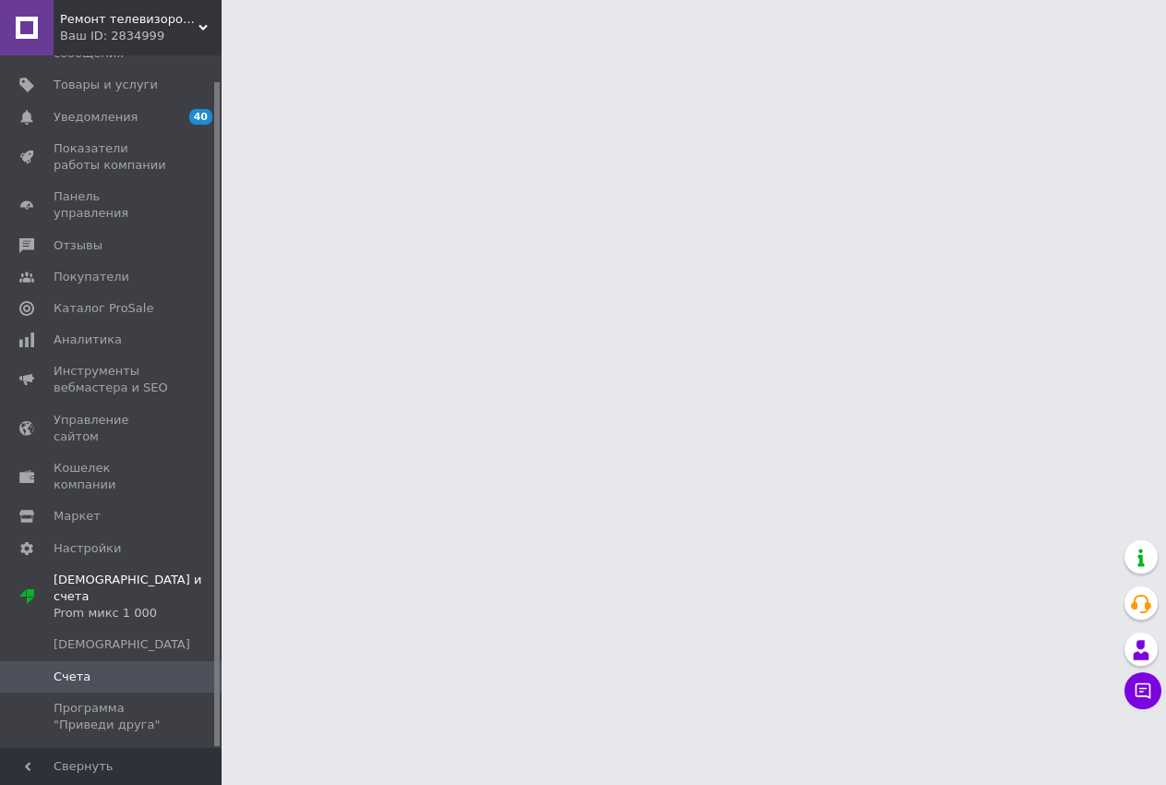
scroll to position [27, 0]
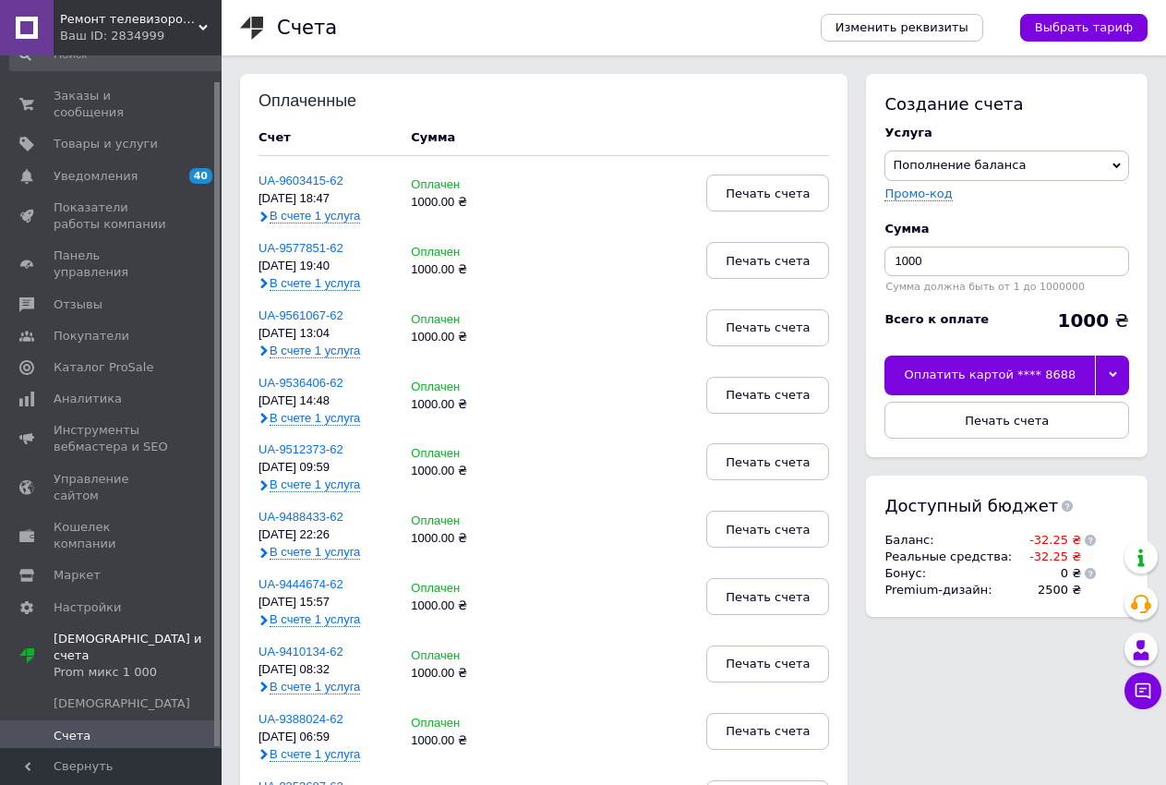
click at [991, 372] on div "Оплатить картой **** 8688" at bounding box center [990, 375] width 211 height 39
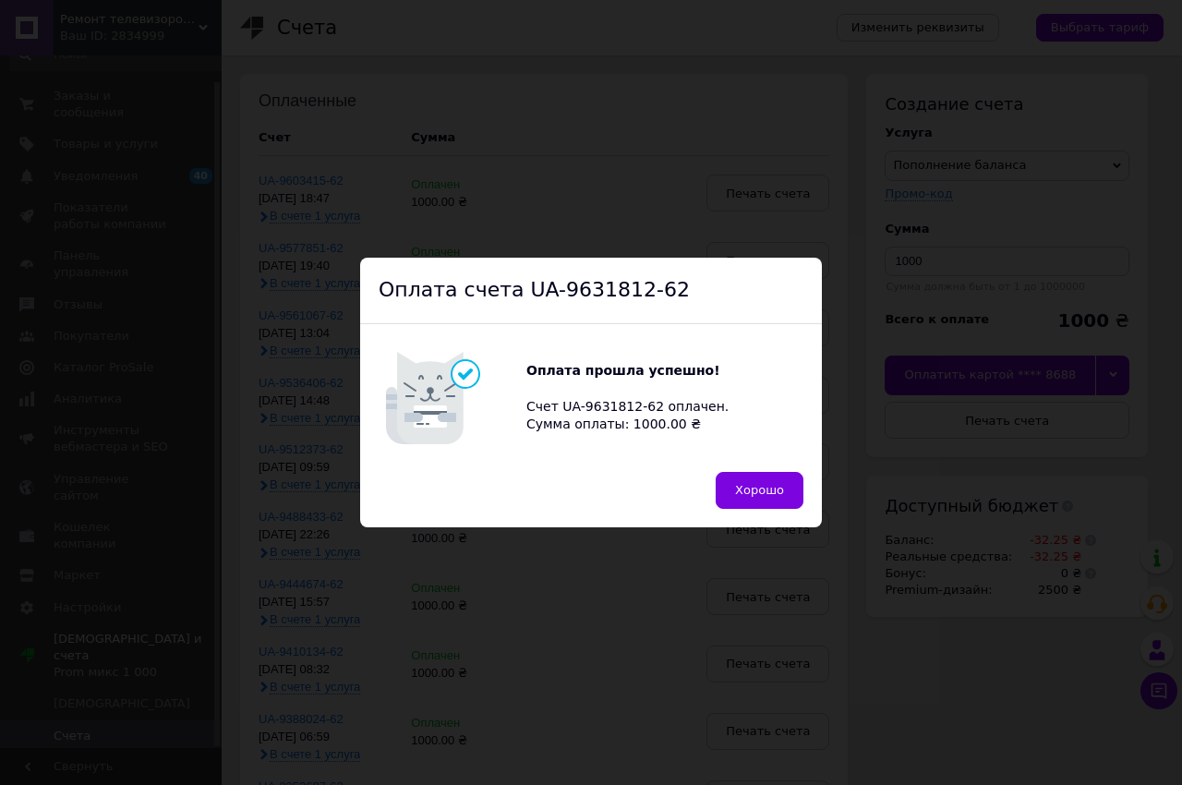
click at [759, 481] on button "Хорошо" at bounding box center [760, 490] width 88 height 37
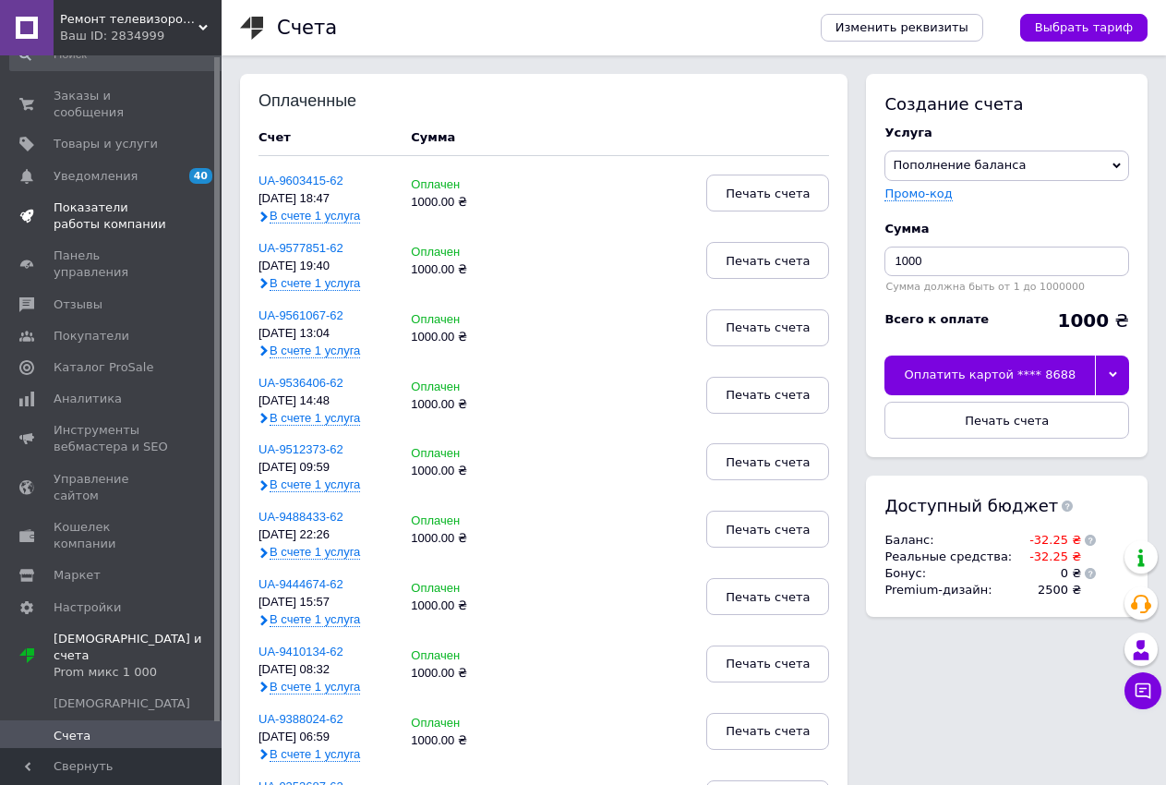
scroll to position [0, 0]
